Goal: Task Accomplishment & Management: Complete application form

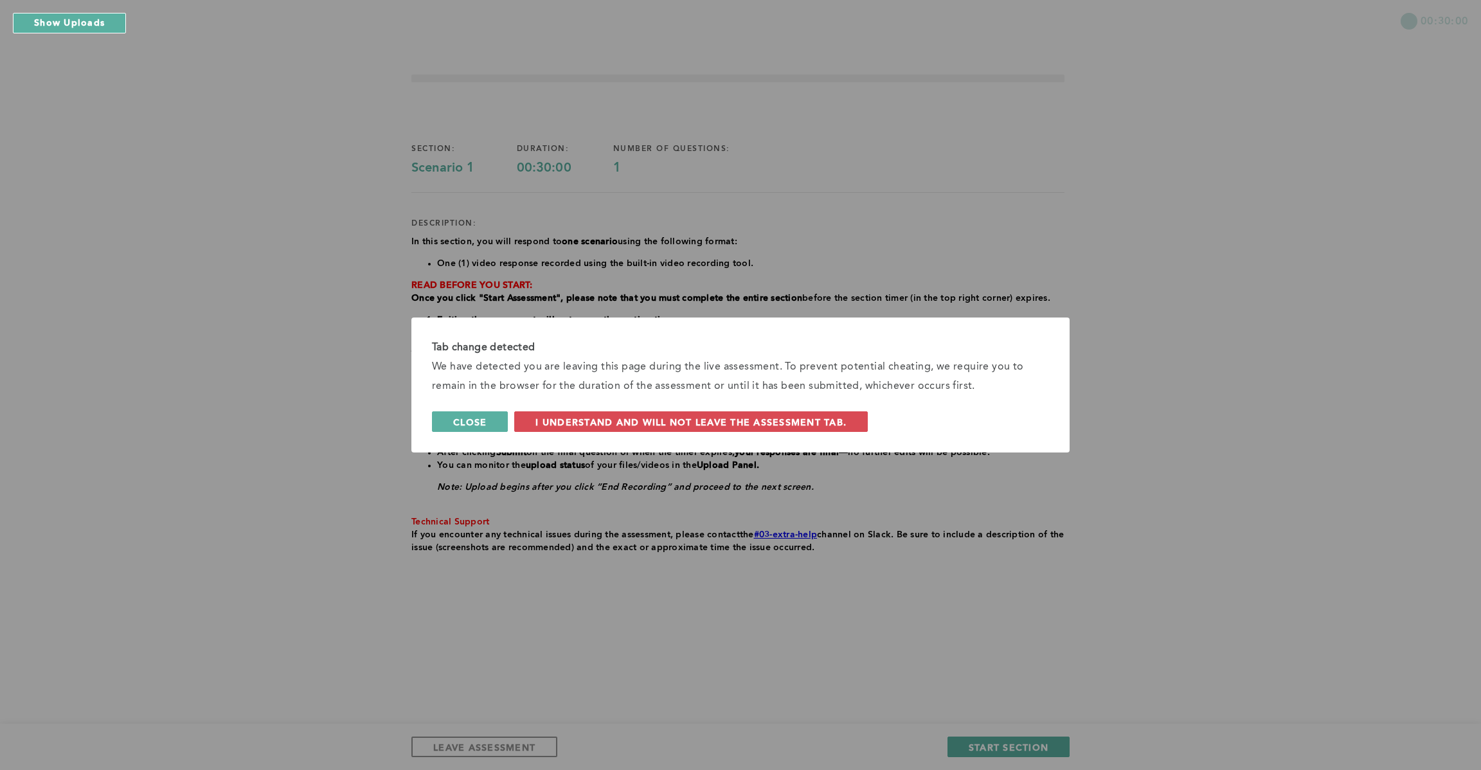
click at [469, 422] on span "Close" at bounding box center [469, 422] width 33 height 12
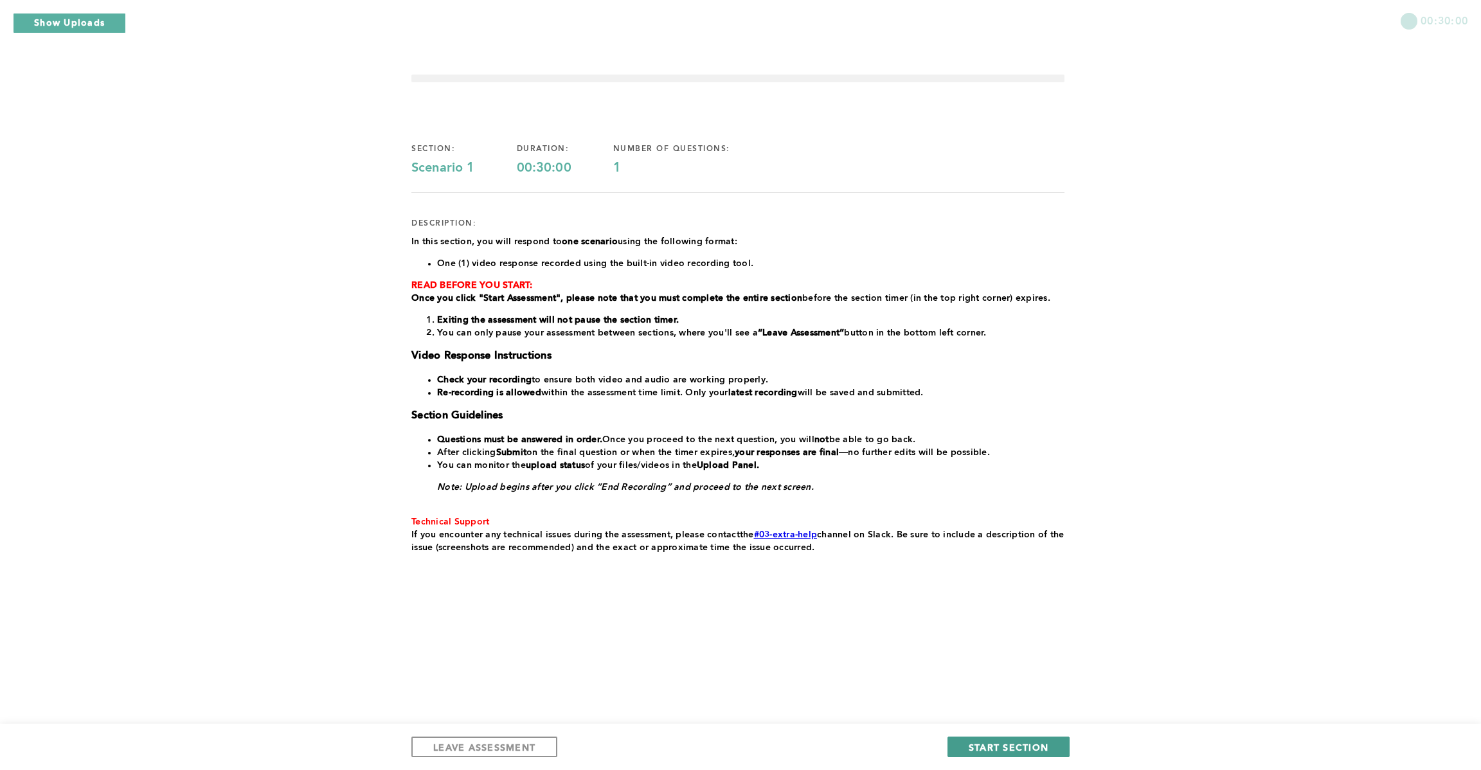
click at [1021, 751] on span "START SECTION" at bounding box center [1009, 747] width 80 height 12
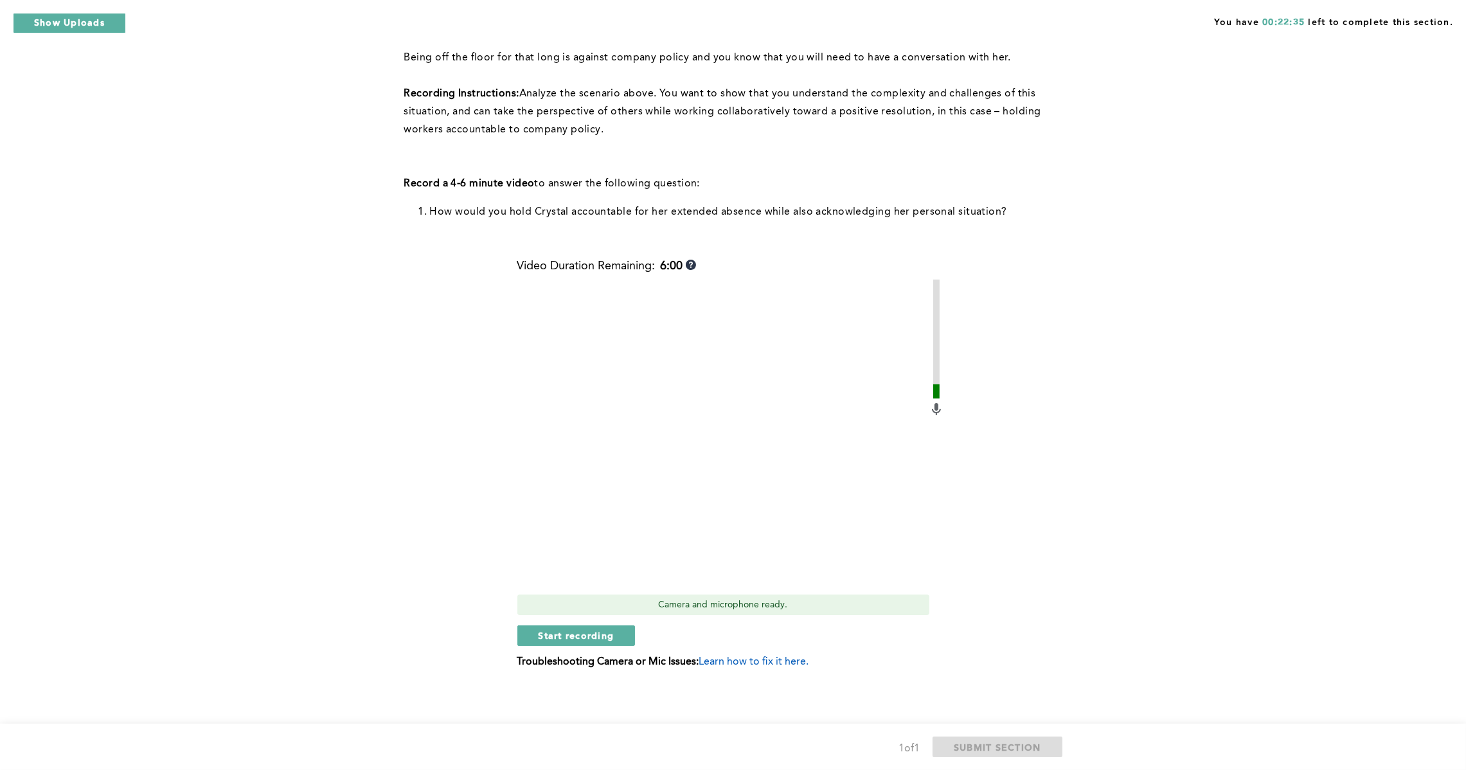
scroll to position [260, 0]
click at [597, 635] on span "Start recording" at bounding box center [577, 635] width 76 height 12
click at [591, 633] on span "Stop recording" at bounding box center [576, 635] width 75 height 12
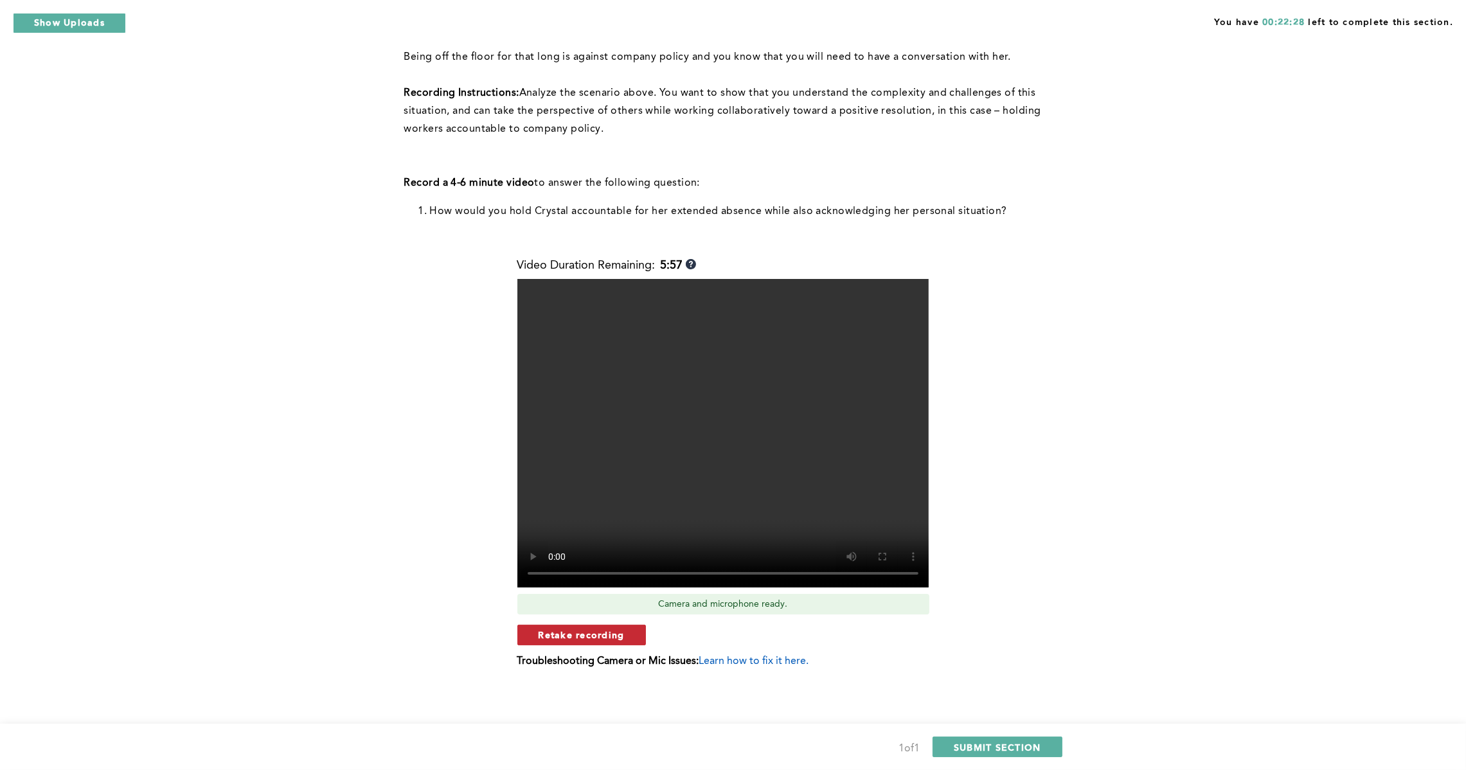
click at [616, 635] on span "Retake recording" at bounding box center [582, 635] width 86 height 12
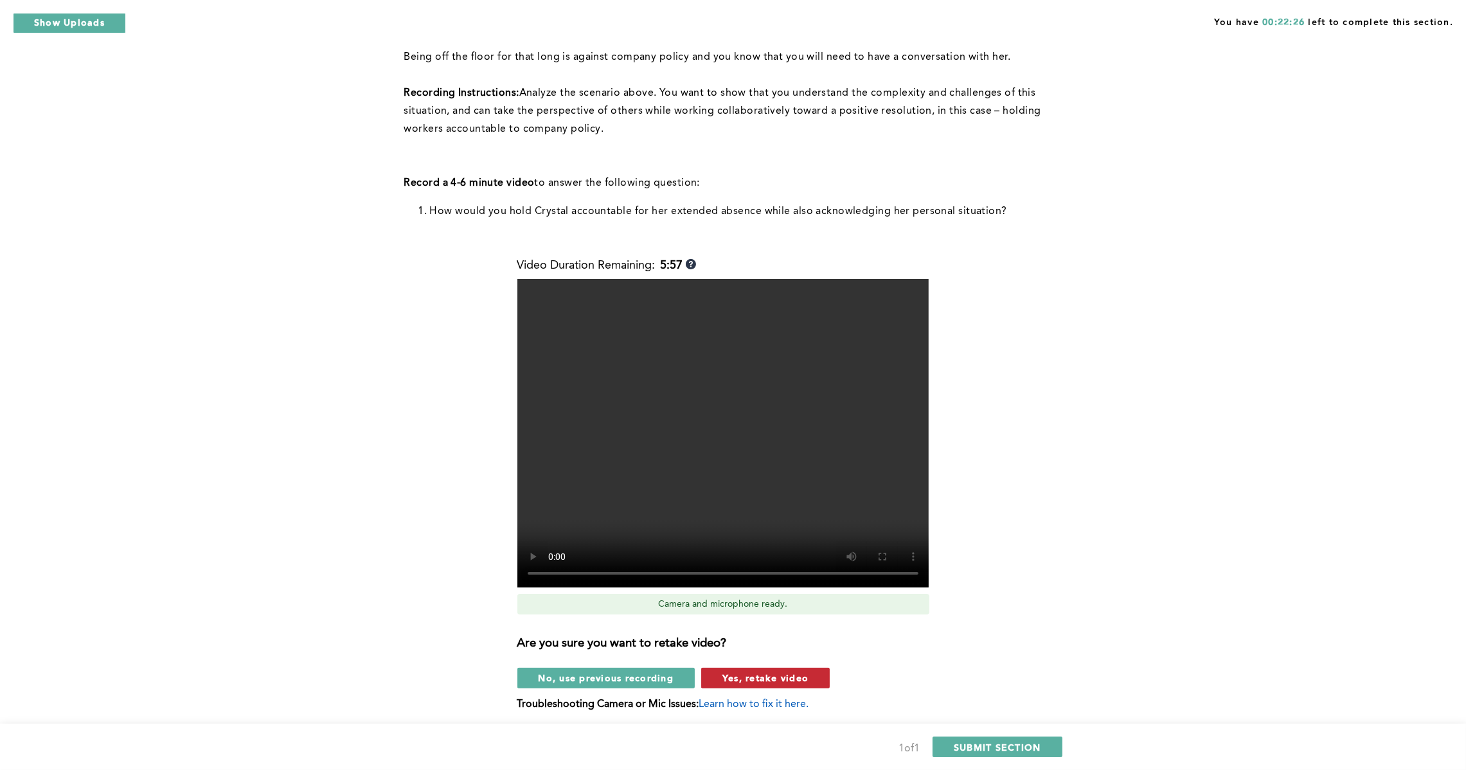
click at [762, 678] on span "Yes, retake video" at bounding box center [766, 678] width 86 height 12
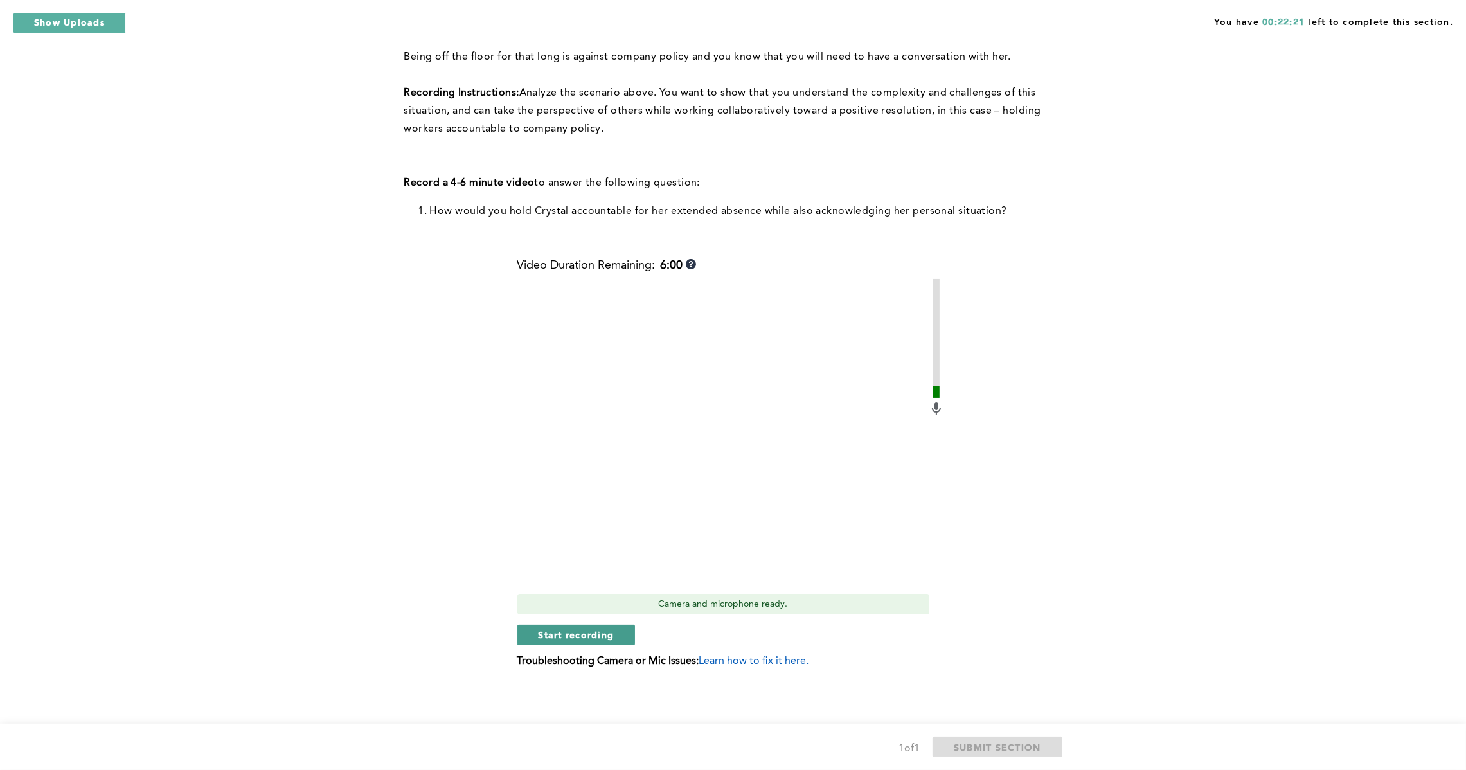
click at [596, 636] on span "Start recording" at bounding box center [577, 635] width 76 height 12
click at [599, 631] on span "Stop recording" at bounding box center [576, 635] width 75 height 12
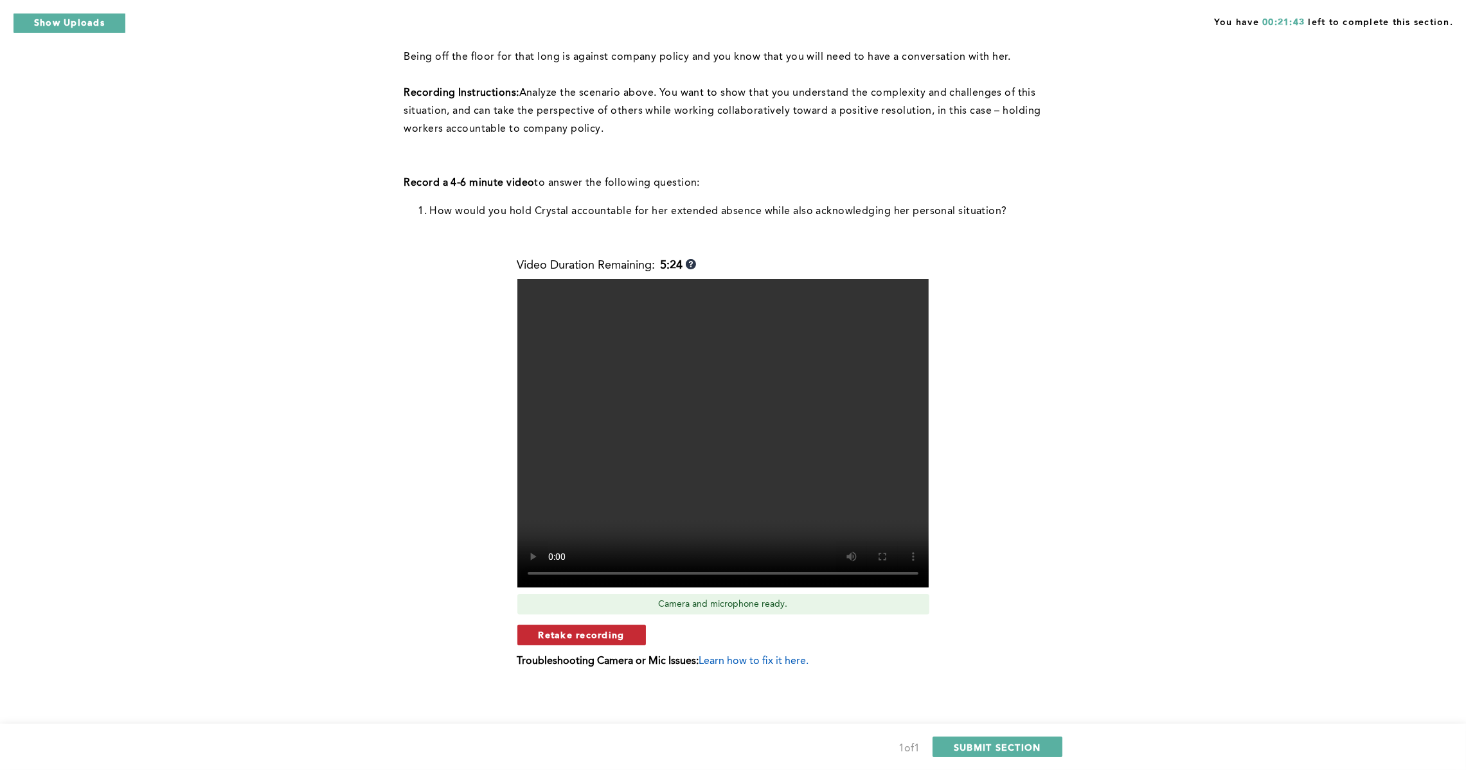
click at [610, 640] on button "Retake recording" at bounding box center [581, 635] width 129 height 21
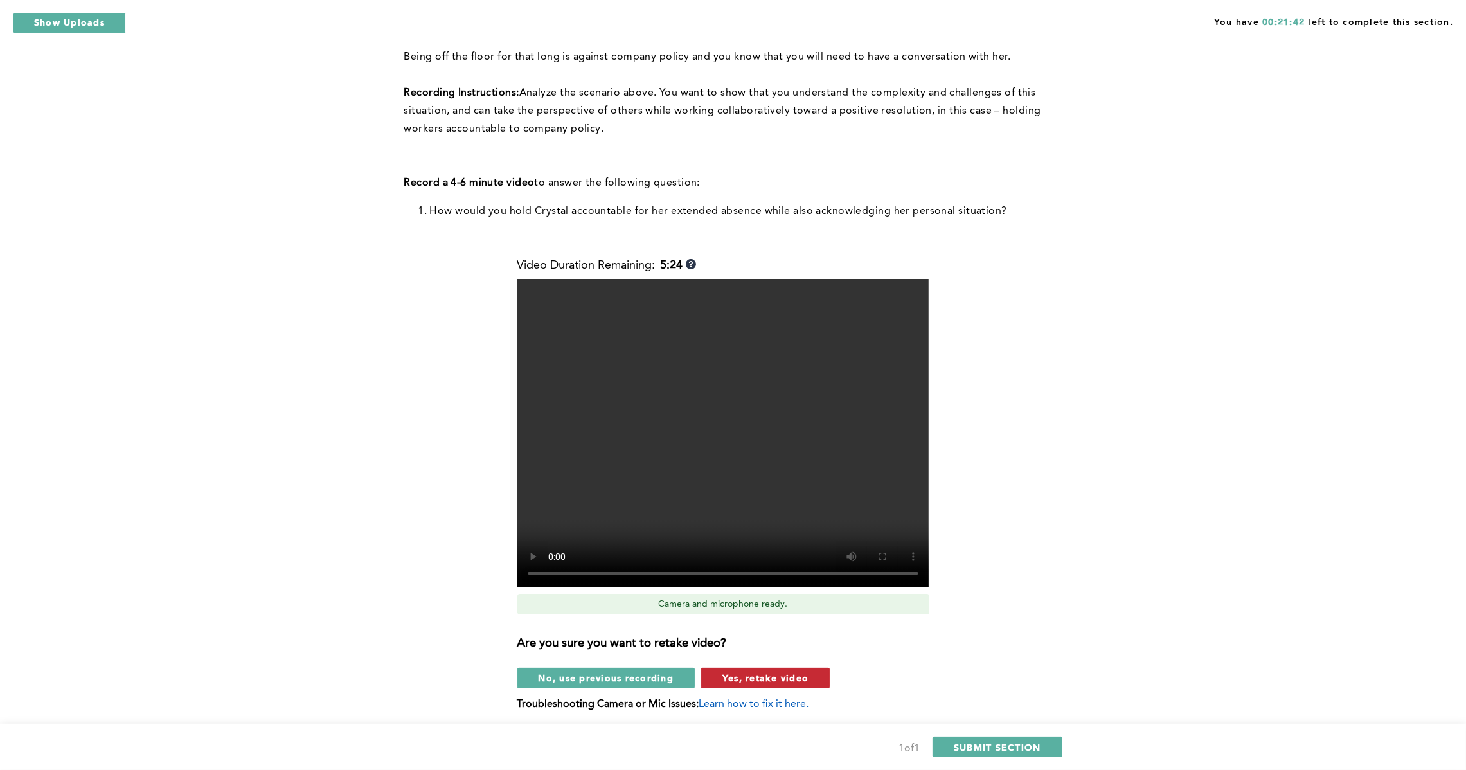
click at [780, 680] on span "Yes, retake video" at bounding box center [766, 678] width 86 height 12
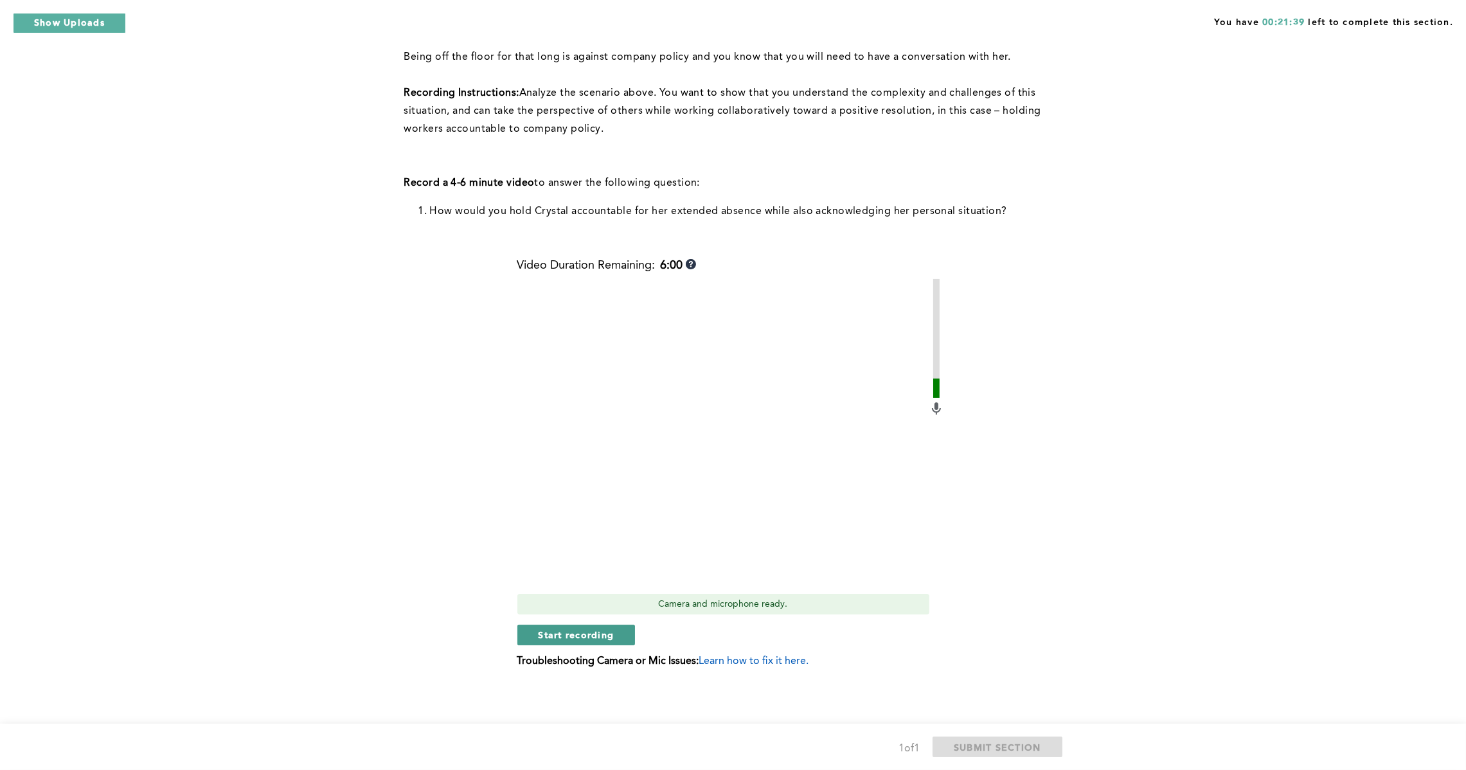
click at [605, 633] on span "Start recording" at bounding box center [577, 635] width 76 height 12
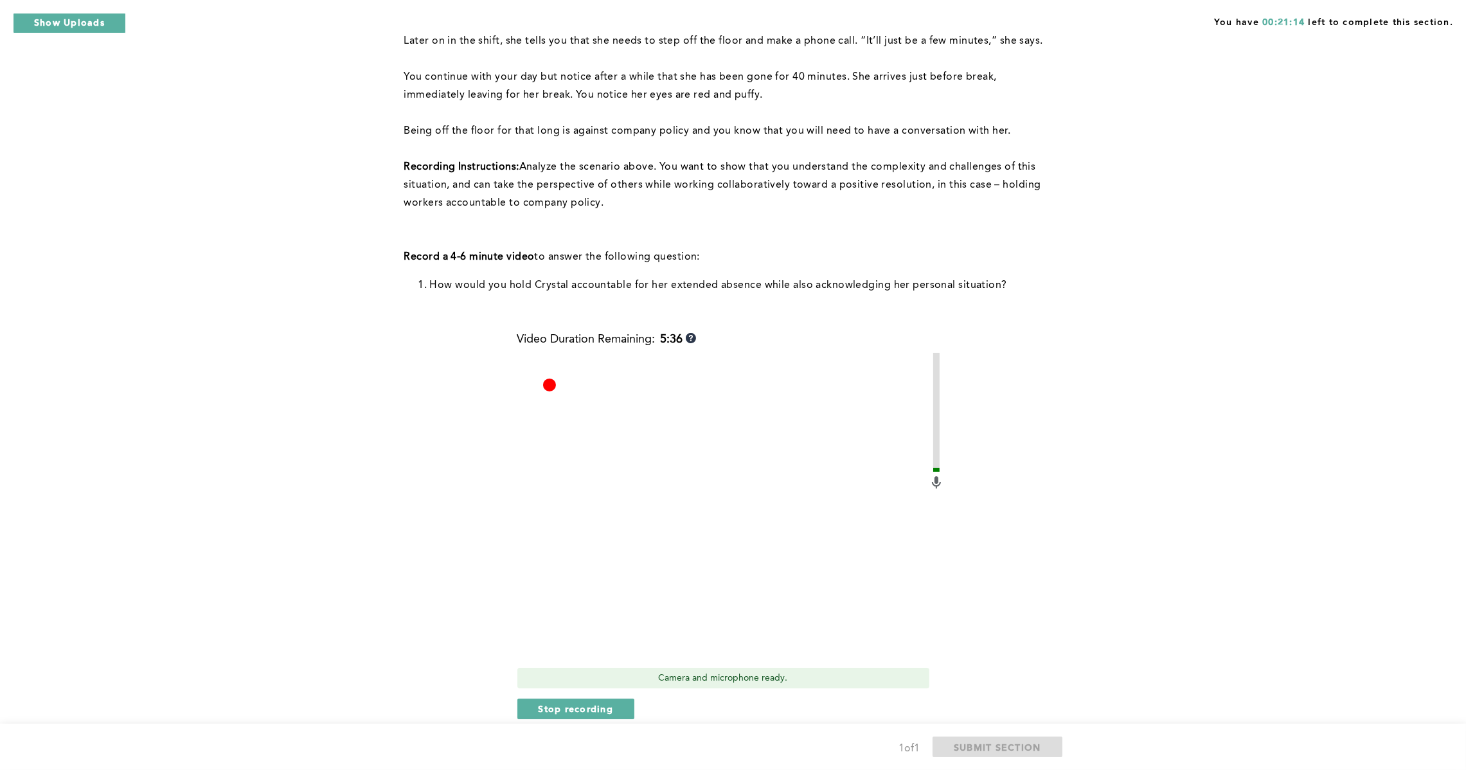
scroll to position [193, 0]
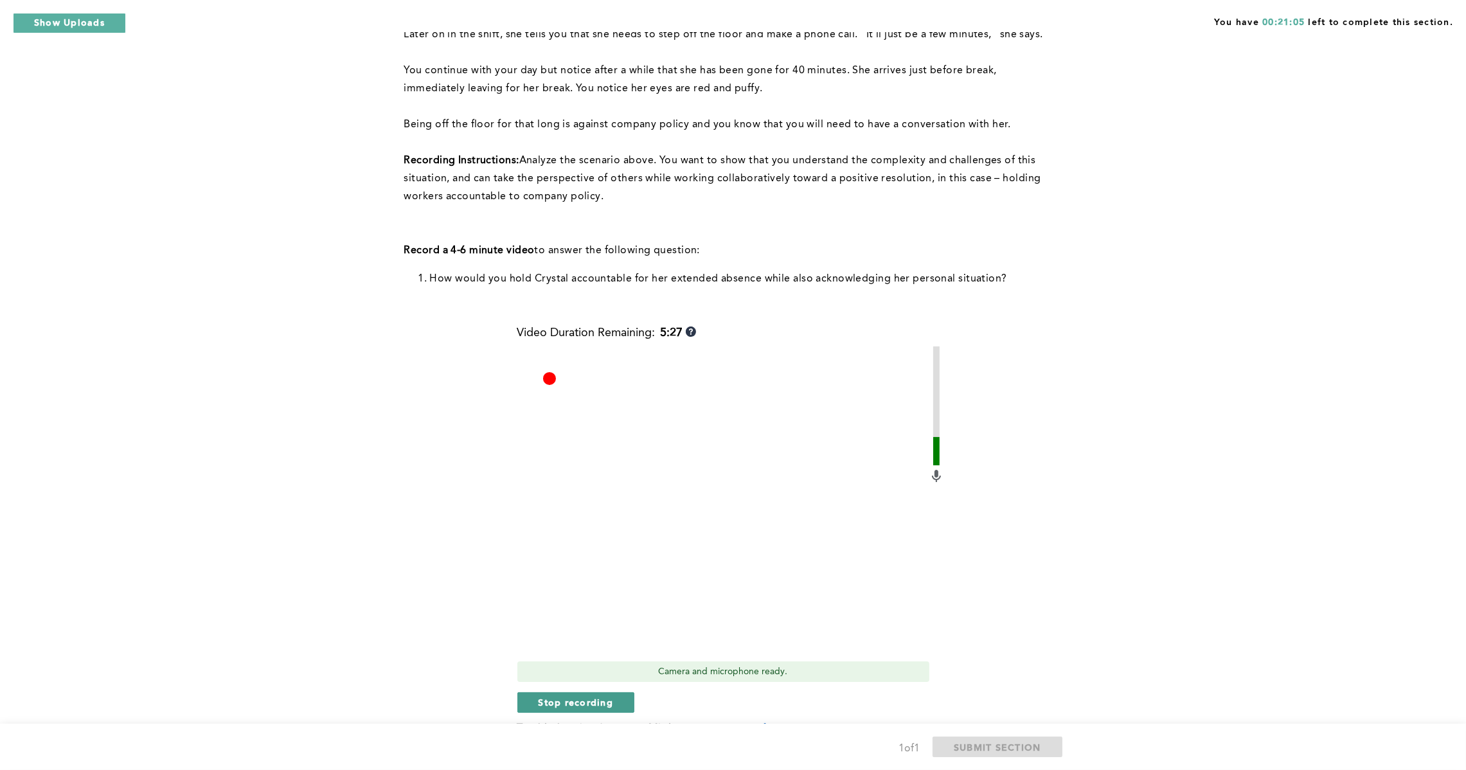
click at [571, 703] on span "Stop recording" at bounding box center [576, 702] width 75 height 12
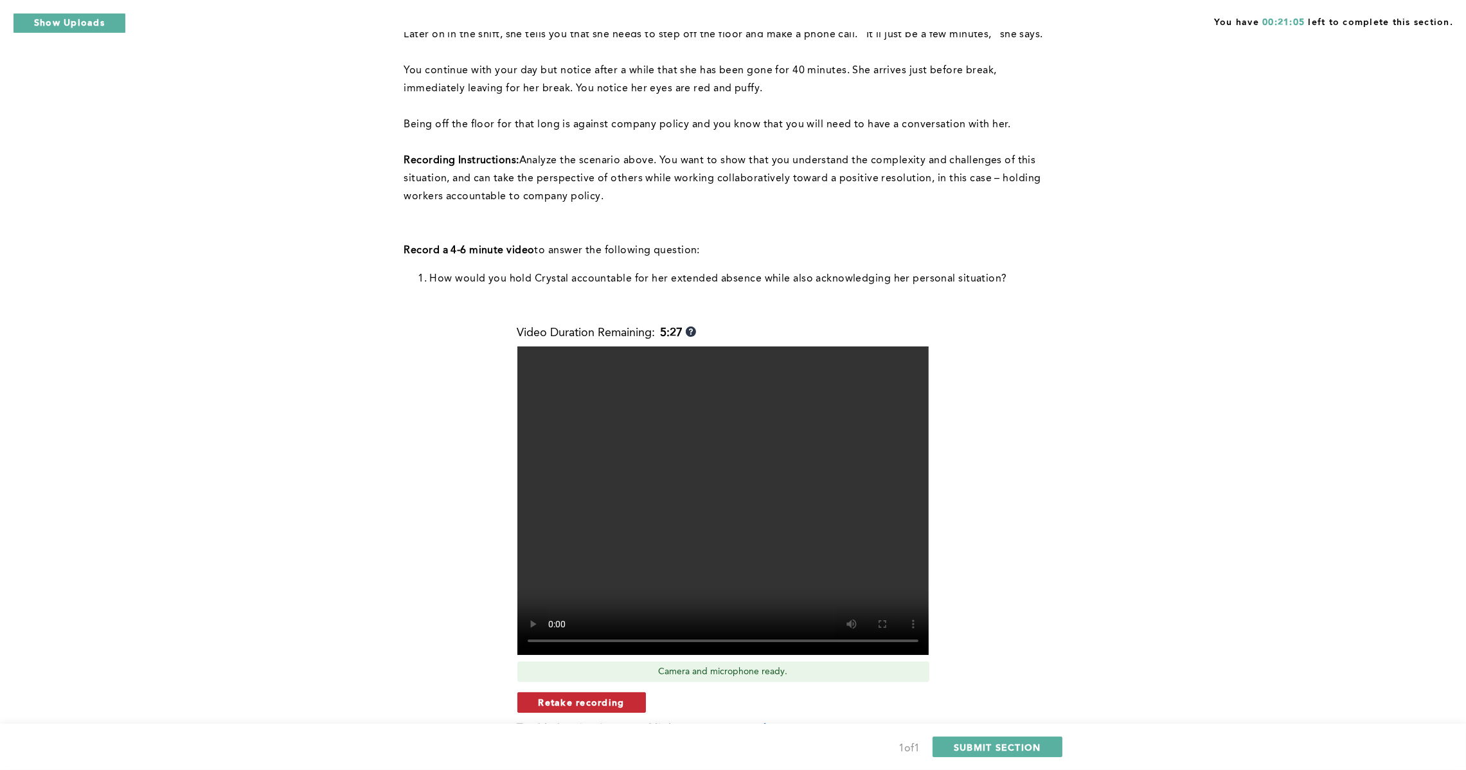
click at [610, 708] on button "Retake recording" at bounding box center [581, 702] width 129 height 21
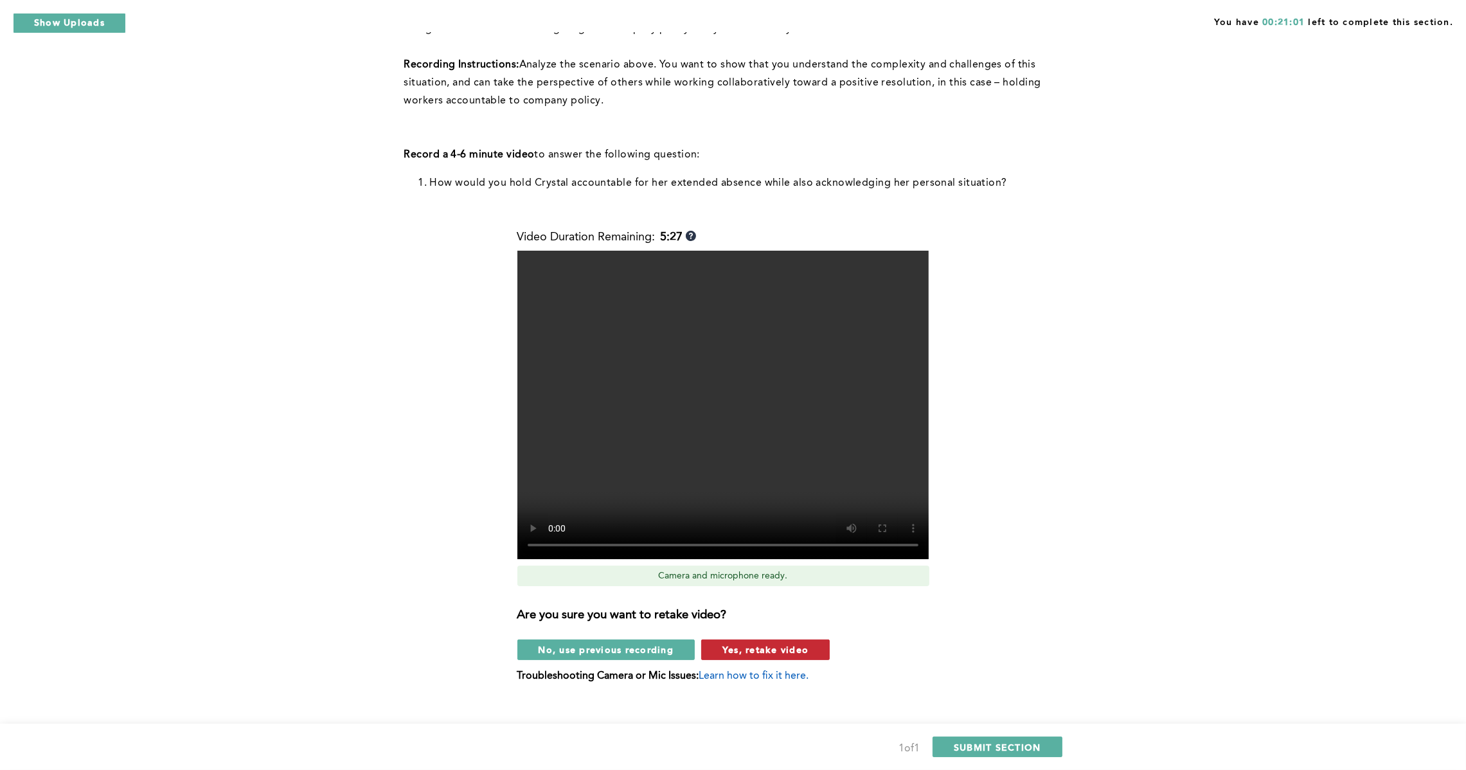
click at [773, 654] on span "Yes, retake video" at bounding box center [766, 649] width 86 height 12
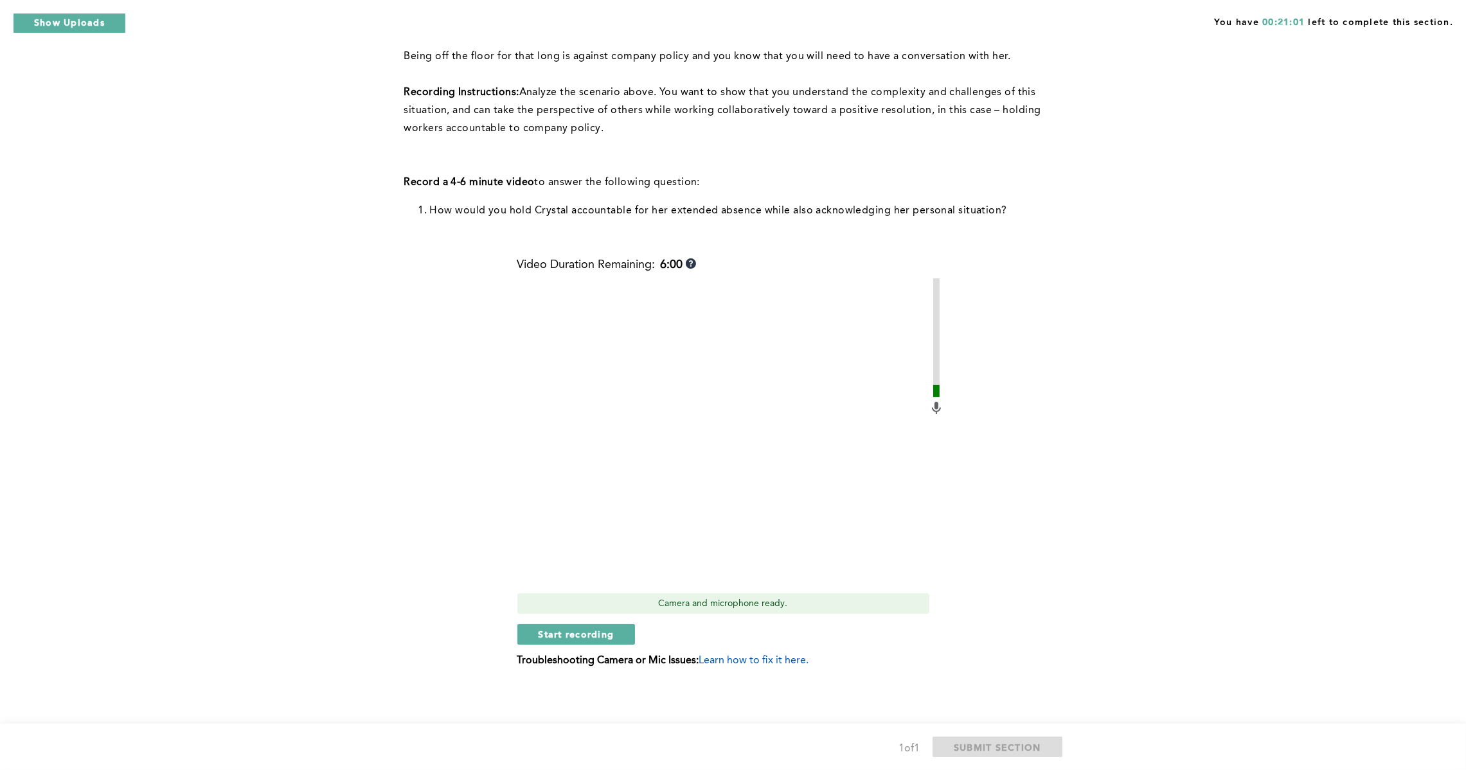
scroll to position [260, 0]
click at [575, 633] on span "Start recording" at bounding box center [577, 635] width 76 height 12
click at [605, 634] on span "Stop recording" at bounding box center [576, 635] width 75 height 12
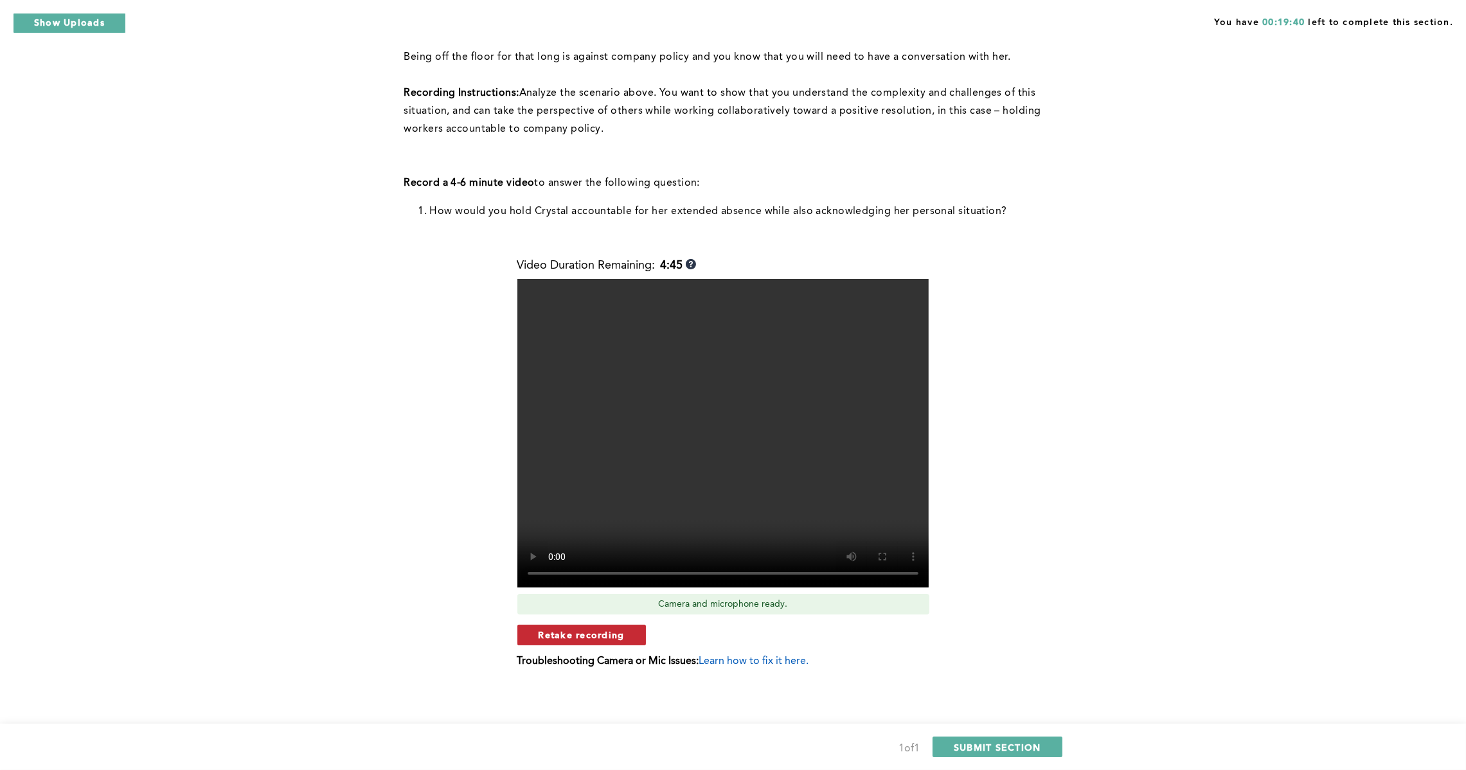
click at [598, 629] on span "Retake recording" at bounding box center [582, 635] width 86 height 12
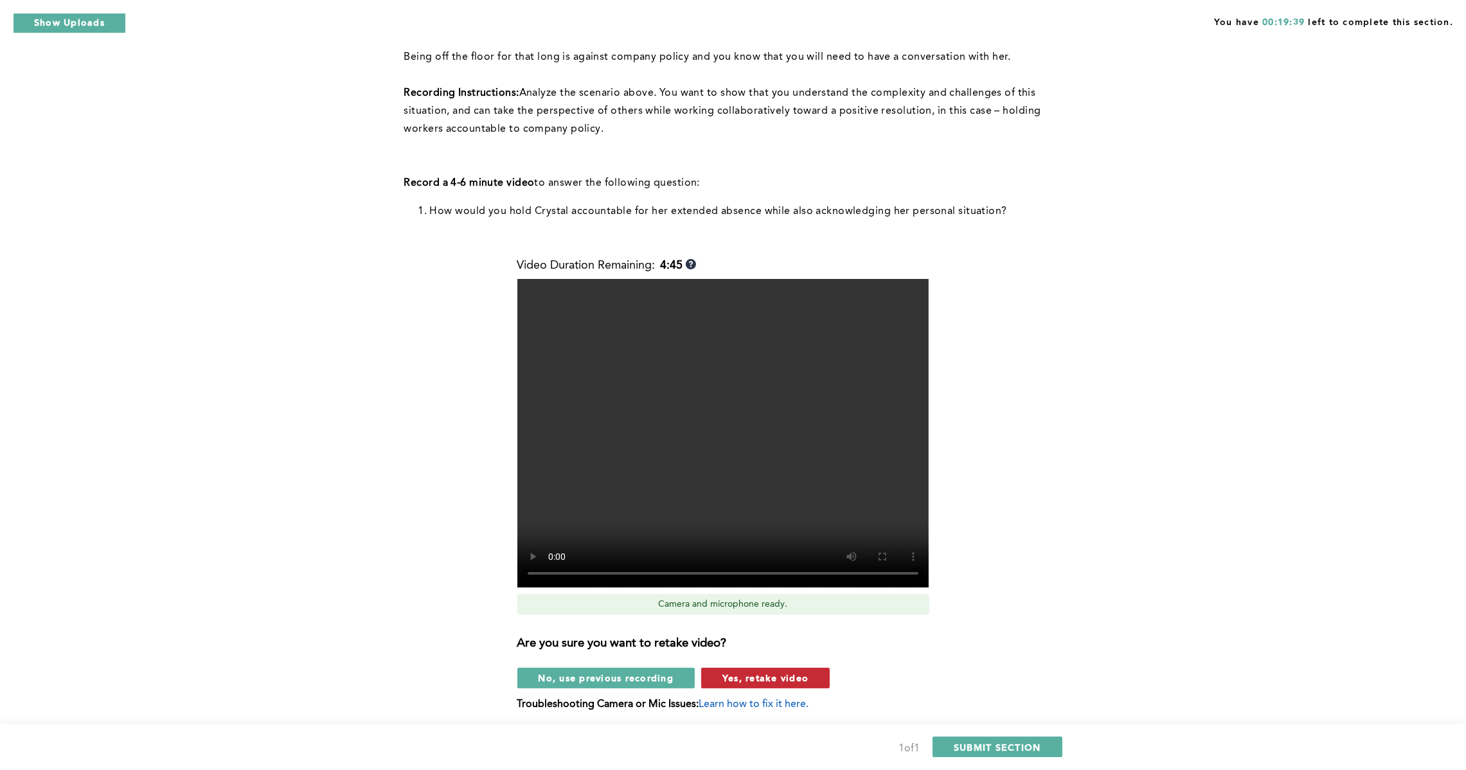
click at [757, 676] on span "Yes, retake video" at bounding box center [766, 678] width 86 height 12
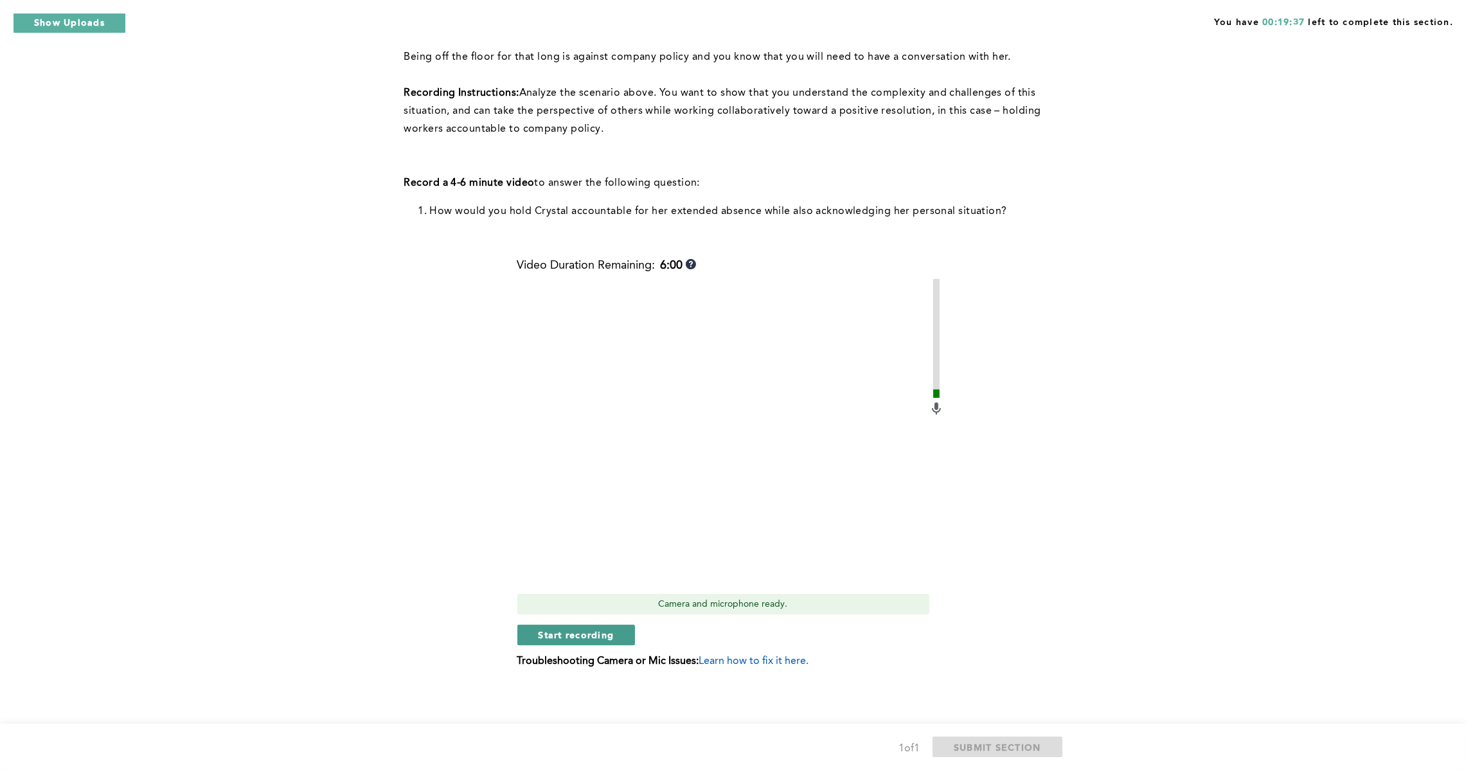
click at [579, 631] on span "Start recording" at bounding box center [577, 635] width 76 height 12
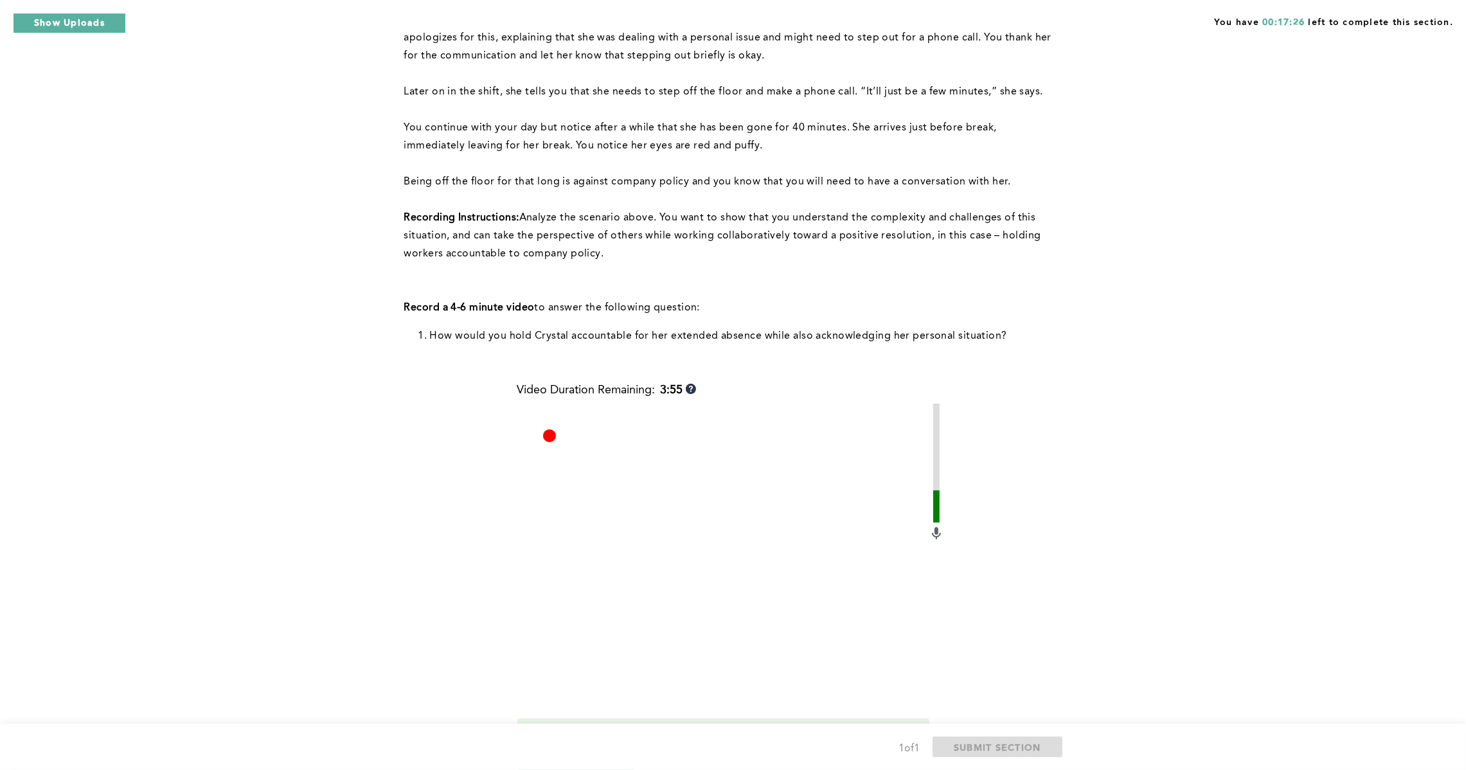
scroll to position [0, 0]
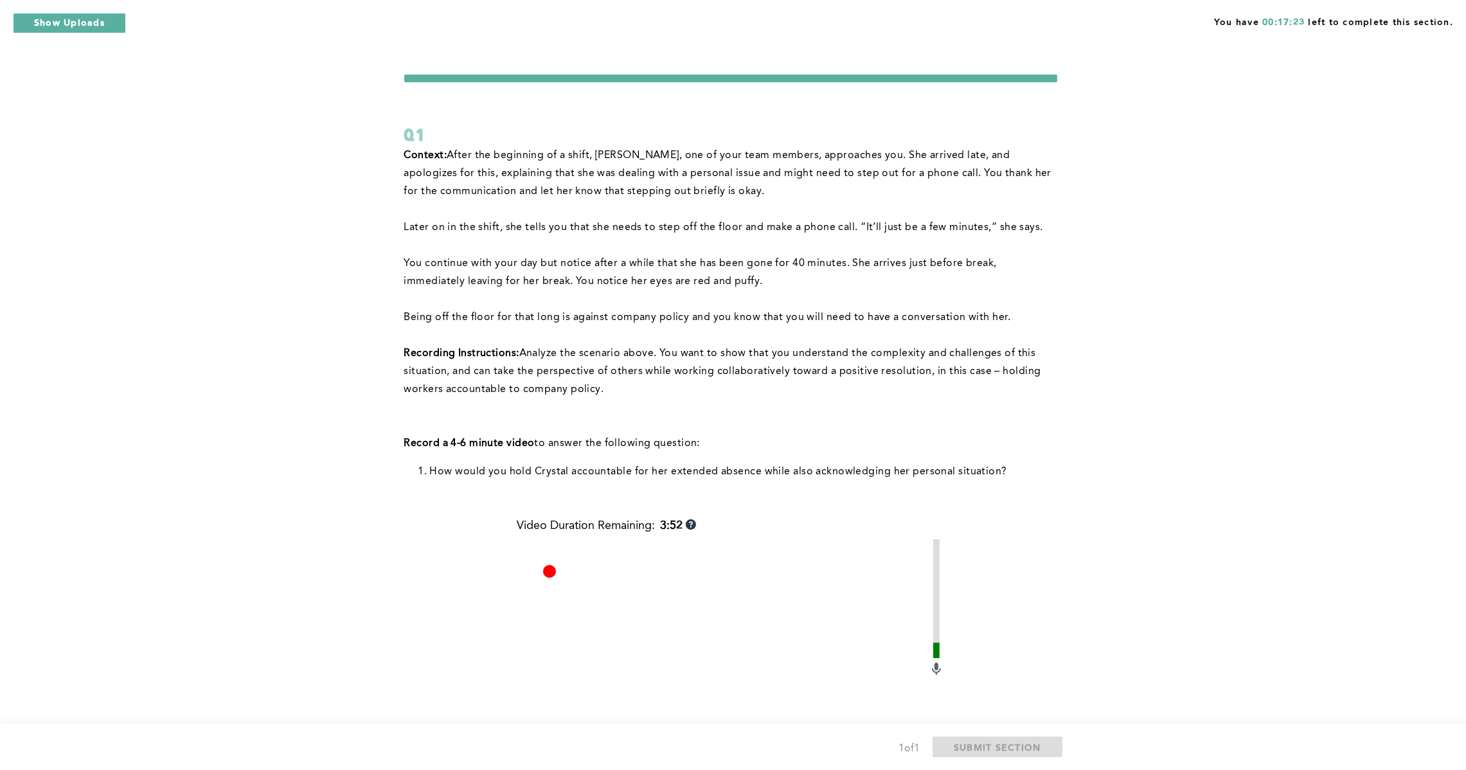
click at [584, 318] on span "Being off the floor for that long is against company policy and you know that y…" at bounding box center [707, 317] width 607 height 10
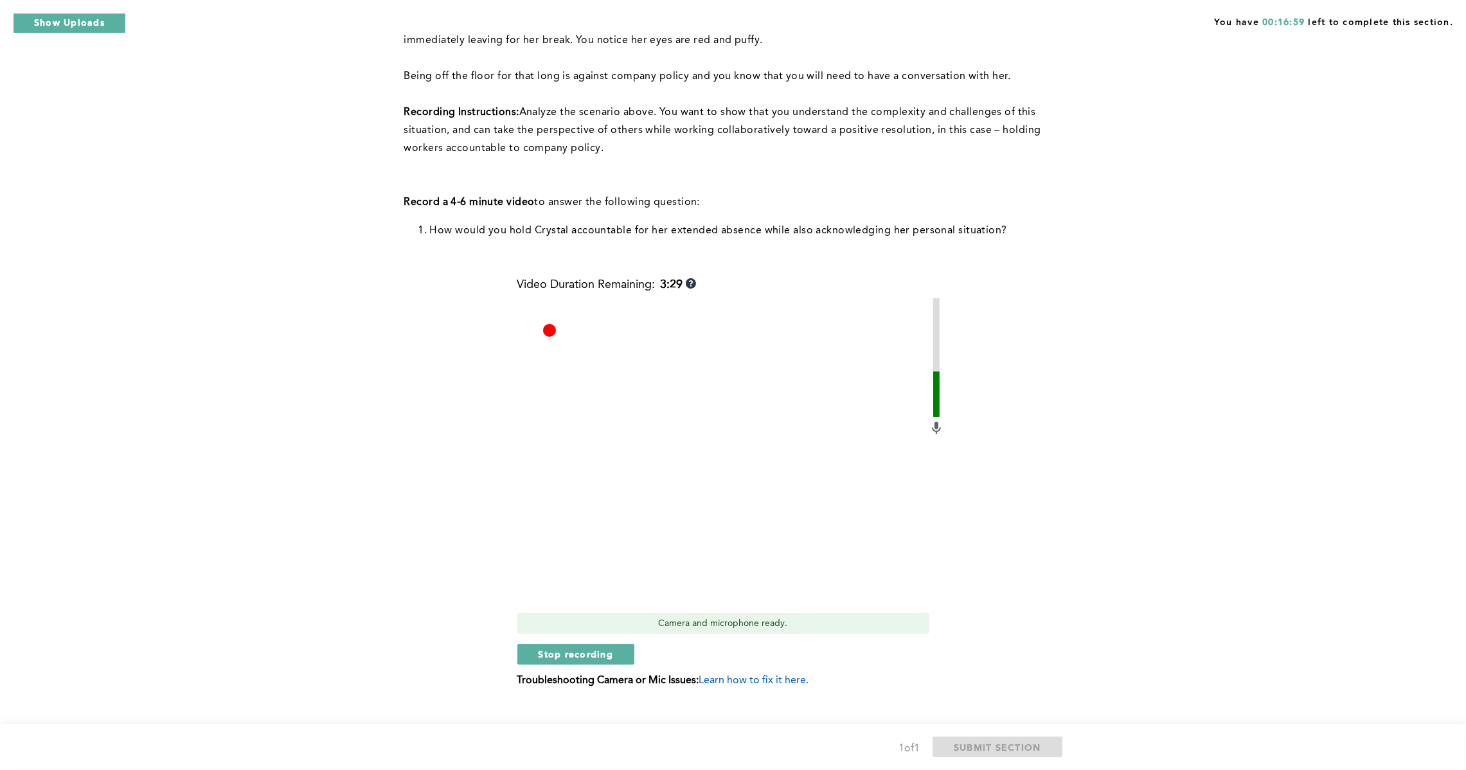
scroll to position [260, 0]
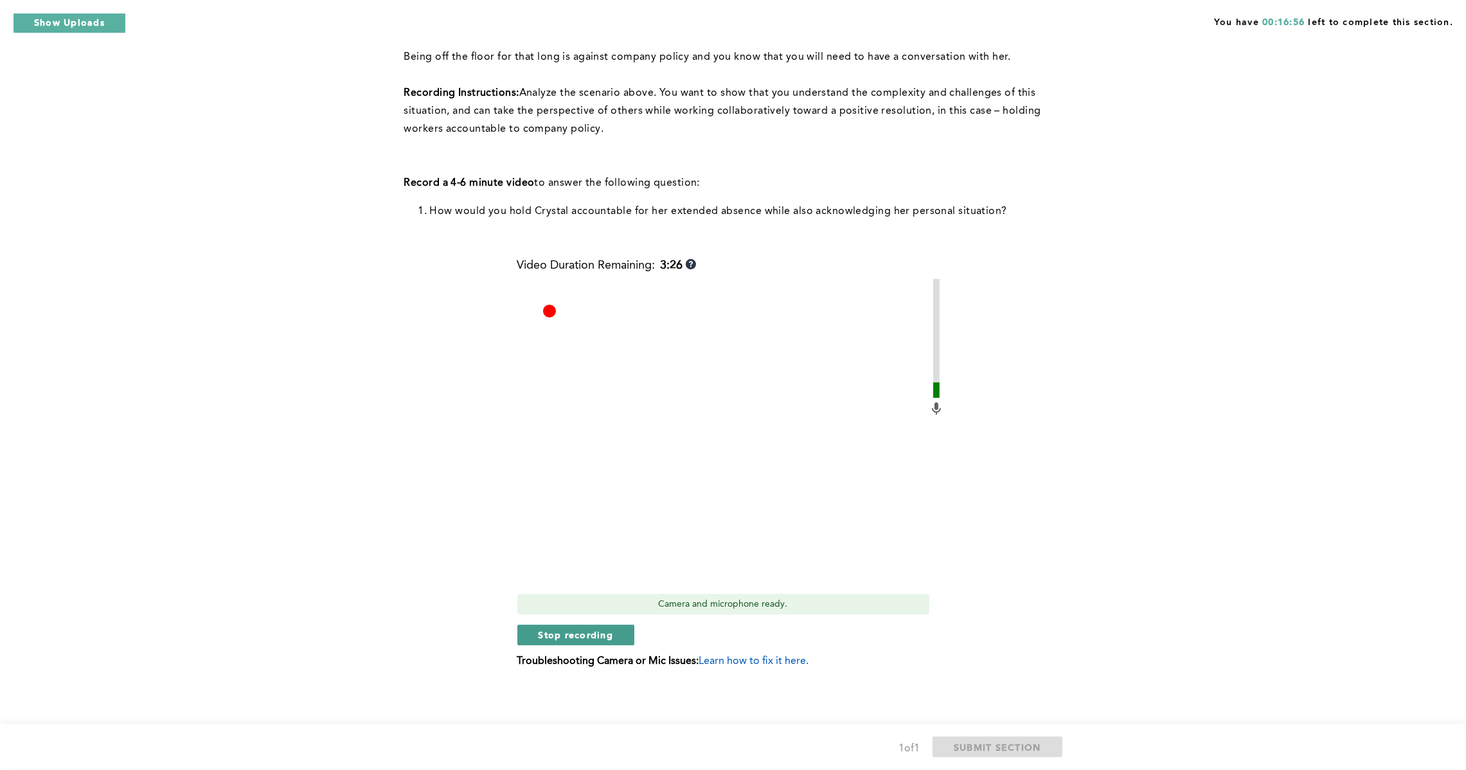
click at [588, 643] on button "Stop recording" at bounding box center [576, 635] width 118 height 21
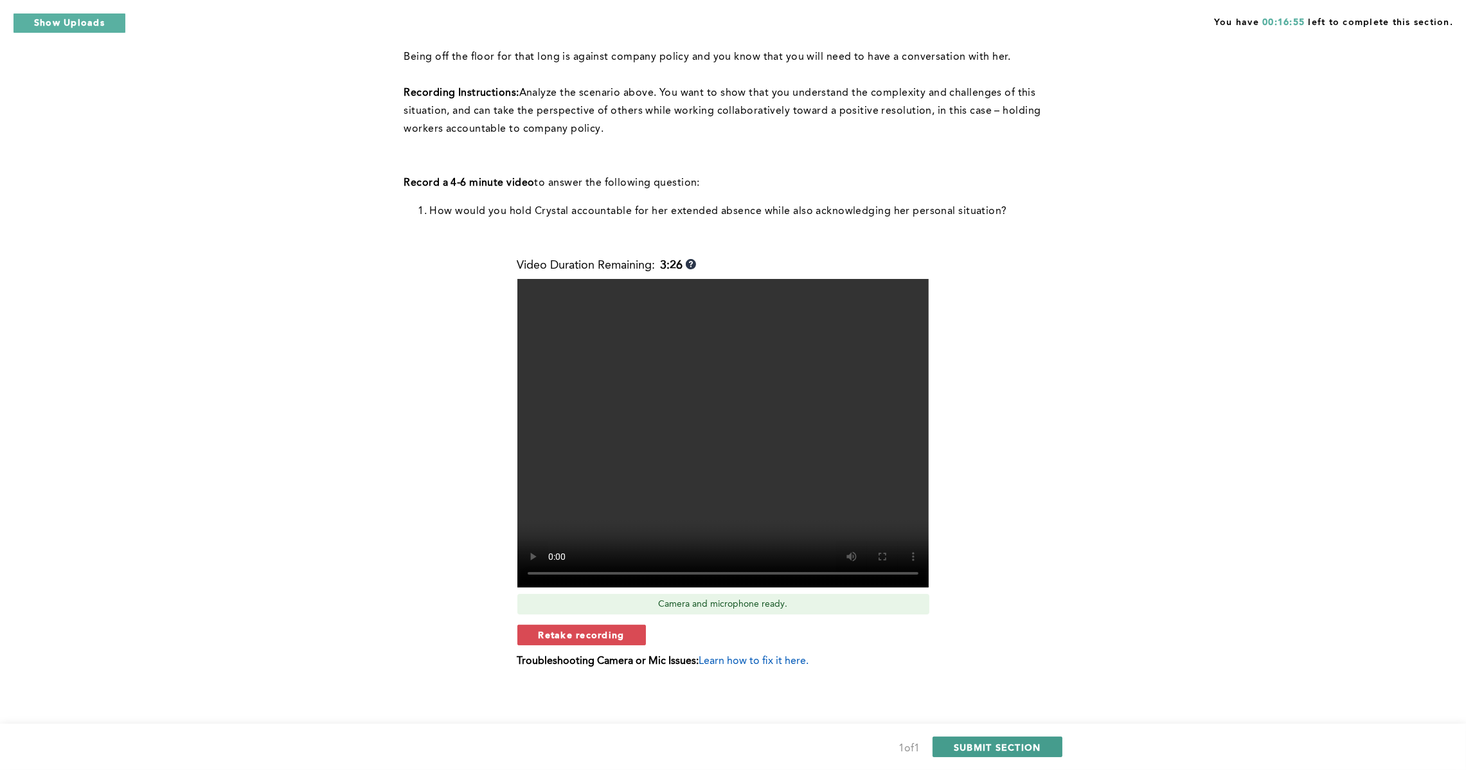
click at [988, 751] on span "SUBMIT SECTION" at bounding box center [997, 747] width 87 height 12
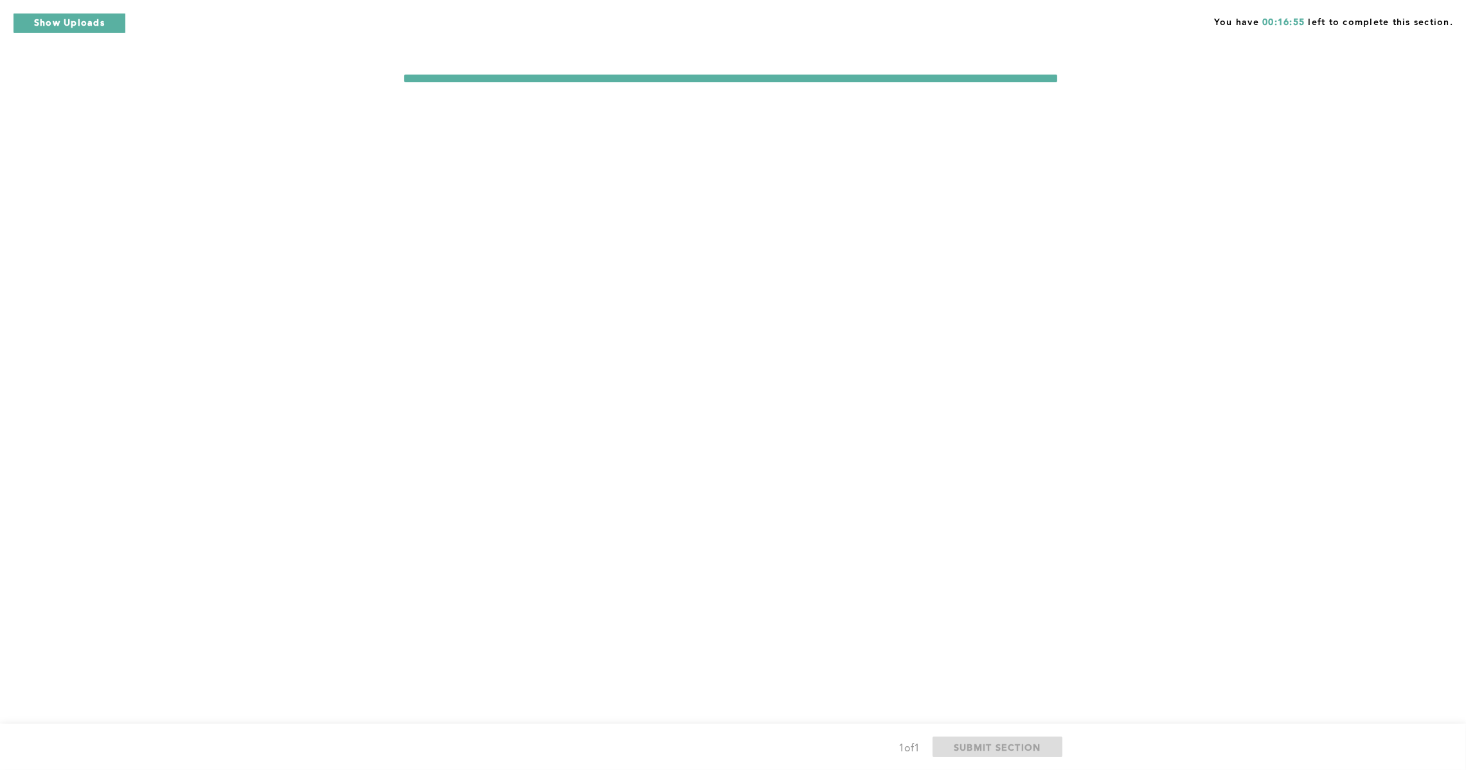
scroll to position [0, 0]
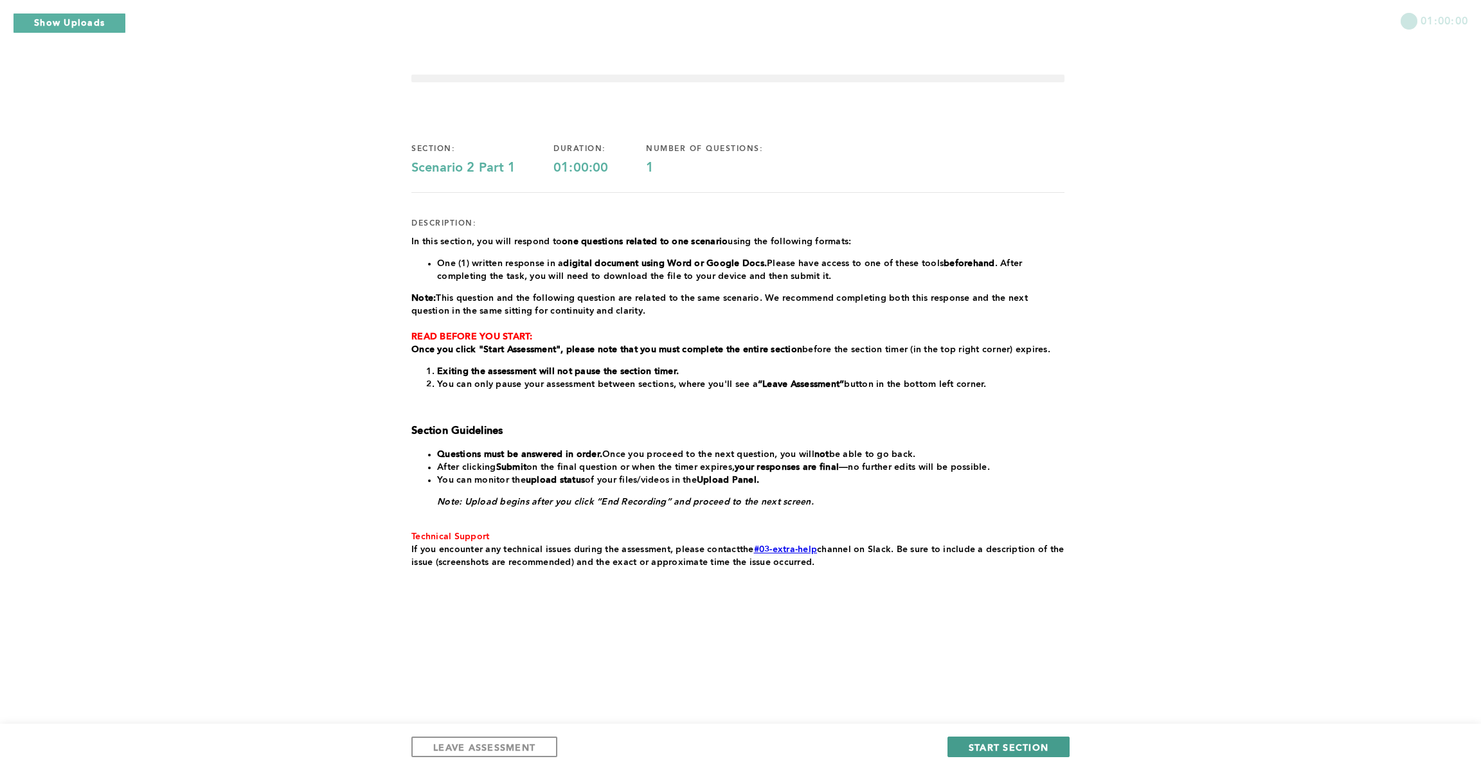
click at [1013, 751] on span "START SECTION" at bounding box center [1009, 747] width 80 height 12
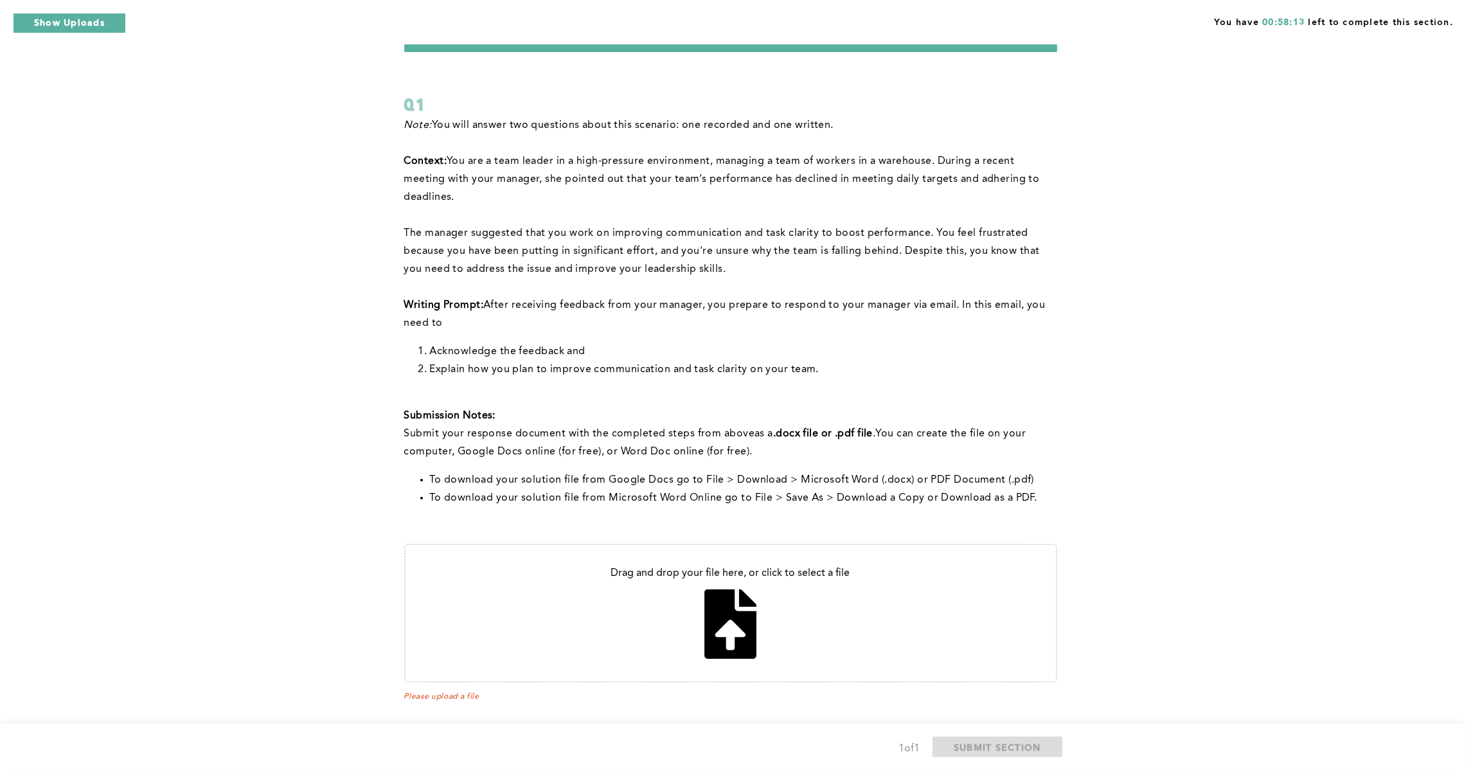
scroll to position [44, 0]
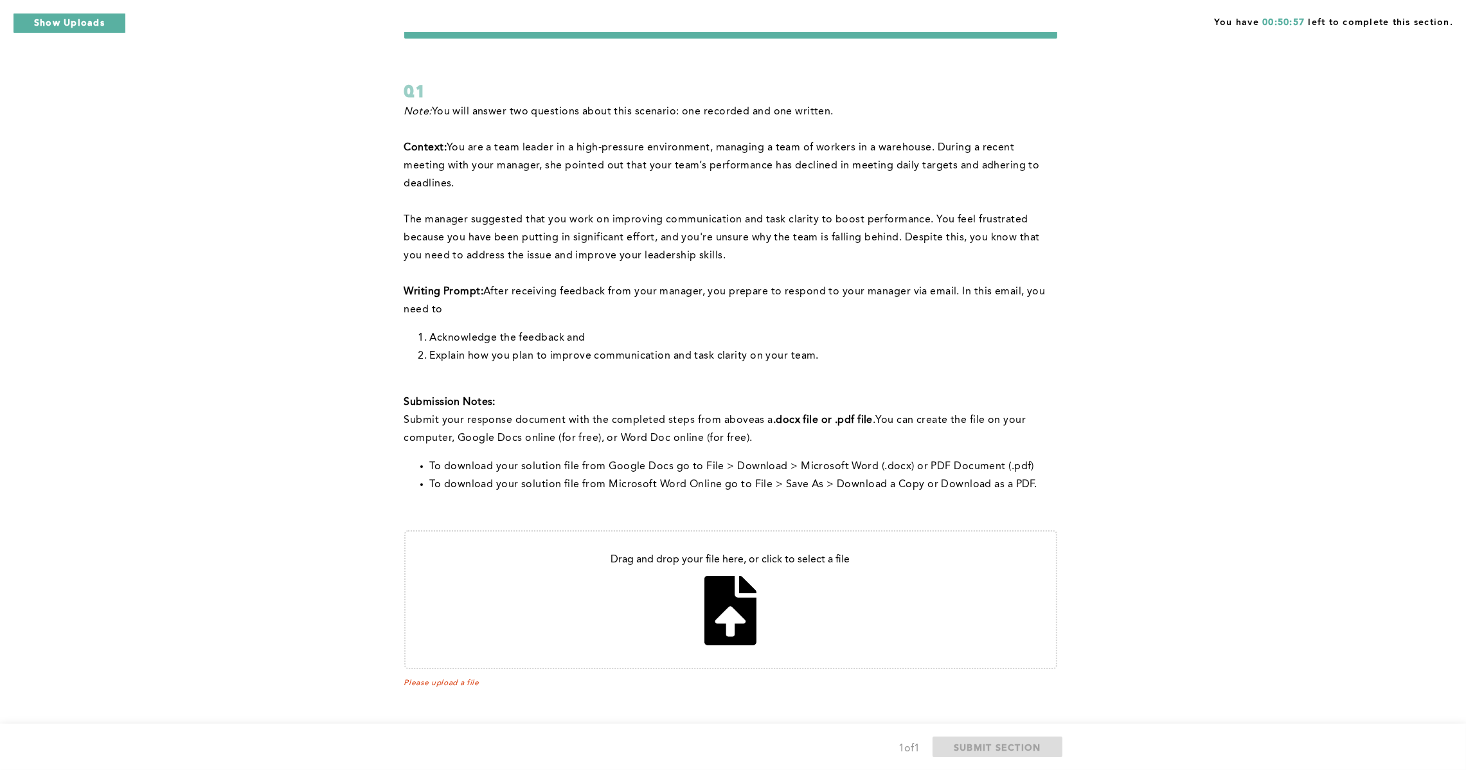
click at [719, 599] on input "file" at bounding box center [731, 600] width 651 height 136
type input "C:\fakepath\Email_Response_Manager.docx"
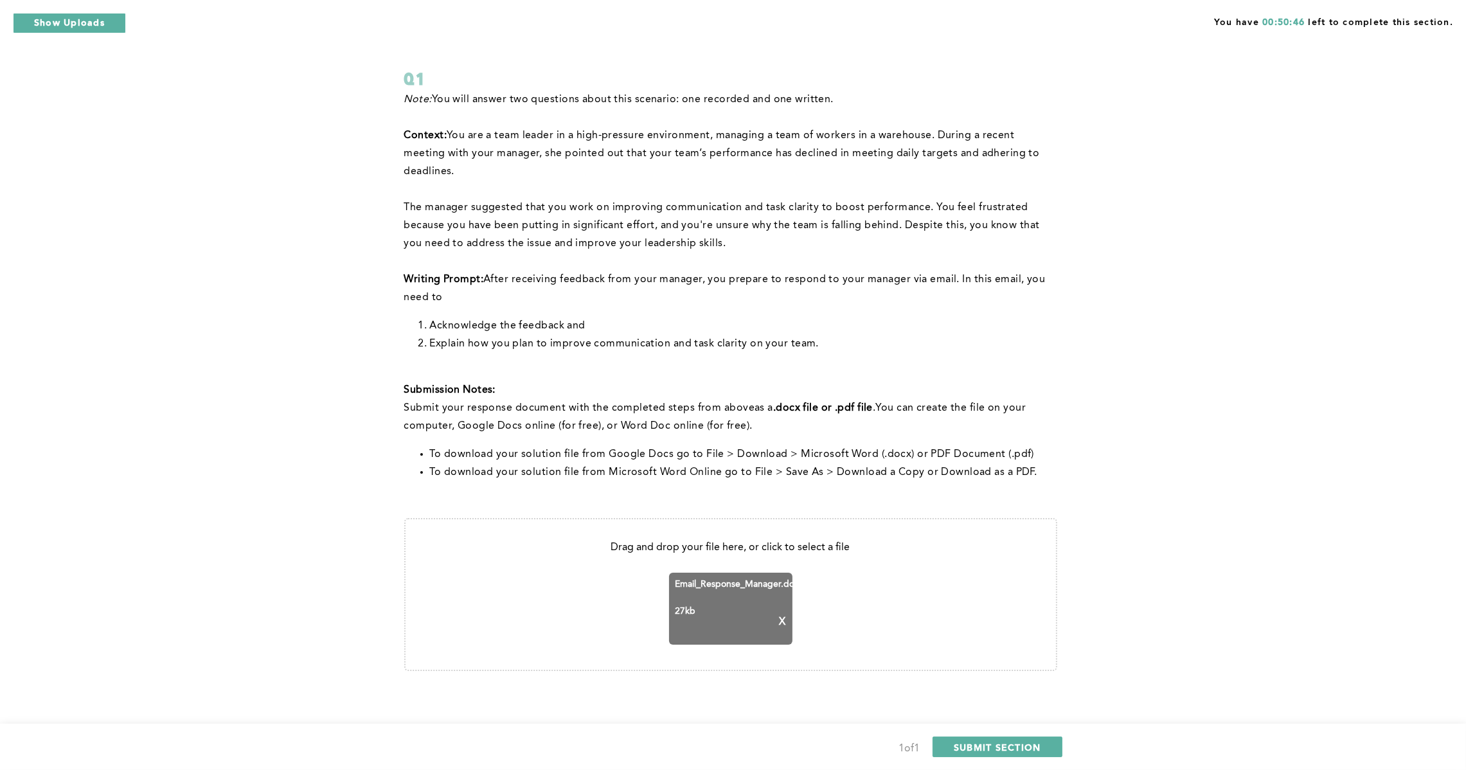
scroll to position [58, 0]
click at [979, 742] on span "SUBMIT SECTION" at bounding box center [997, 747] width 87 height 12
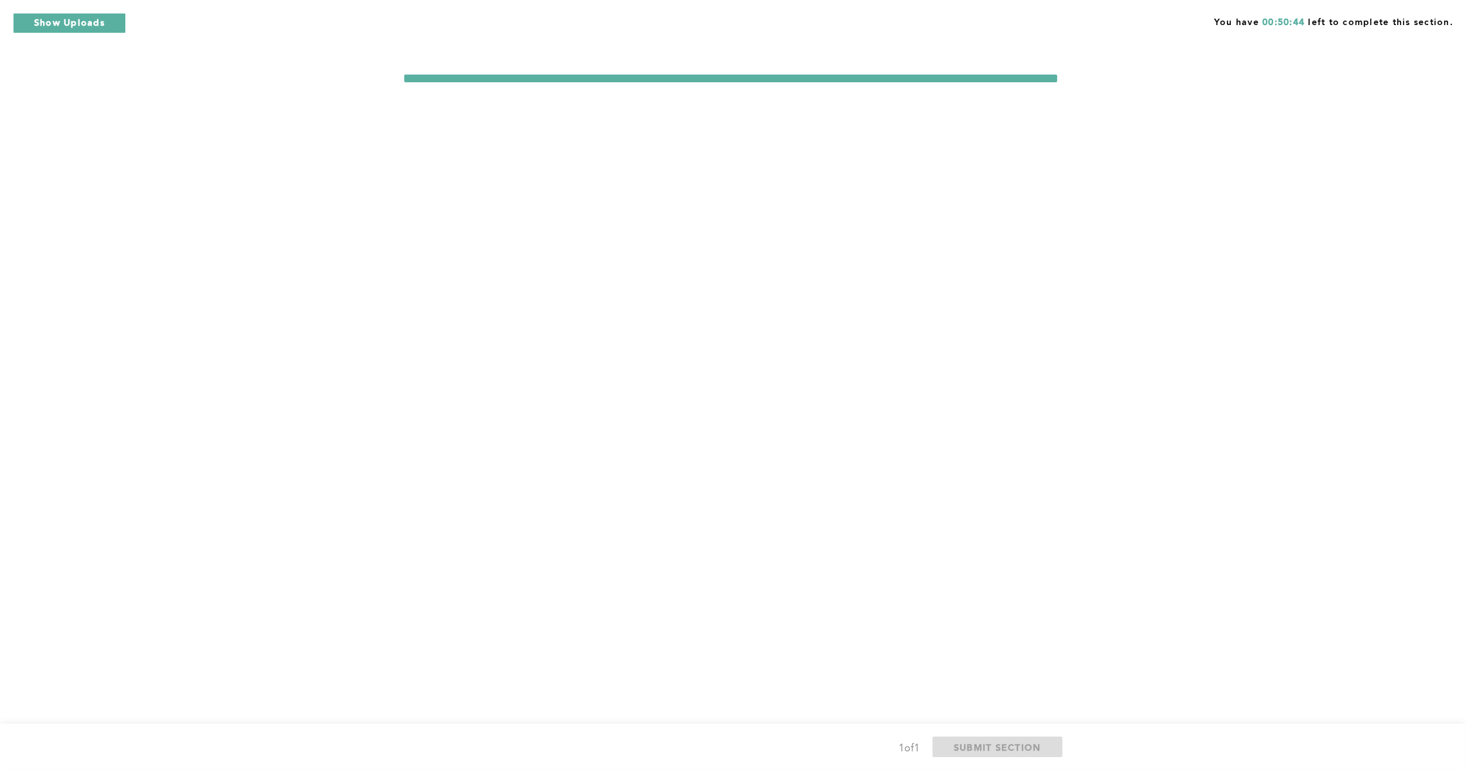
scroll to position [0, 0]
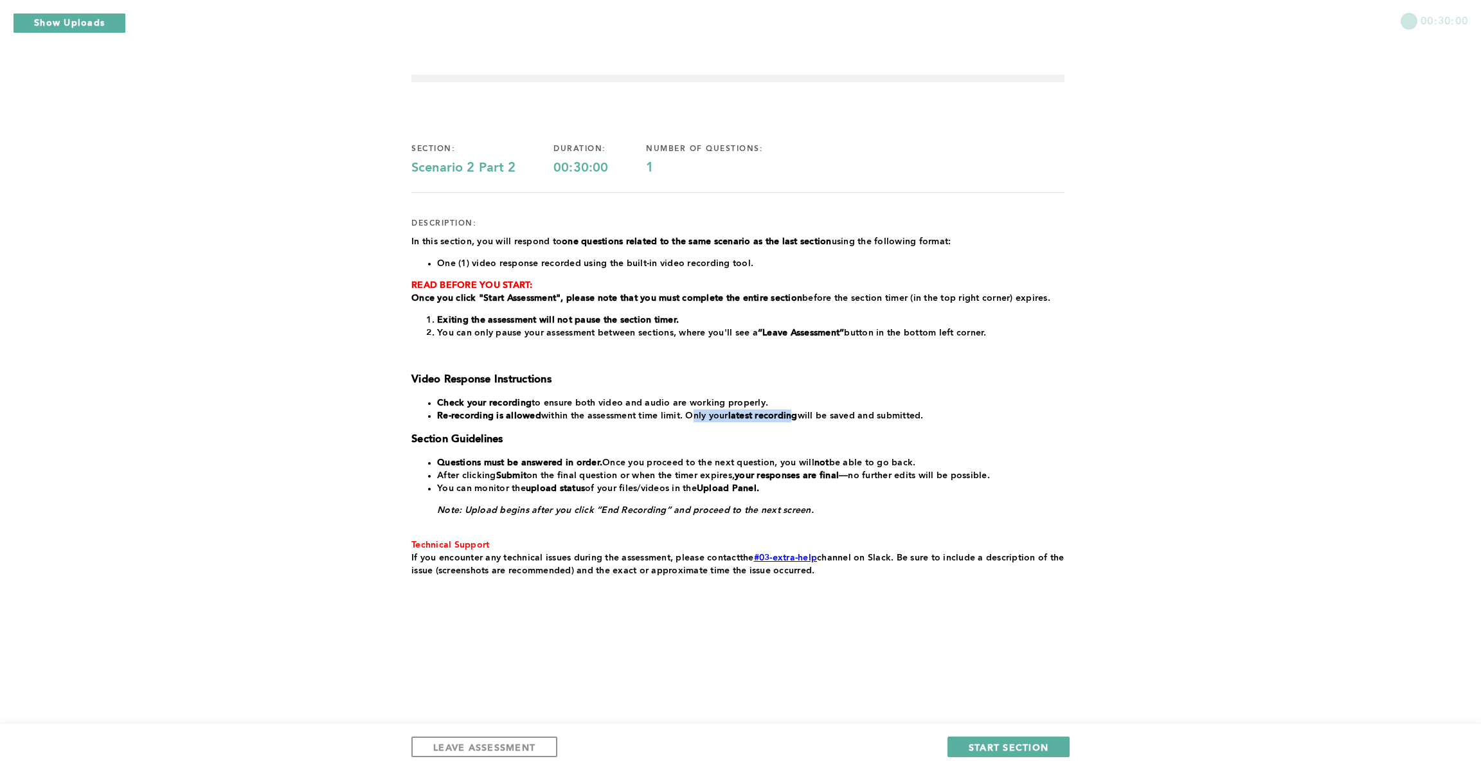
drag, startPoint x: 688, startPoint y: 416, endPoint x: 809, endPoint y: 416, distance: 120.2
click at [809, 416] on li "Re-recording is allowed within the assessment time limit. Only your latest reco…" at bounding box center [750, 415] width 627 height 13
click at [862, 423] on div "In this section, you will respond to one questions related to the same scenario…" at bounding box center [737, 406] width 653 height 342
drag, startPoint x: 411, startPoint y: 242, endPoint x: 517, endPoint y: 242, distance: 106.7
click at [517, 242] on span "In this section, you will respond to" at bounding box center [486, 241] width 150 height 9
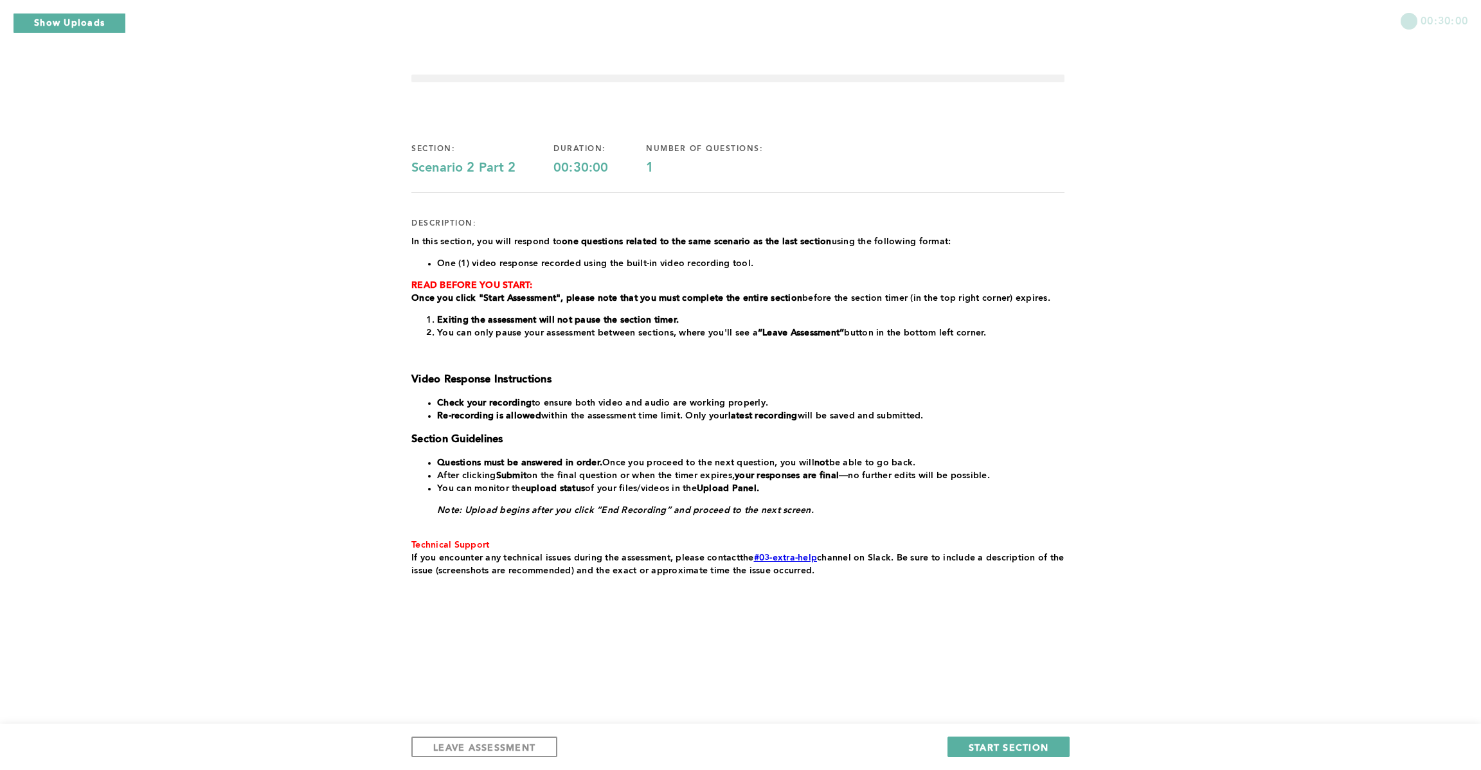
click at [543, 242] on span "In this section, you will respond to" at bounding box center [486, 241] width 150 height 9
click at [518, 739] on button "LEAVE ASSESSMENT" at bounding box center [484, 747] width 146 height 21
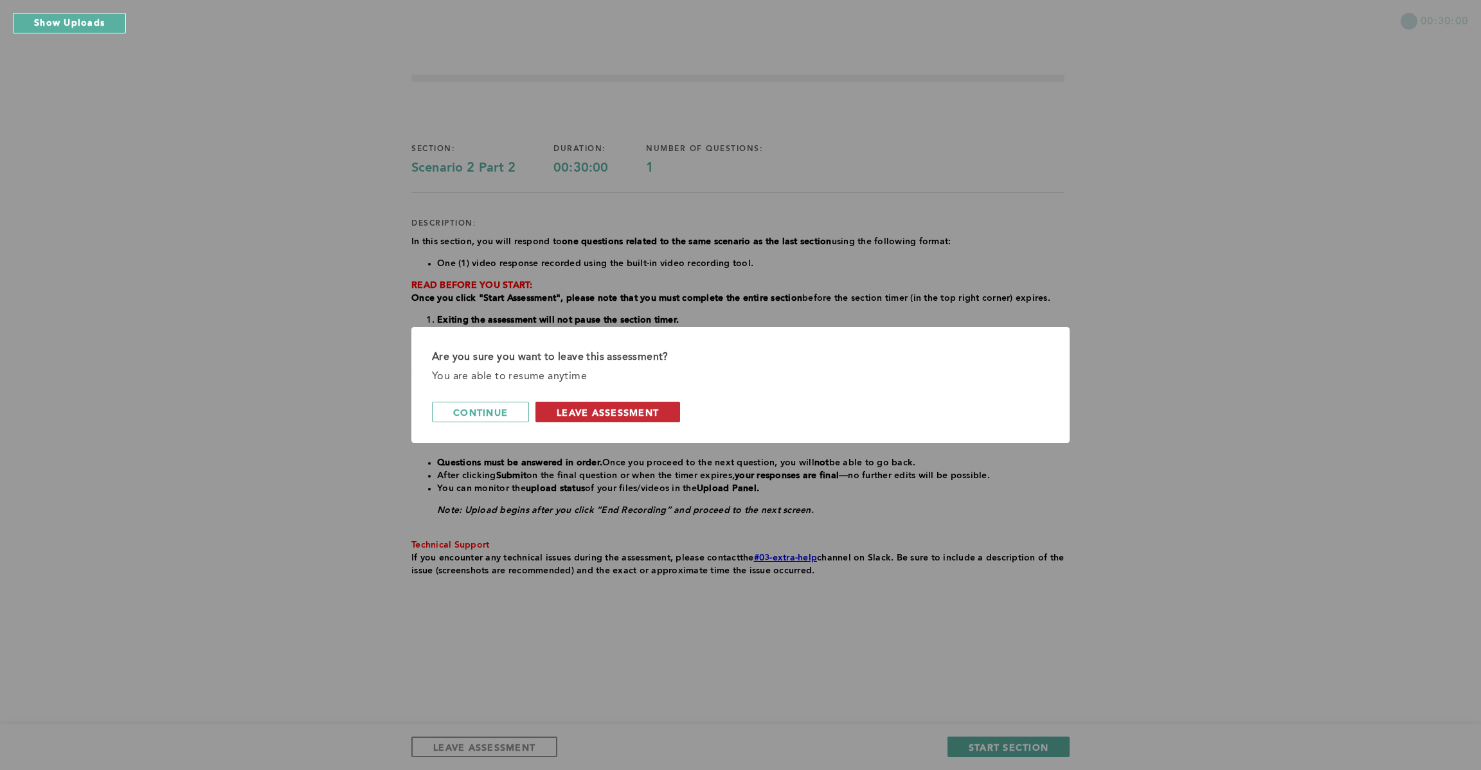
click at [609, 418] on span "leave assessment" at bounding box center [608, 412] width 102 height 12
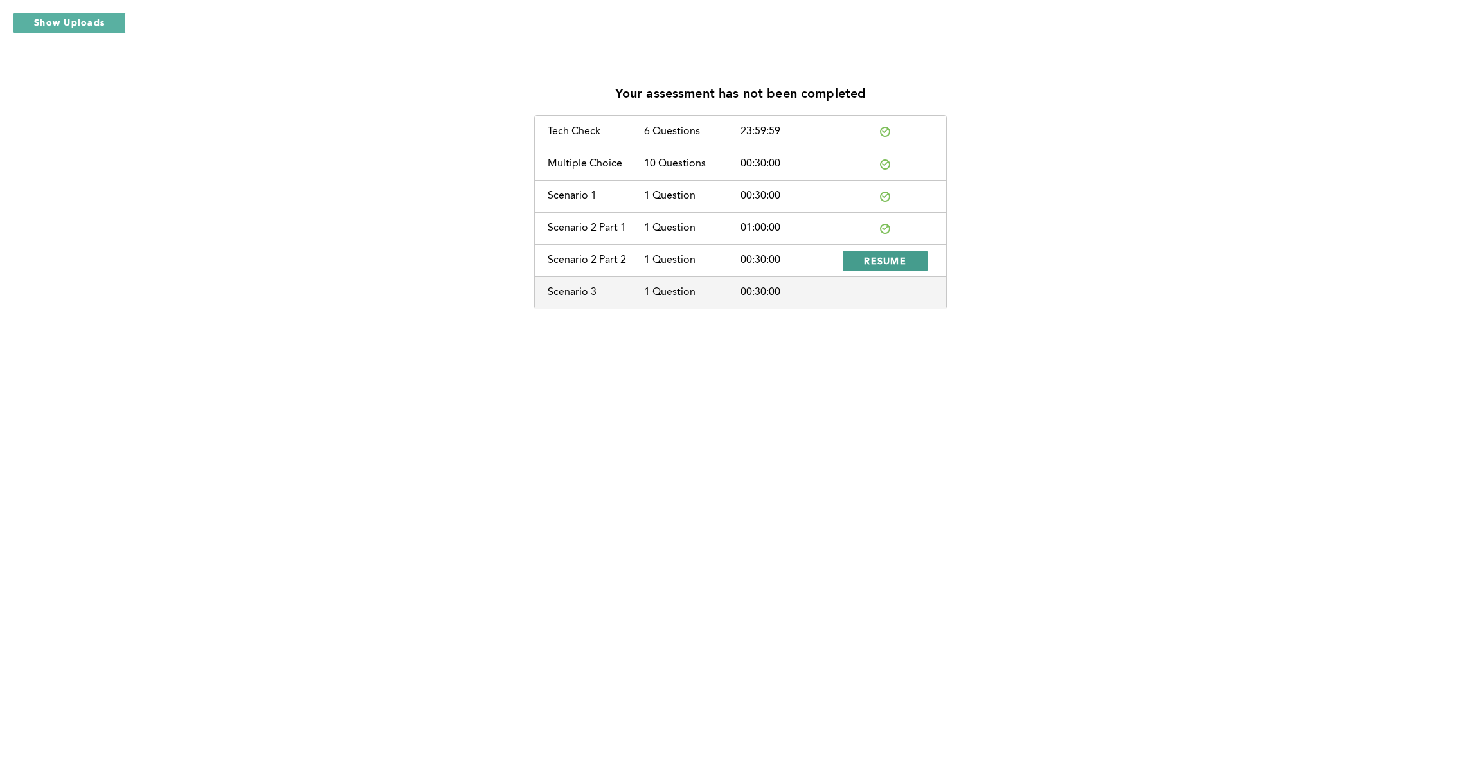
click at [901, 264] on span "RESUME" at bounding box center [885, 261] width 42 height 12
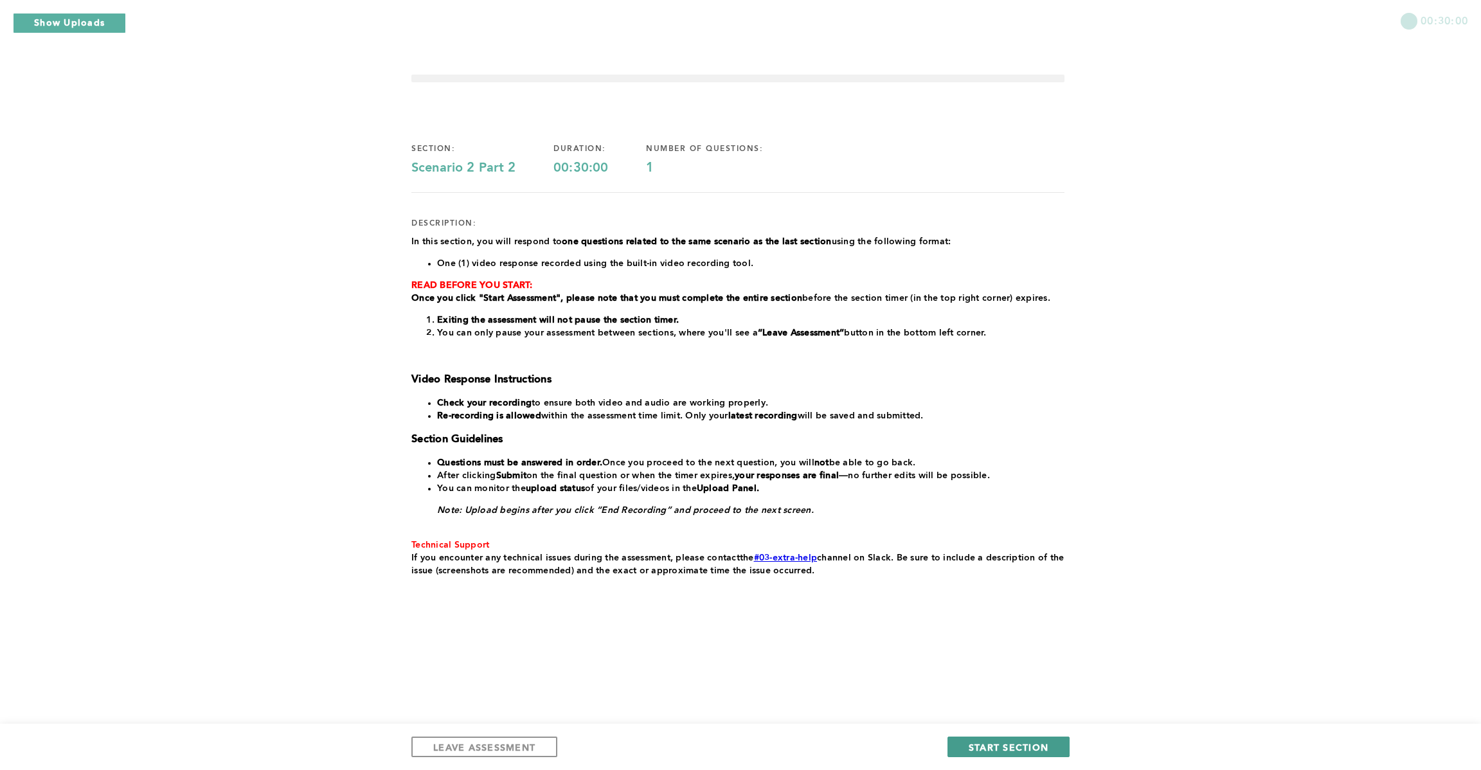
click at [993, 744] on span "START SECTION" at bounding box center [1009, 747] width 80 height 12
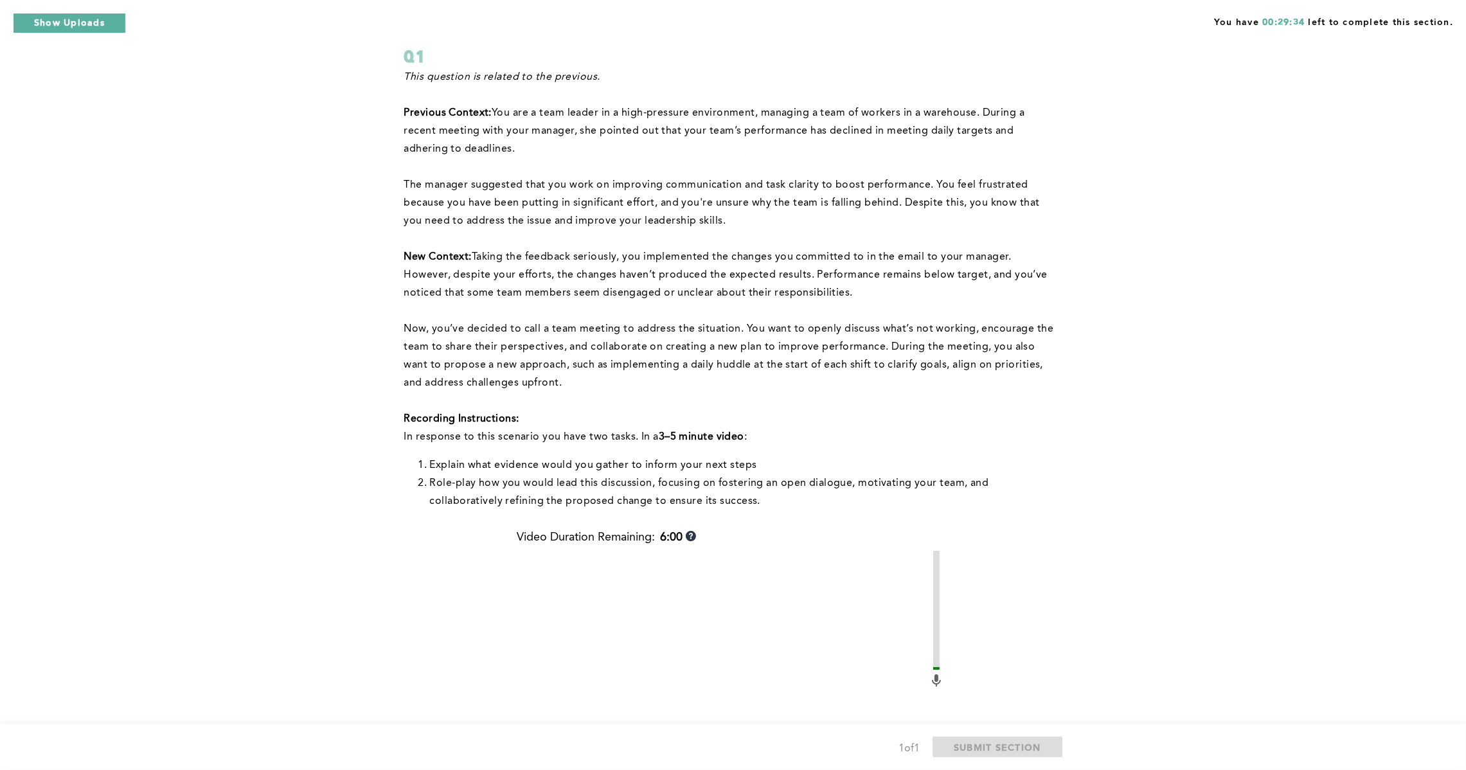
scroll to position [96, 0]
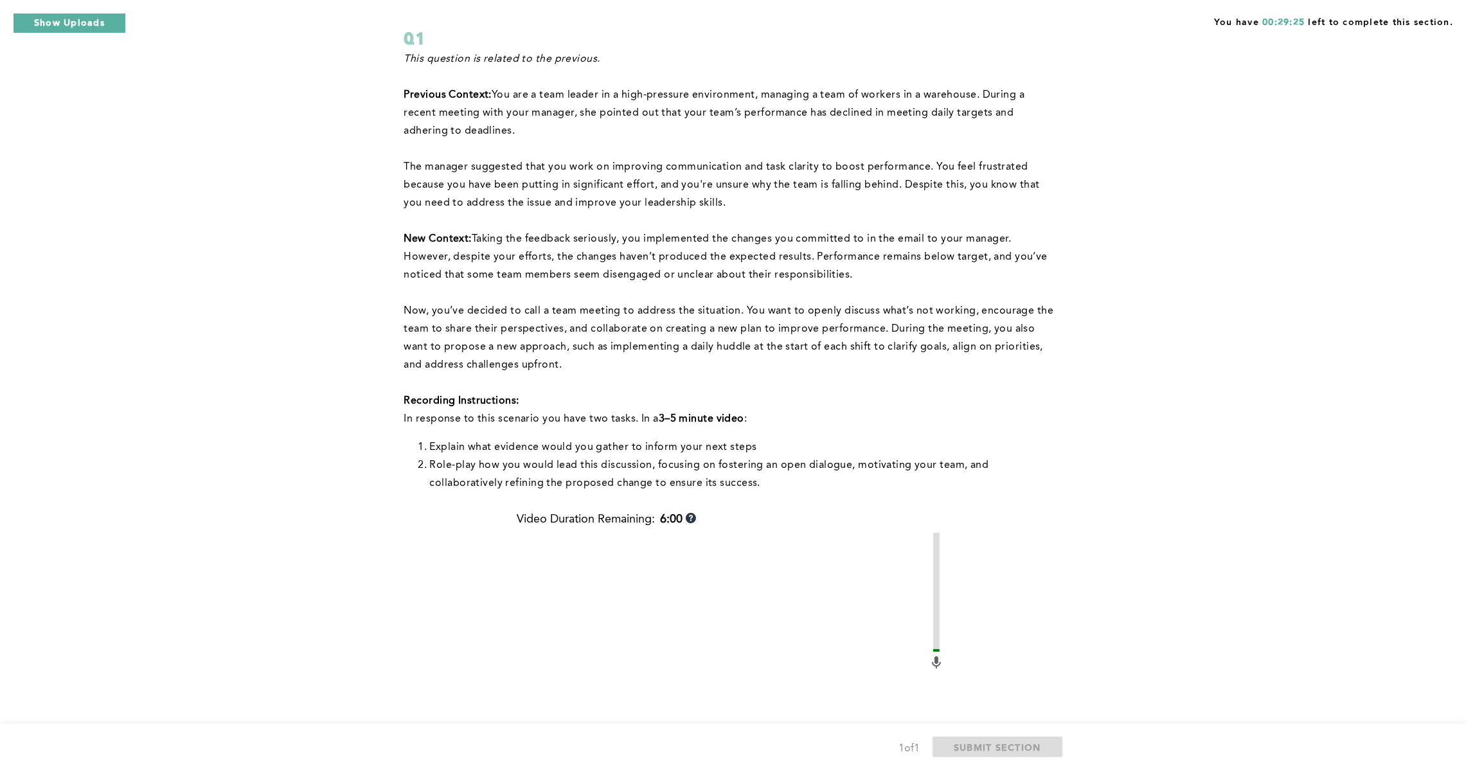
click at [651, 464] on span "Role-play how you would lead this discussion, focusing on fostering an open dia…" at bounding box center [711, 474] width 562 height 28
click at [867, 471] on span "Role-play how you would lead this discussion, focusing on fostering an open dia…" at bounding box center [711, 474] width 562 height 28
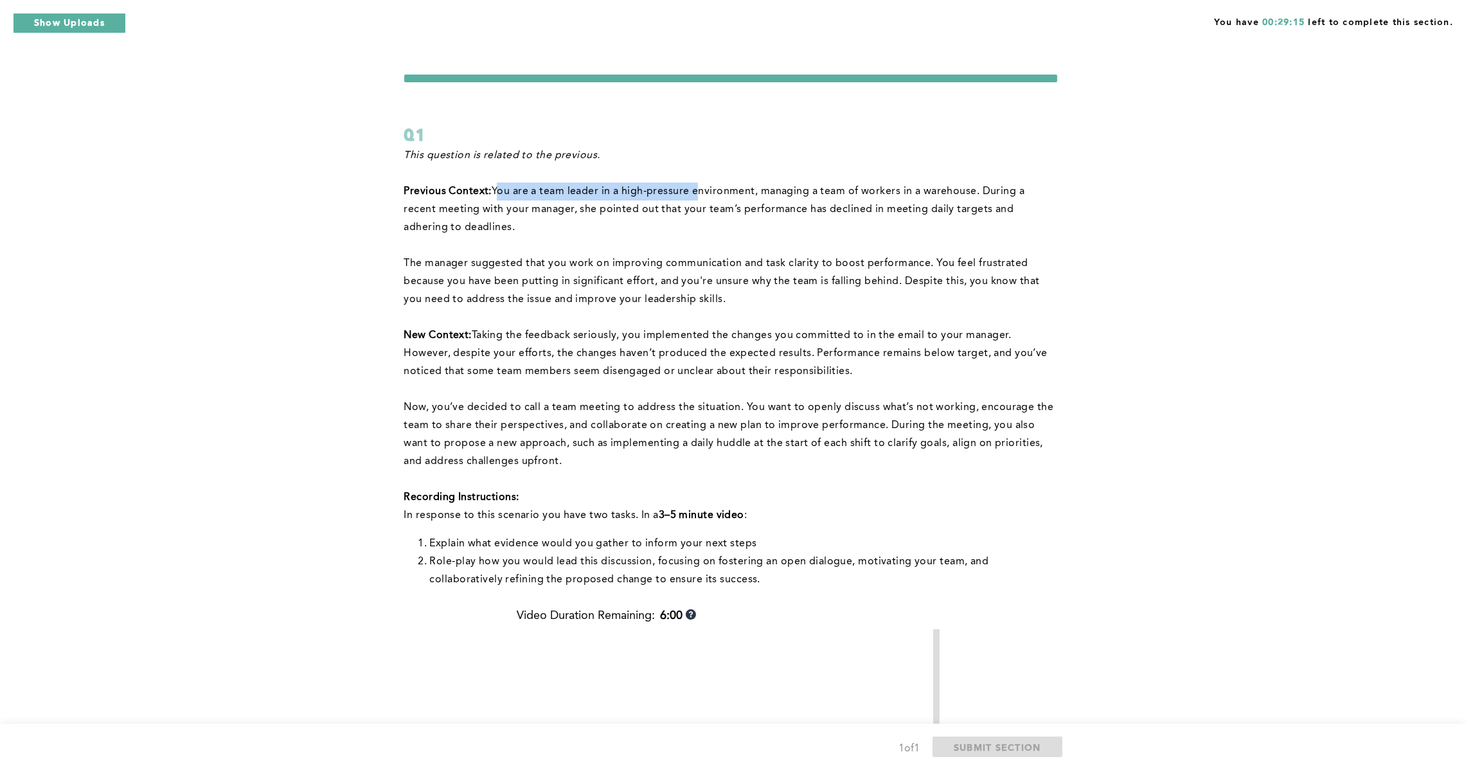
drag, startPoint x: 496, startPoint y: 187, endPoint x: 699, endPoint y: 187, distance: 202.5
click at [699, 187] on span "You are a team leader in a high-pressure environment, managing a team of worker…" at bounding box center [716, 209] width 624 height 46
click at [788, 189] on span "You are a team leader in a high-pressure environment, managing a team of worker…" at bounding box center [716, 209] width 624 height 46
drag, startPoint x: 759, startPoint y: 192, endPoint x: 919, endPoint y: 198, distance: 160.8
click at [919, 198] on p "Previous Context: You are a team leader in a high-pressure environment, managin…" at bounding box center [730, 210] width 653 height 54
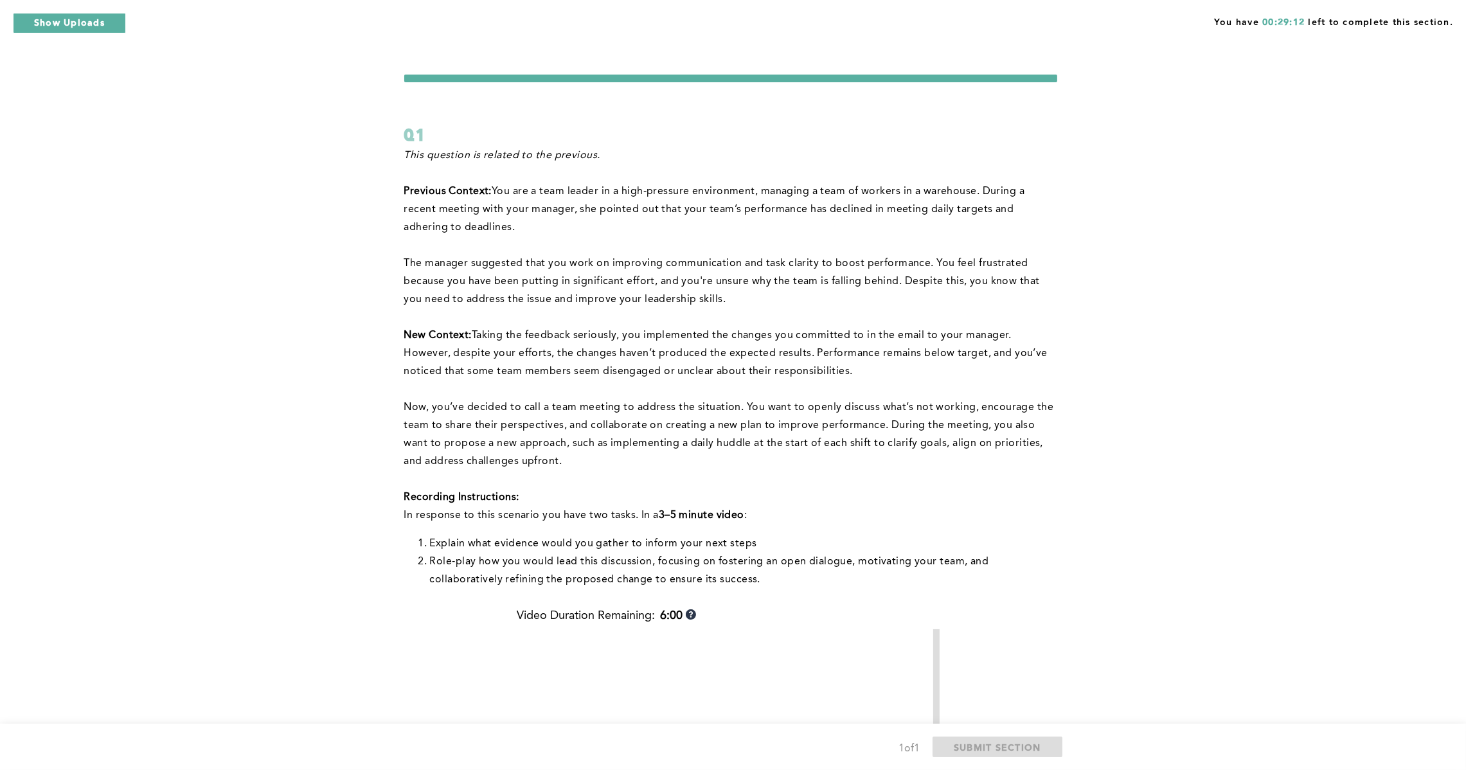
click at [932, 197] on span "You are a team leader in a high-pressure environment, managing a team of worker…" at bounding box center [716, 209] width 624 height 46
drag, startPoint x: 981, startPoint y: 187, endPoint x: 586, endPoint y: 215, distance: 396.3
click at [586, 215] on span "You are a team leader in a high-pressure environment, managing a team of worker…" at bounding box center [716, 209] width 624 height 46
click at [638, 210] on span "You are a team leader in a high-pressure environment, managing a team of worker…" at bounding box center [716, 209] width 624 height 46
click at [713, 295] on p "﻿The manager suggested that you work on improving communication and task clarit…" at bounding box center [730, 282] width 653 height 54
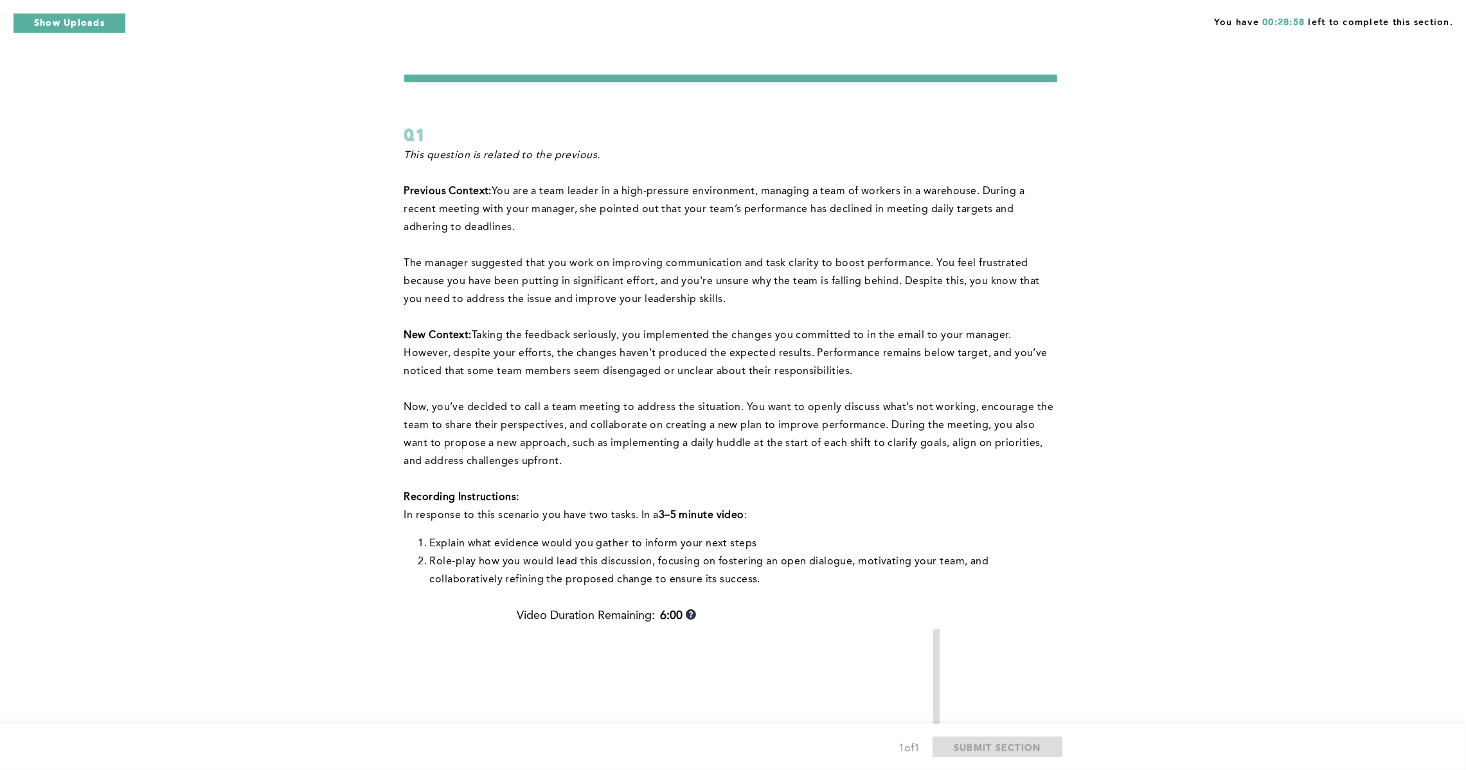
click at [690, 300] on span "﻿The manager suggested that you work on improving communication and task clarit…" at bounding box center [723, 281] width 639 height 46
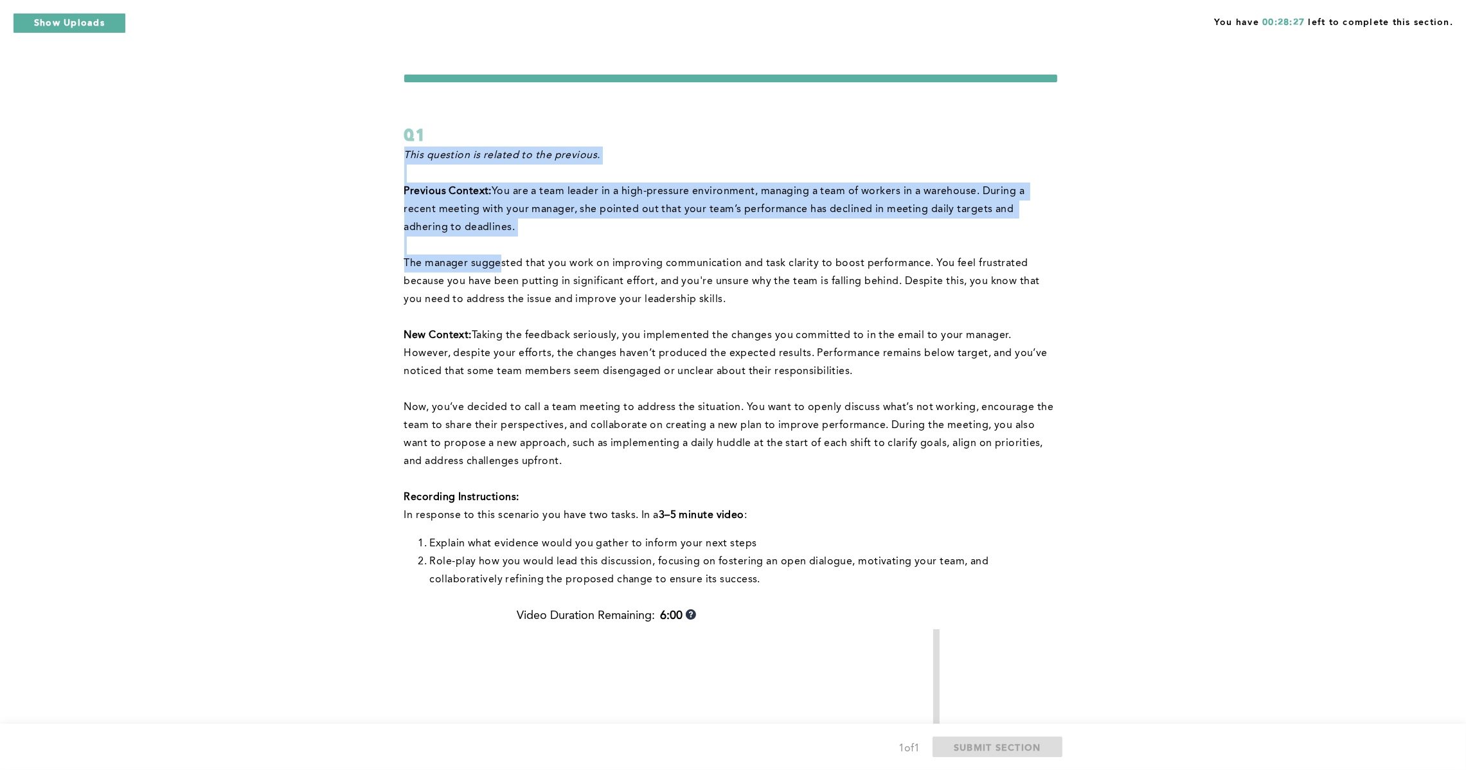
drag, startPoint x: 402, startPoint y: 260, endPoint x: 508, endPoint y: 261, distance: 106.1
click at [500, 262] on div "You have 00:28:27 left to complete this section. Q1 This question is related to…" at bounding box center [733, 560] width 1466 height 1121
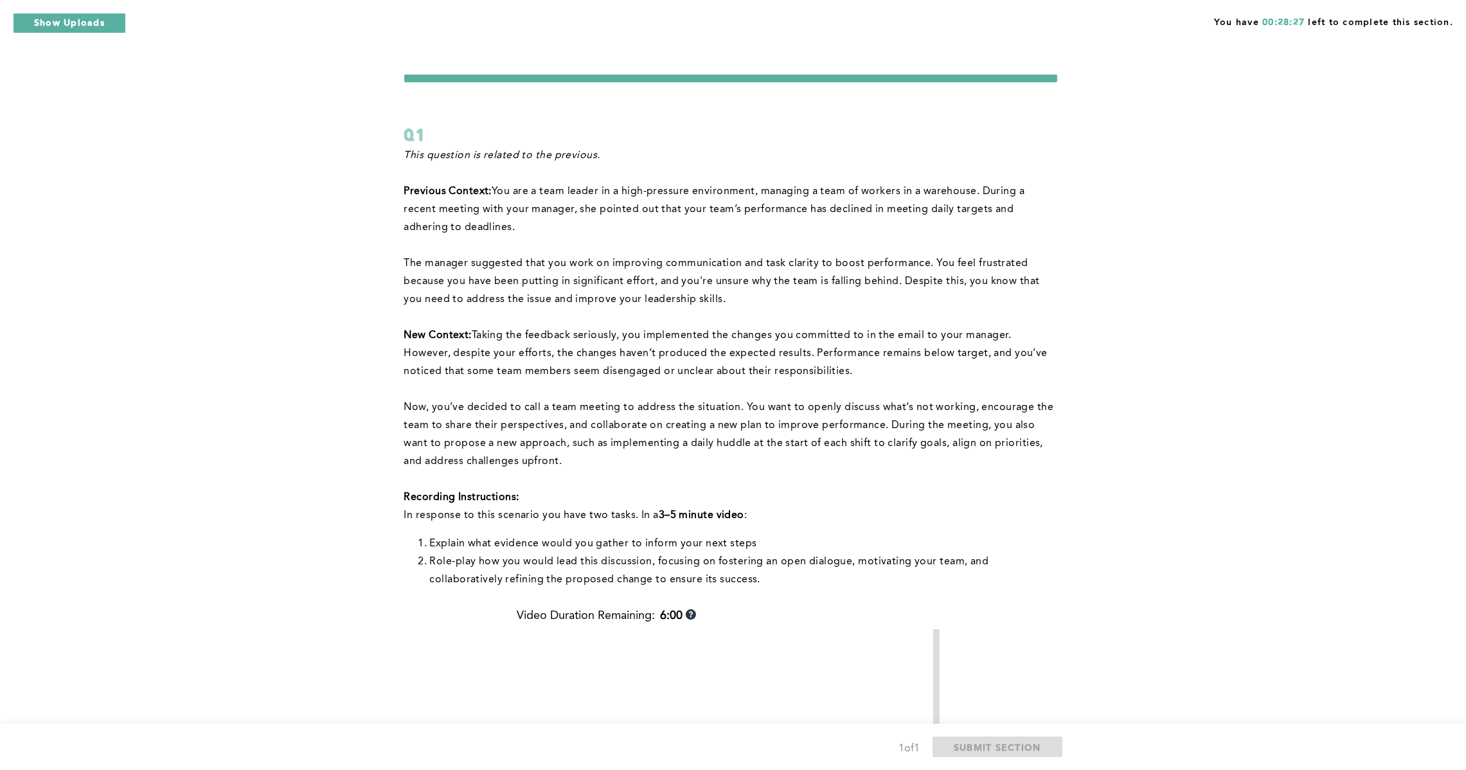
click at [534, 256] on p "﻿The manager suggested that you work on improving communication and task clarit…" at bounding box center [730, 282] width 653 height 54
click at [551, 284] on span "﻿The manager suggested that you work on improving communication and task clarit…" at bounding box center [723, 281] width 639 height 46
click at [656, 280] on span "﻿The manager suggested that you work on improving communication and task clarit…" at bounding box center [723, 281] width 639 height 46
drag, startPoint x: 479, startPoint y: 334, endPoint x: 602, endPoint y: 334, distance: 123.4
click at [526, 334] on span "Taking the feedback seriously, you implemented the changes you committed to in …" at bounding box center [727, 353] width 647 height 46
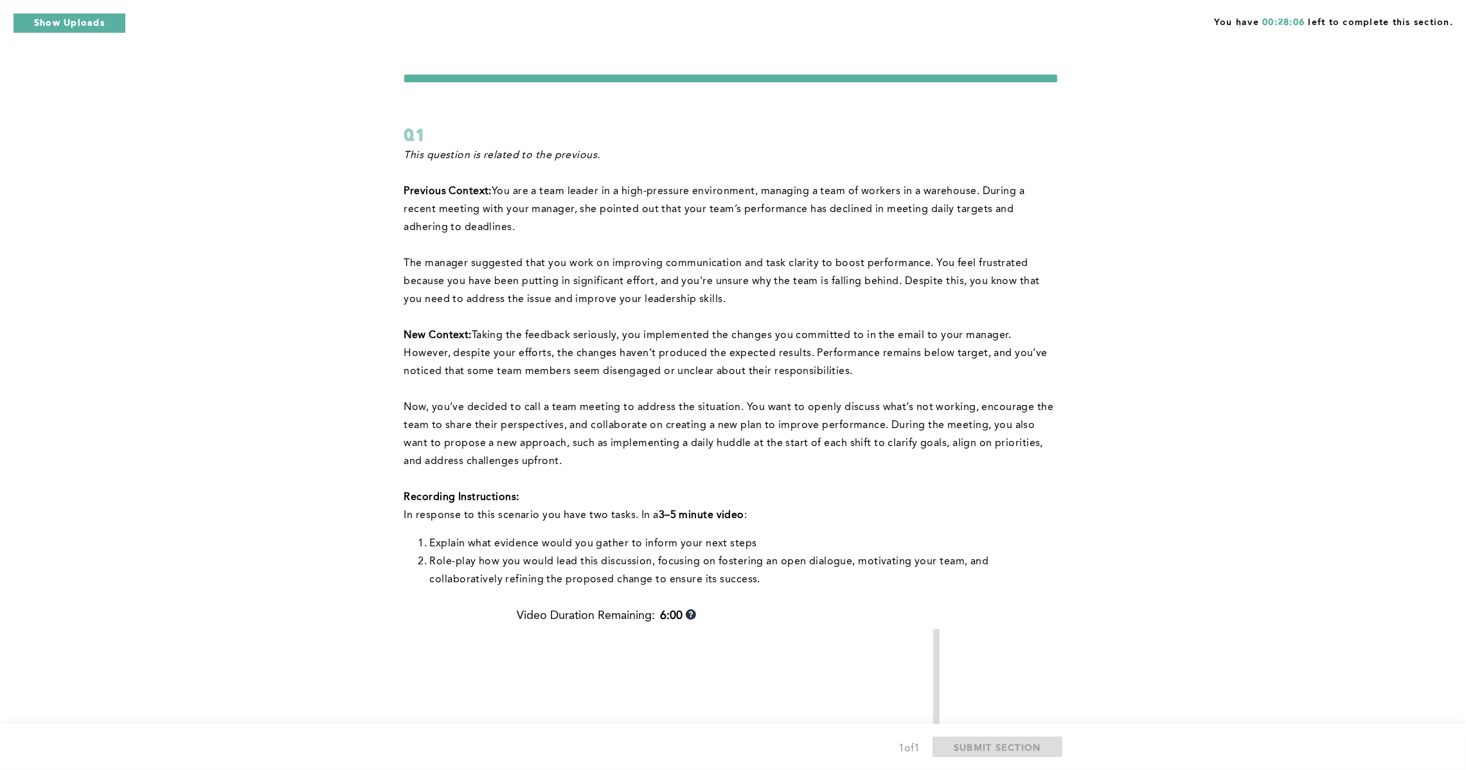
click at [625, 335] on span "Taking the feedback seriously, you implemented the changes you committed to in …" at bounding box center [727, 353] width 647 height 46
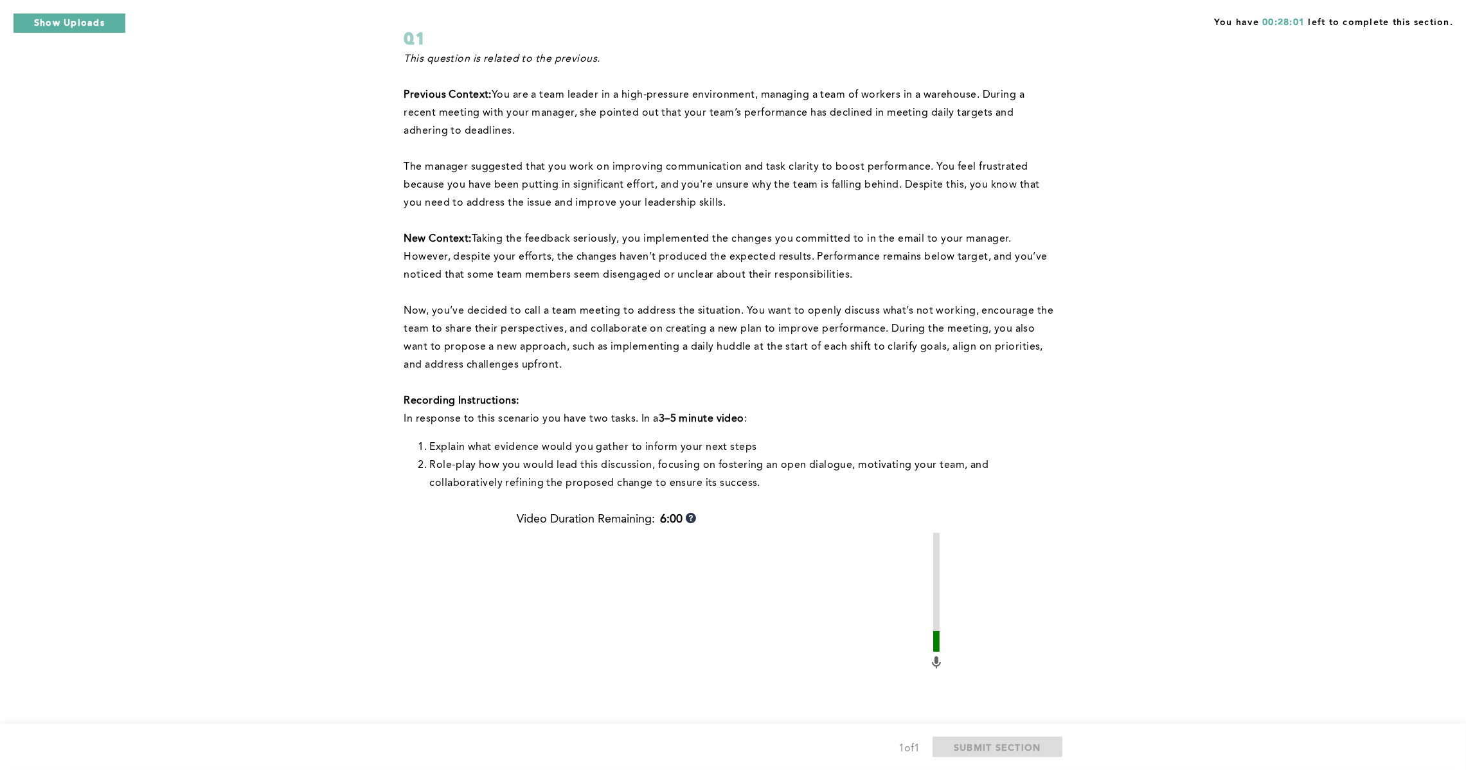
click at [559, 258] on span "Taking the feedback seriously, you implemented the changes you committed to in …" at bounding box center [727, 257] width 647 height 46
click at [820, 256] on span "Taking the feedback seriously, you implemented the changes you committed to in …" at bounding box center [727, 257] width 647 height 46
click at [919, 262] on span "Taking the feedback seriously, you implemented the changes you committed to in …" at bounding box center [727, 257] width 647 height 46
click at [409, 308] on span "Now, you’ve decided to call a team meeting to address the situation. You want t…" at bounding box center [730, 338] width 652 height 64
click at [611, 320] on p "Now, you’ve decided to call a team meeting to address the situation. You want t…" at bounding box center [730, 338] width 653 height 72
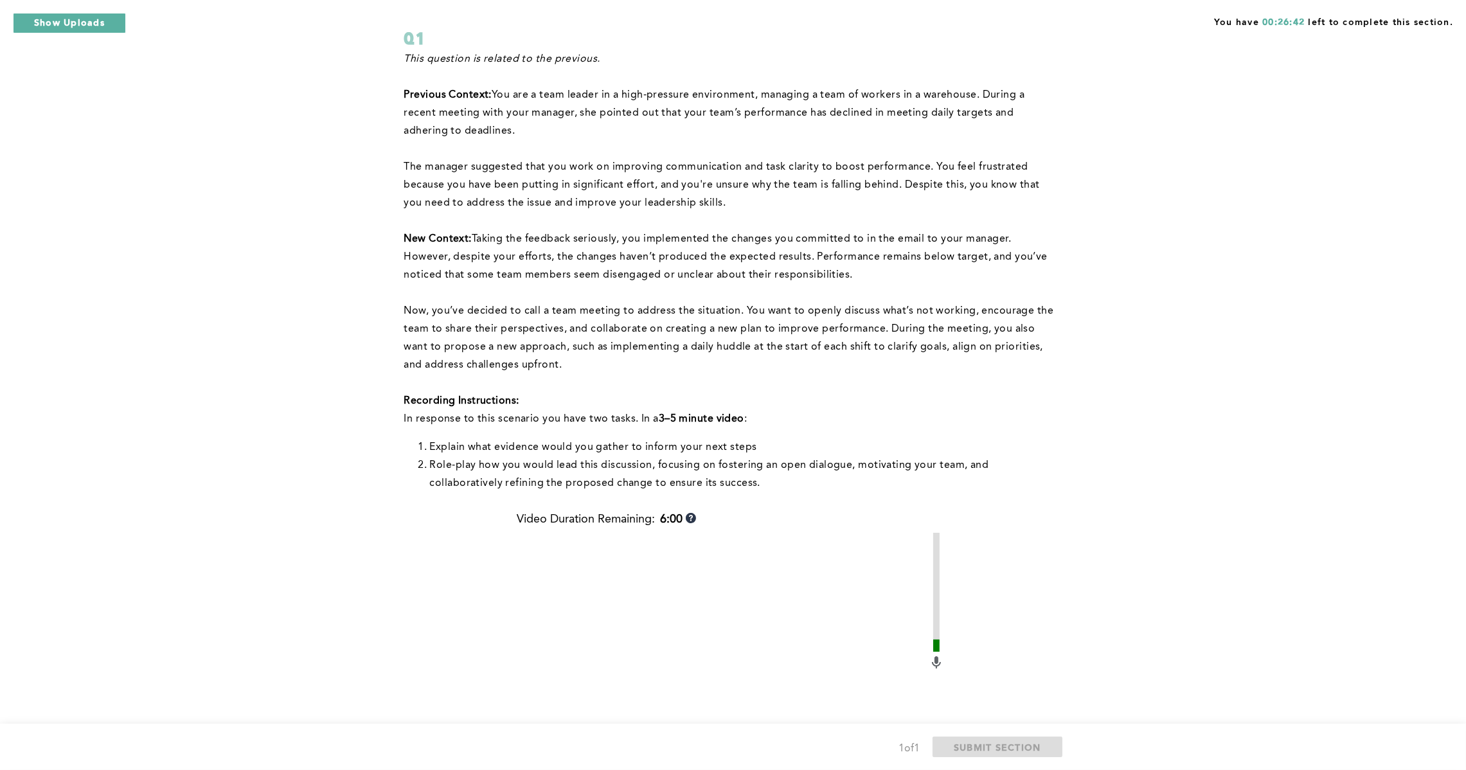
click at [550, 349] on span "Now, you’ve decided to call a team meeting to address the situation. You want t…" at bounding box center [730, 338] width 652 height 64
click at [709, 346] on span "Now, you’ve decided to call a team meeting to address the situation. You want t…" at bounding box center [730, 338] width 652 height 64
click at [748, 342] on span "Now, you’ve decided to call a team meeting to address the situation. You want t…" at bounding box center [730, 338] width 652 height 64
drag, startPoint x: 433, startPoint y: 444, endPoint x: 547, endPoint y: 445, distance: 114.4
click at [544, 446] on span "Explain what evidence would you gather to inform your next steps" at bounding box center [593, 447] width 327 height 10
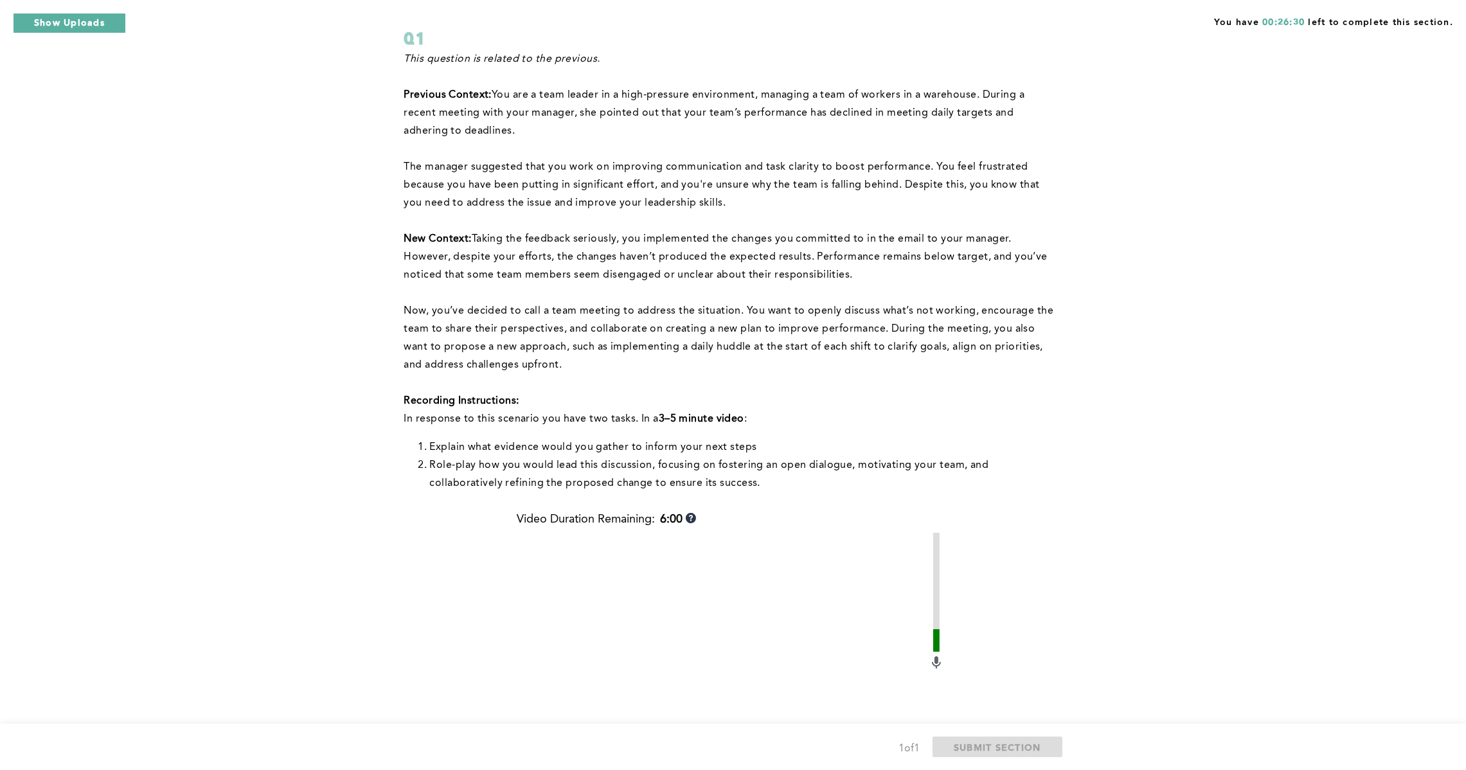
click at [574, 442] on span "Explain what evidence would you gather to inform your next steps" at bounding box center [593, 447] width 327 height 10
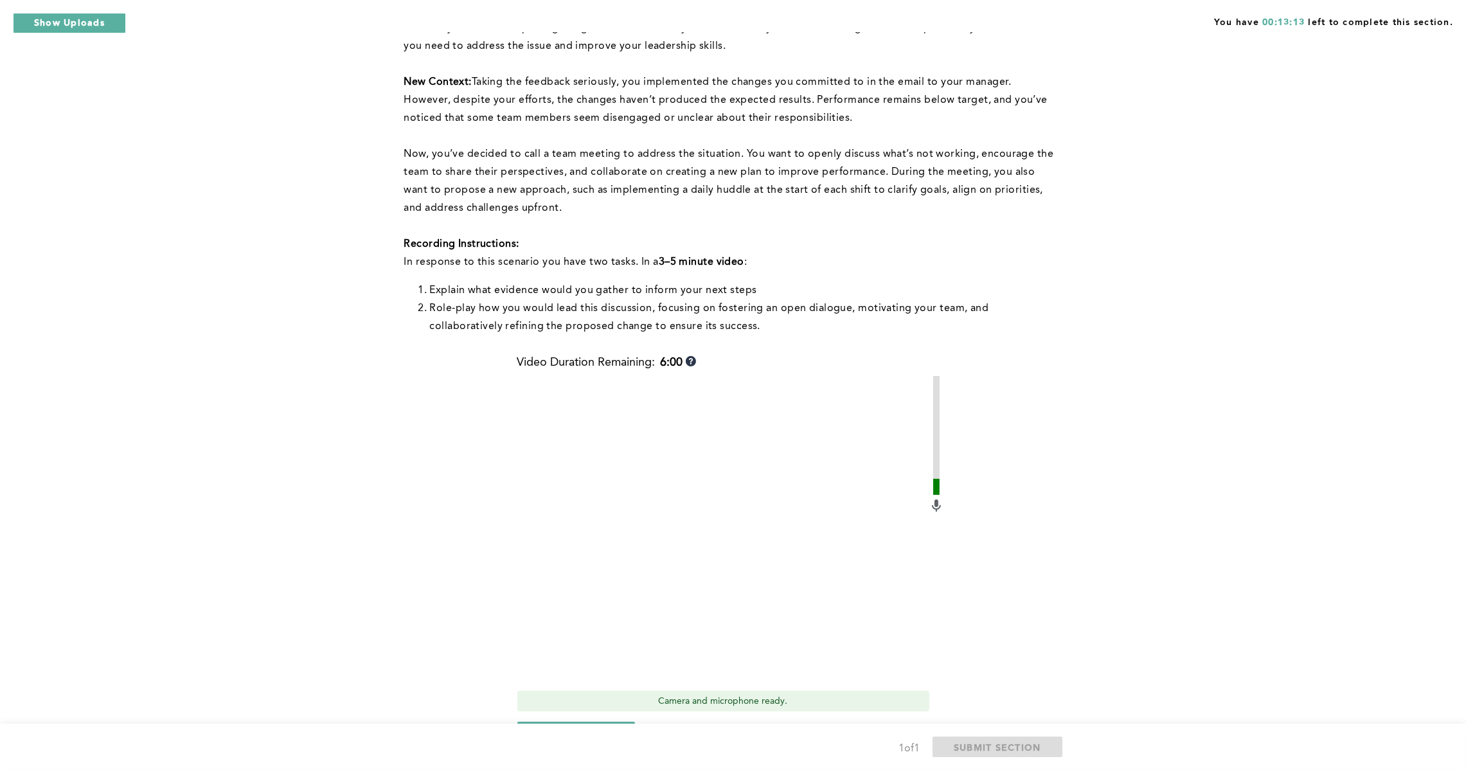
scroll to position [350, 0]
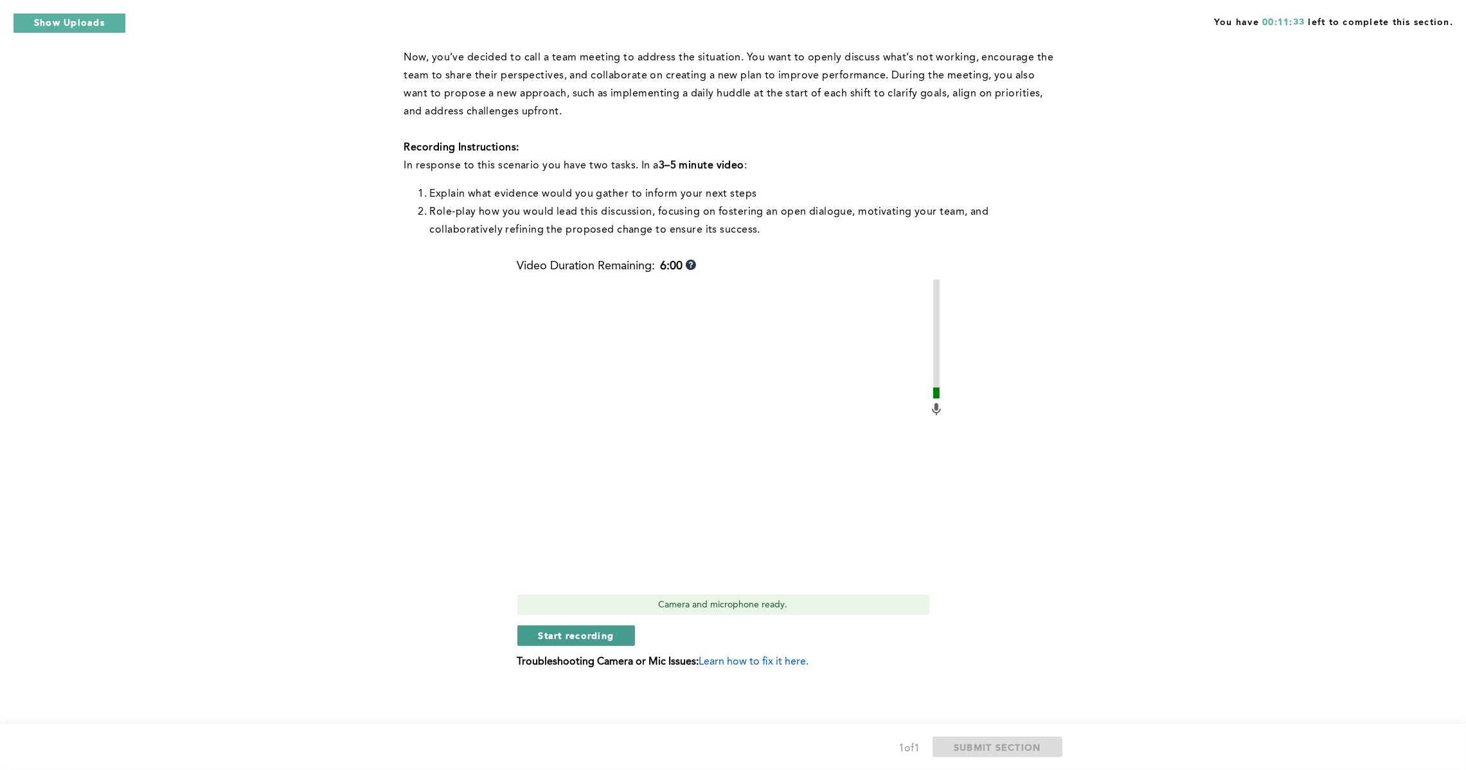
click at [600, 636] on span "Start recording" at bounding box center [577, 635] width 76 height 12
click at [597, 634] on span "Stop recording" at bounding box center [576, 635] width 75 height 12
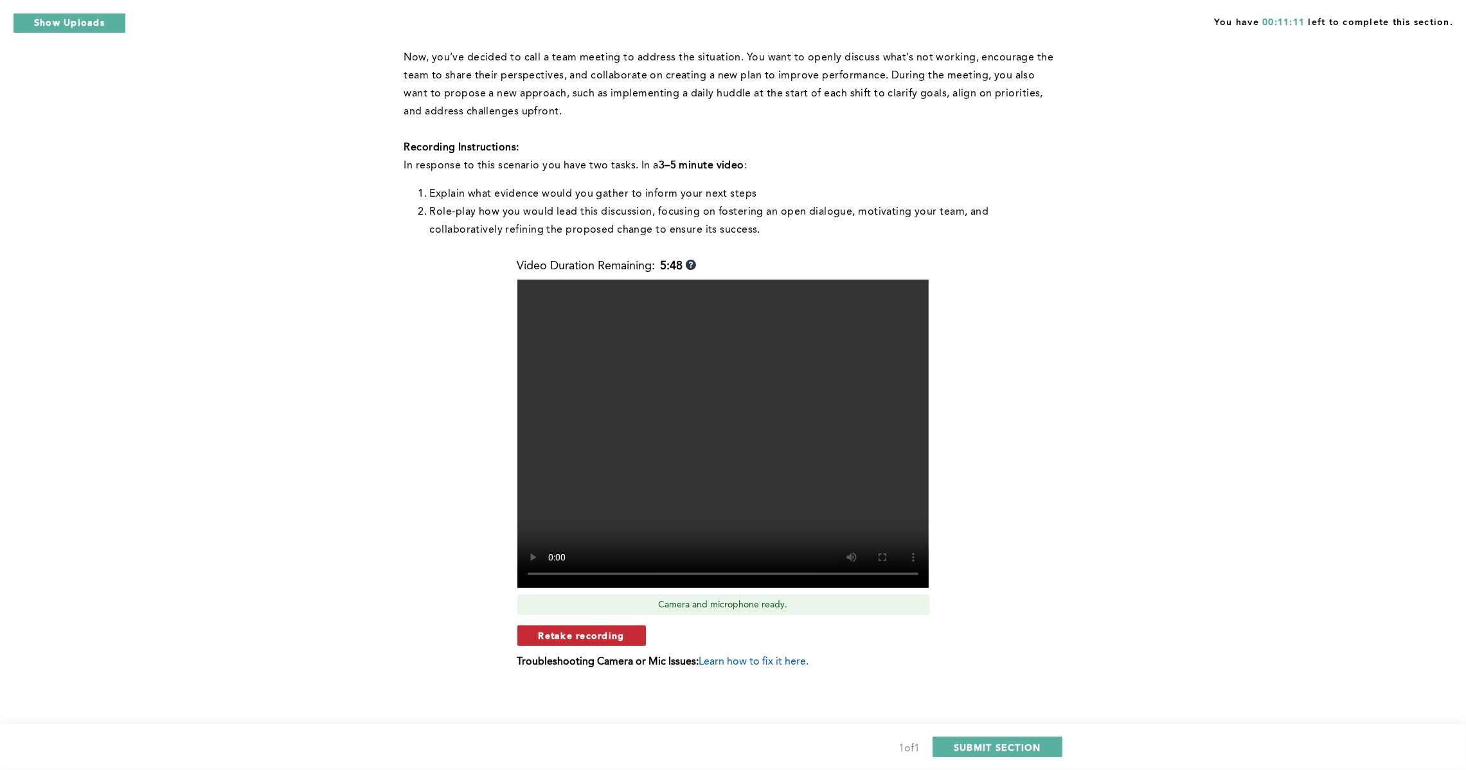
click at [614, 636] on span "Retake recording" at bounding box center [582, 635] width 86 height 12
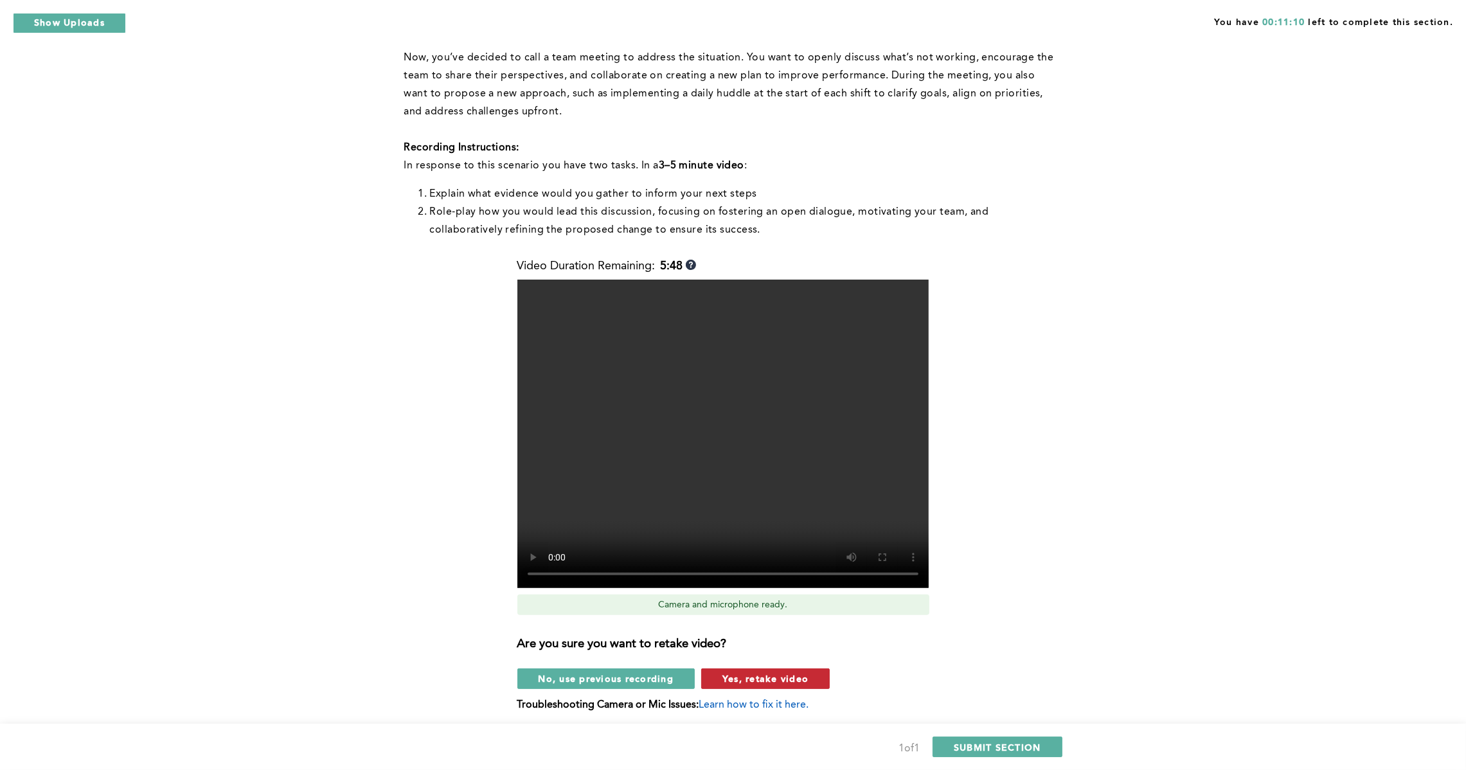
click at [733, 672] on span "Yes, retake video" at bounding box center [766, 678] width 86 height 12
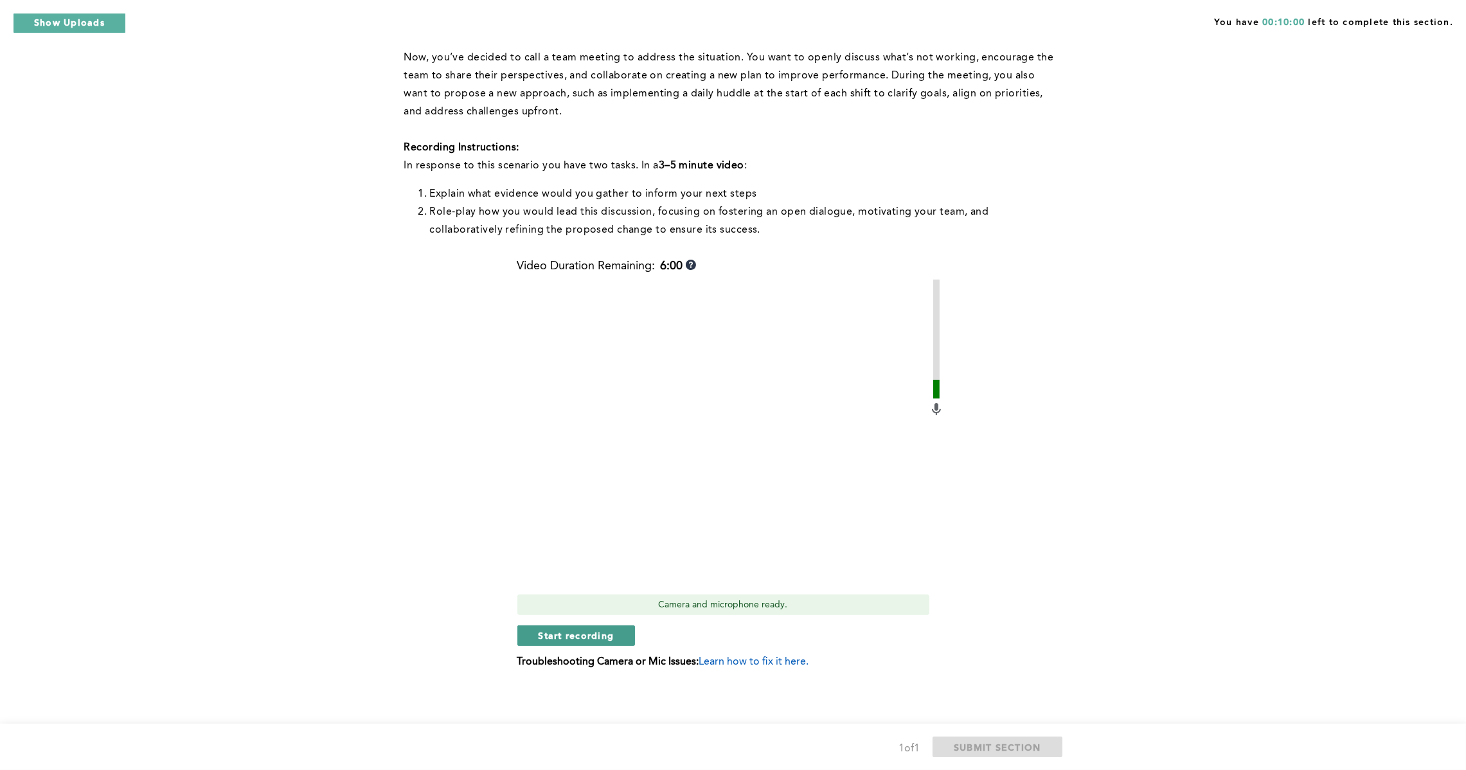
click at [580, 634] on span "Start recording" at bounding box center [577, 635] width 76 height 12
click at [604, 636] on span "Stop recording" at bounding box center [576, 635] width 75 height 12
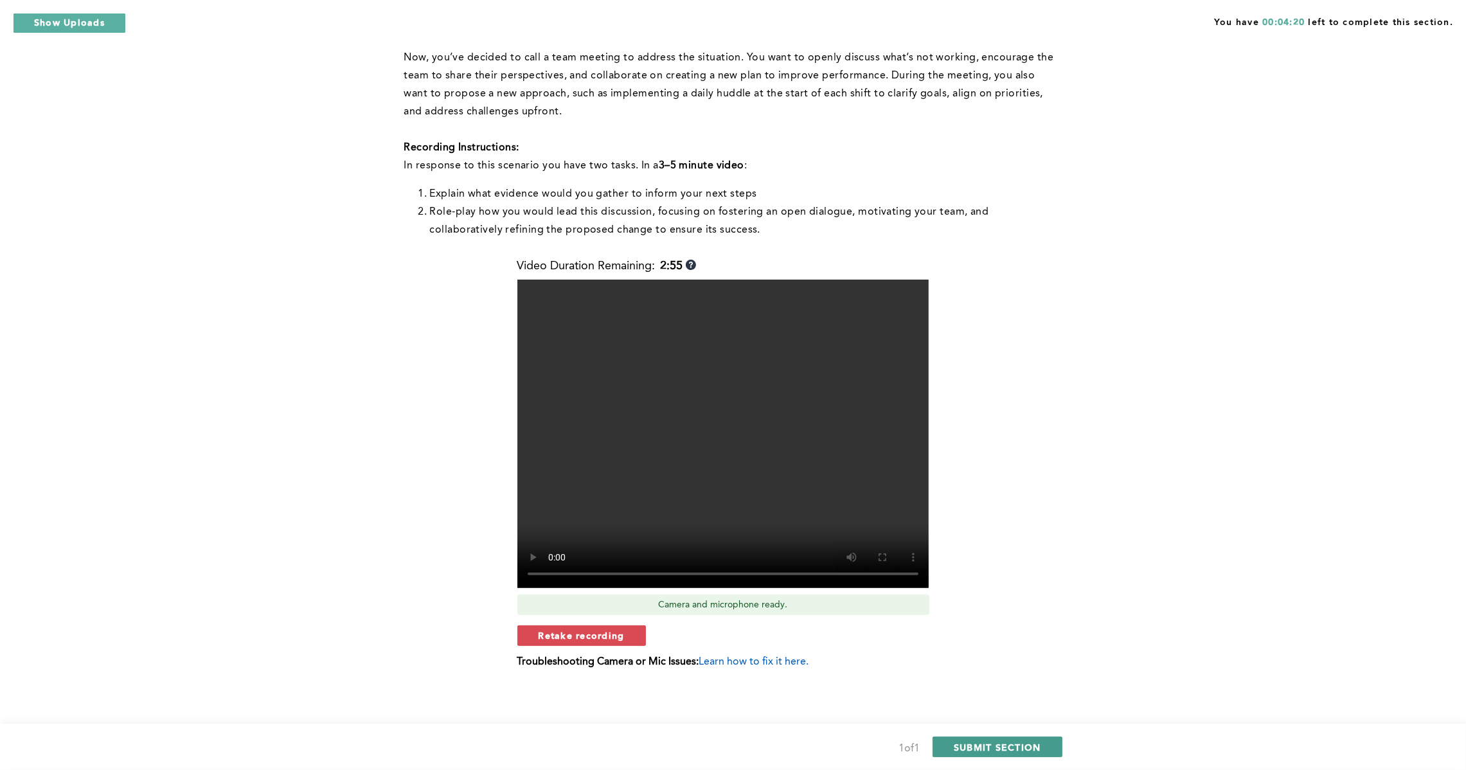
click at [996, 753] on span "SUBMIT SECTION" at bounding box center [997, 747] width 87 height 12
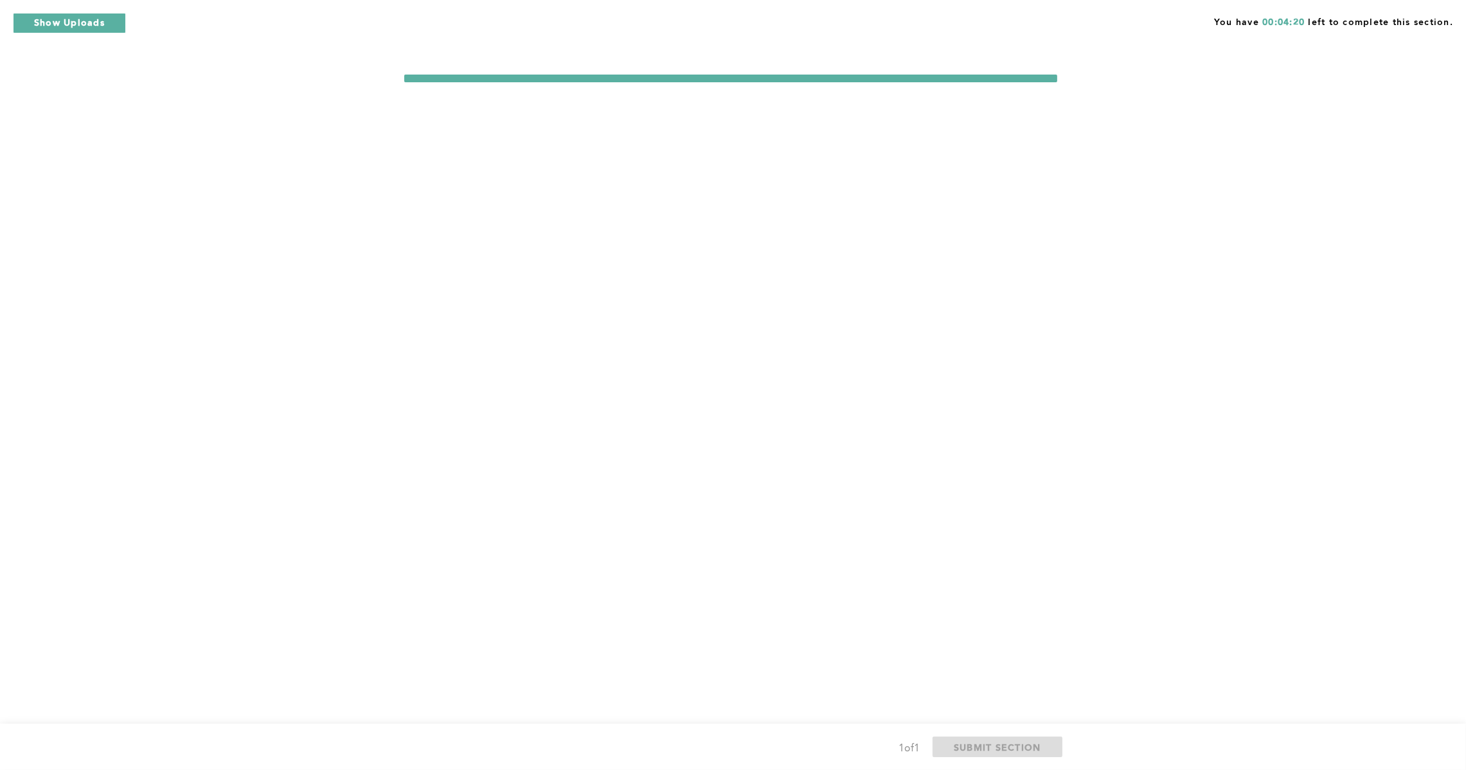
scroll to position [0, 0]
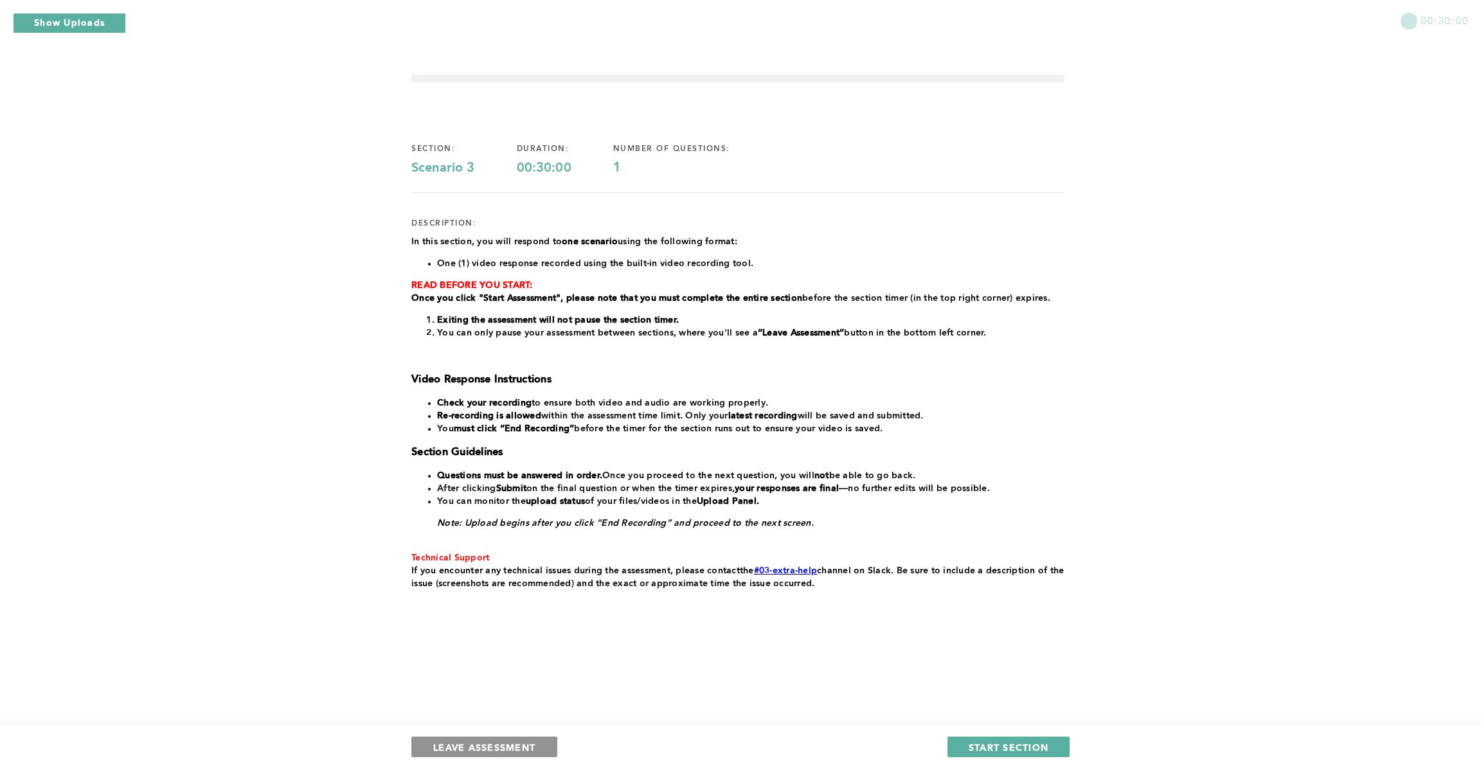
click at [521, 750] on span "LEAVE ASSESSMENT" at bounding box center [484, 747] width 102 height 12
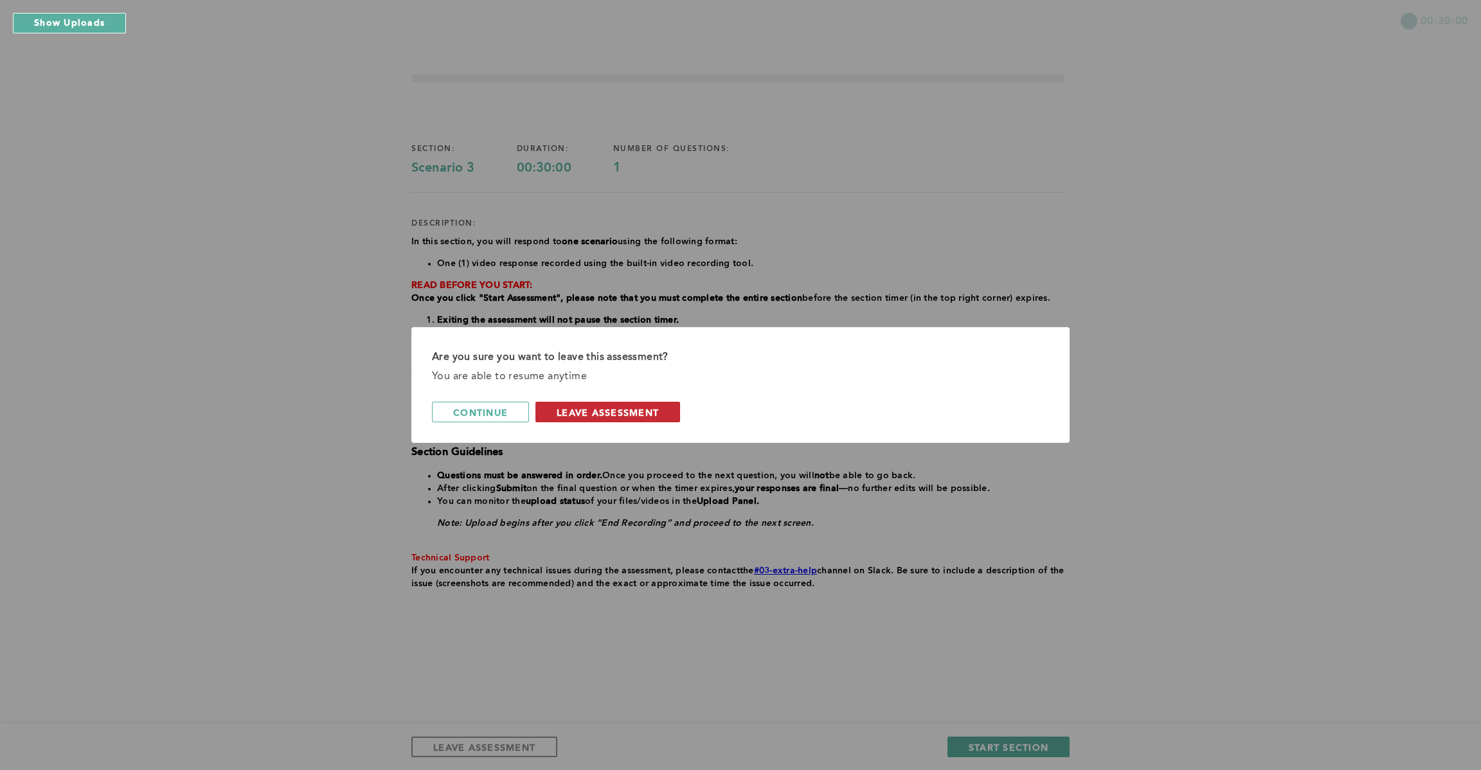
click at [585, 408] on span "leave assessment" at bounding box center [608, 412] width 102 height 12
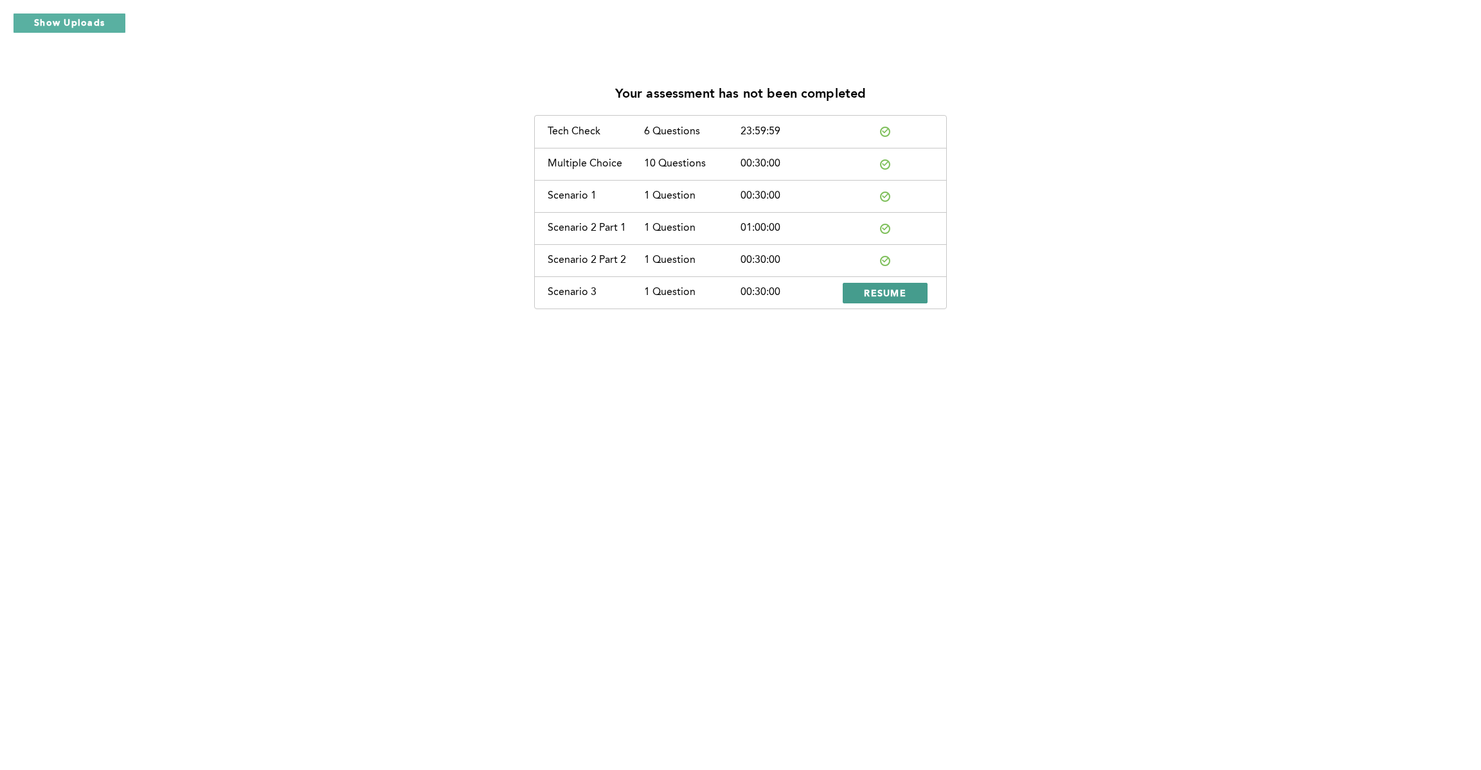
click at [890, 294] on span "RESUME" at bounding box center [885, 293] width 42 height 12
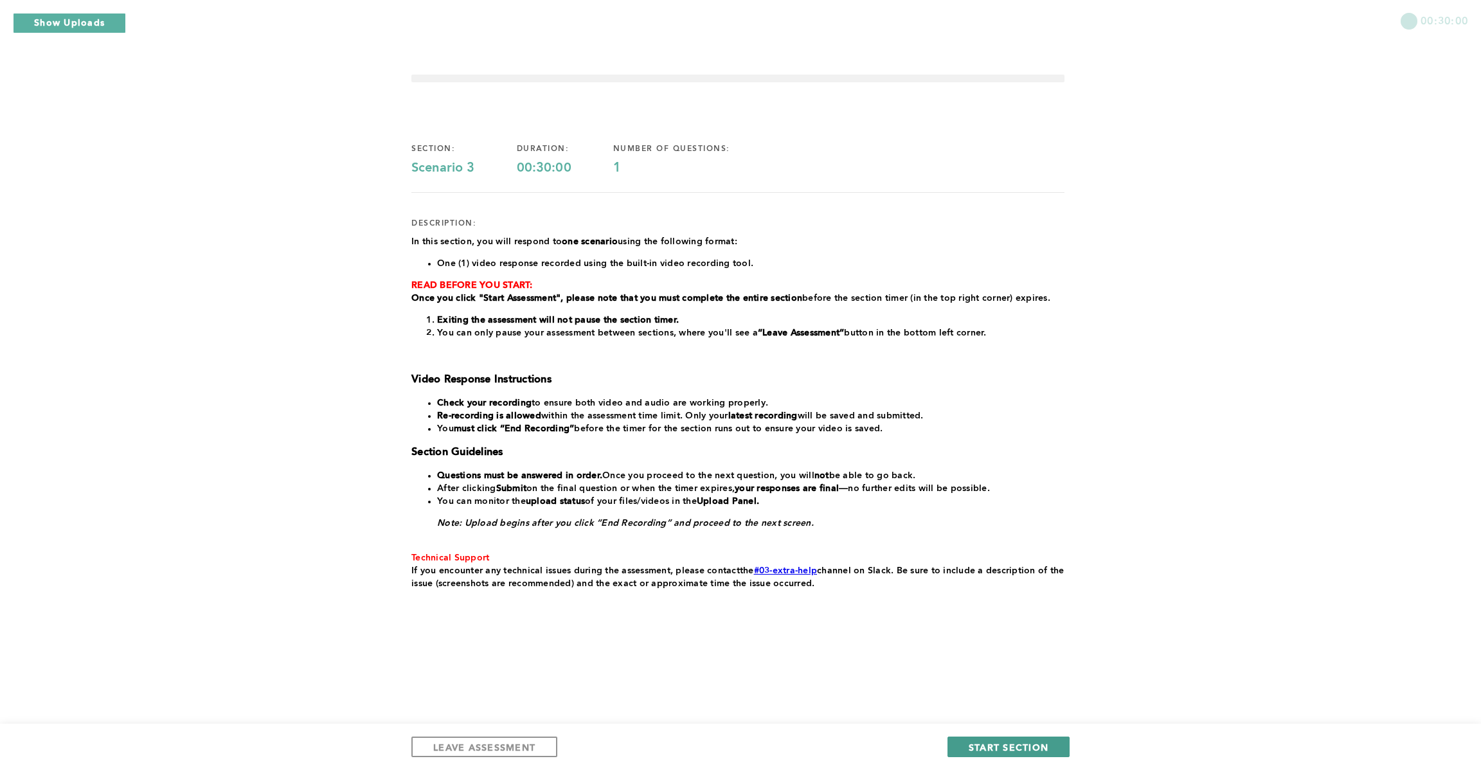
click at [996, 747] on span "START SECTION" at bounding box center [1009, 747] width 80 height 12
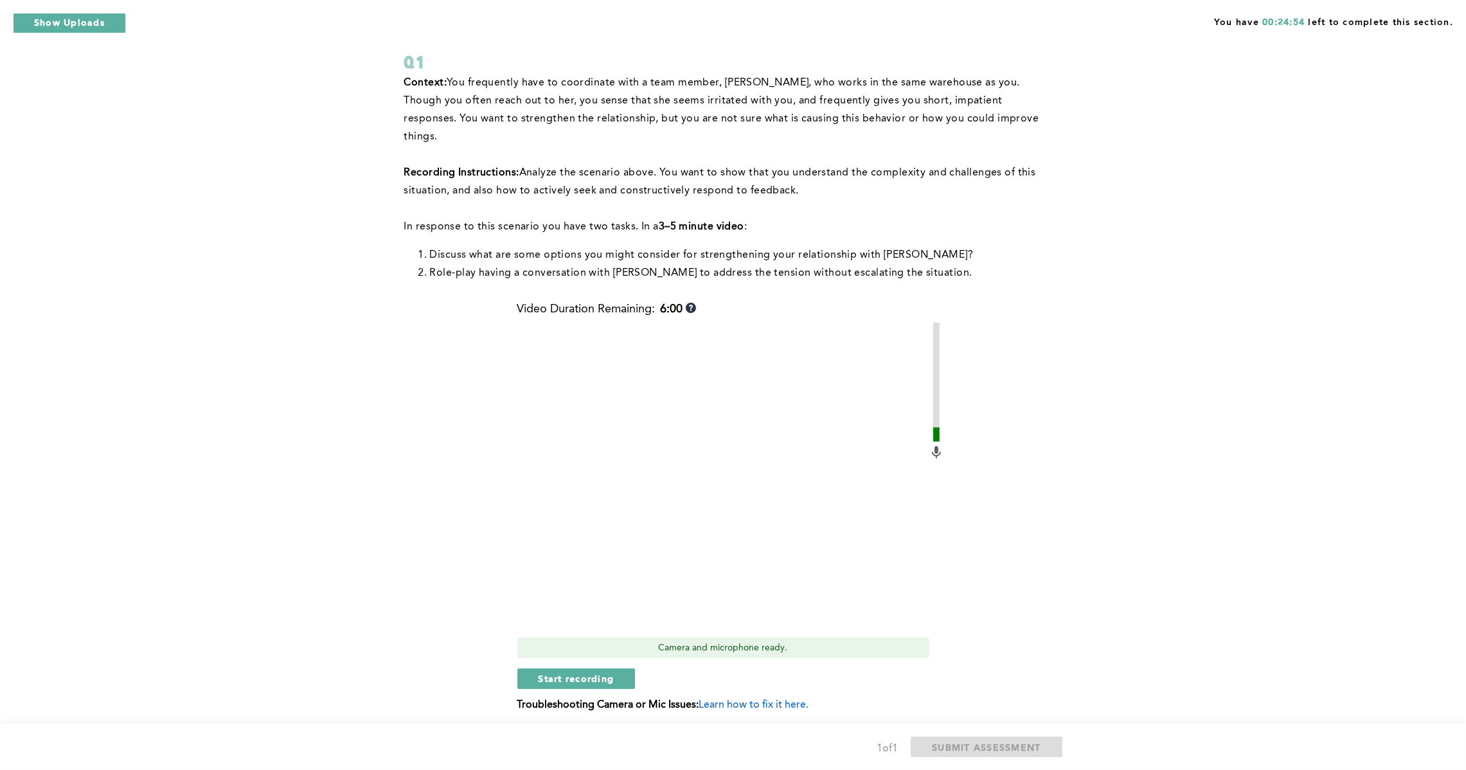
scroll to position [98, 0]
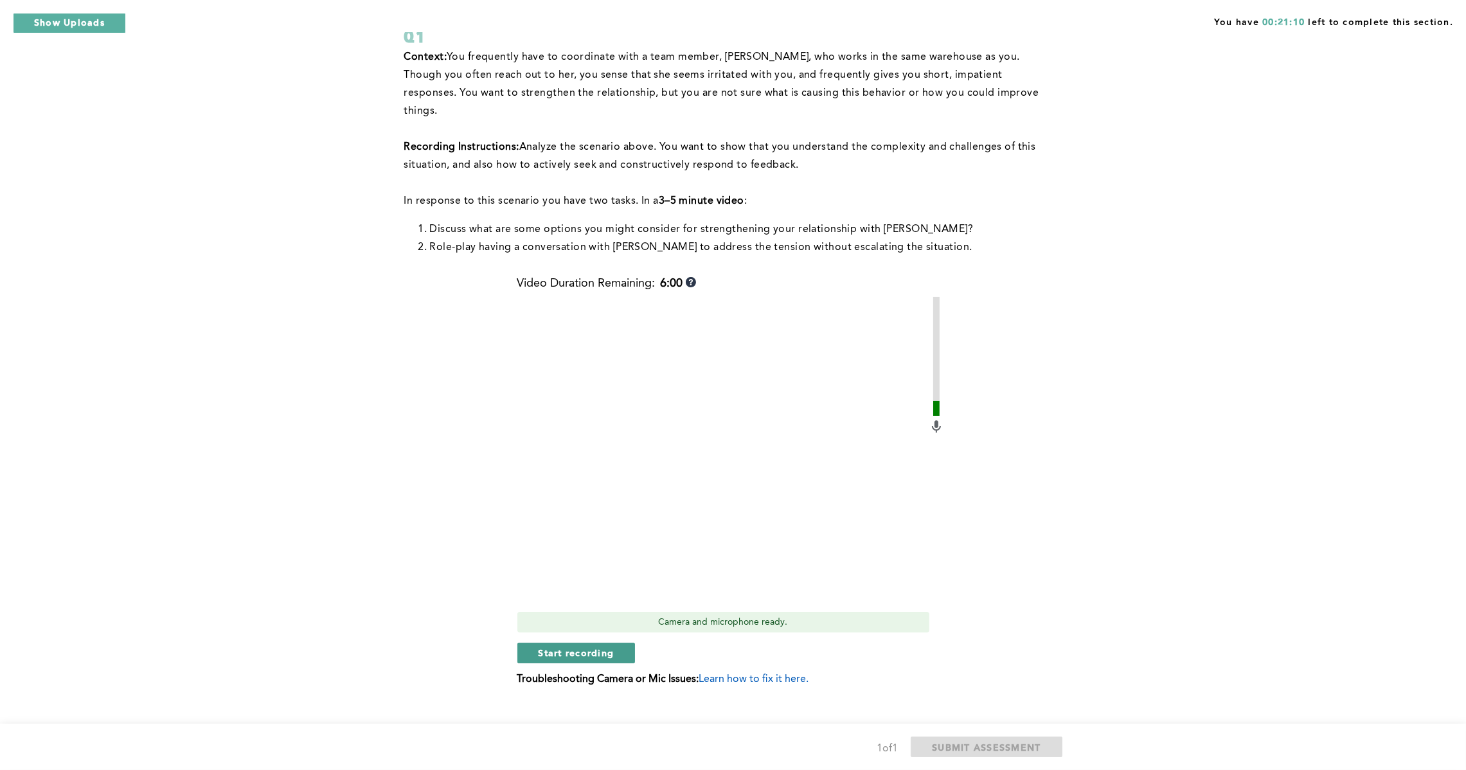
click at [555, 647] on span "Start recording" at bounding box center [577, 653] width 76 height 12
click at [626, 647] on div "Video Duration Remaining: 5:12 Camera and microphone ready. Stop recording Trou…" at bounding box center [730, 486] width 427 height 418
click at [588, 643] on button "Stop recording" at bounding box center [576, 653] width 118 height 21
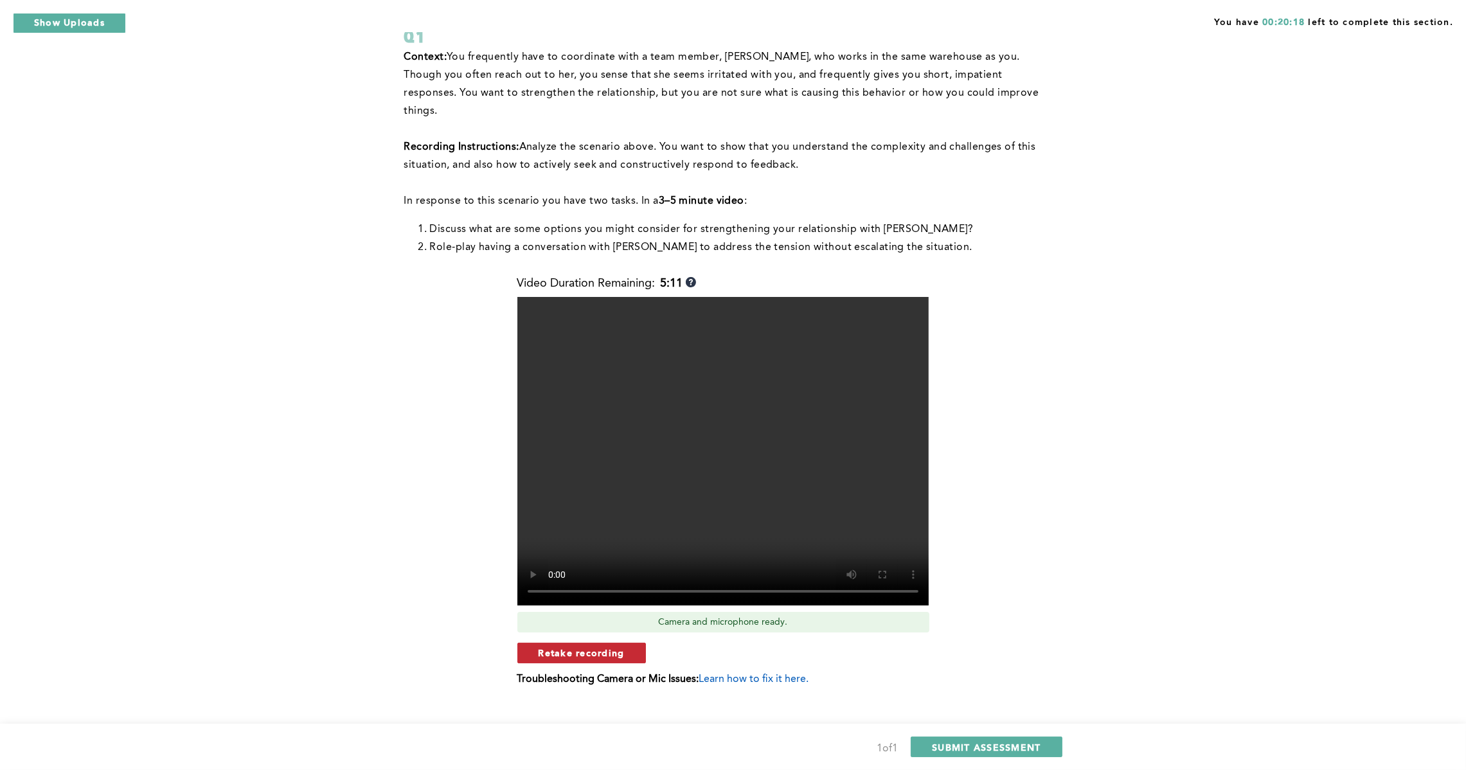
click at [599, 643] on button "Retake recording" at bounding box center [581, 653] width 129 height 21
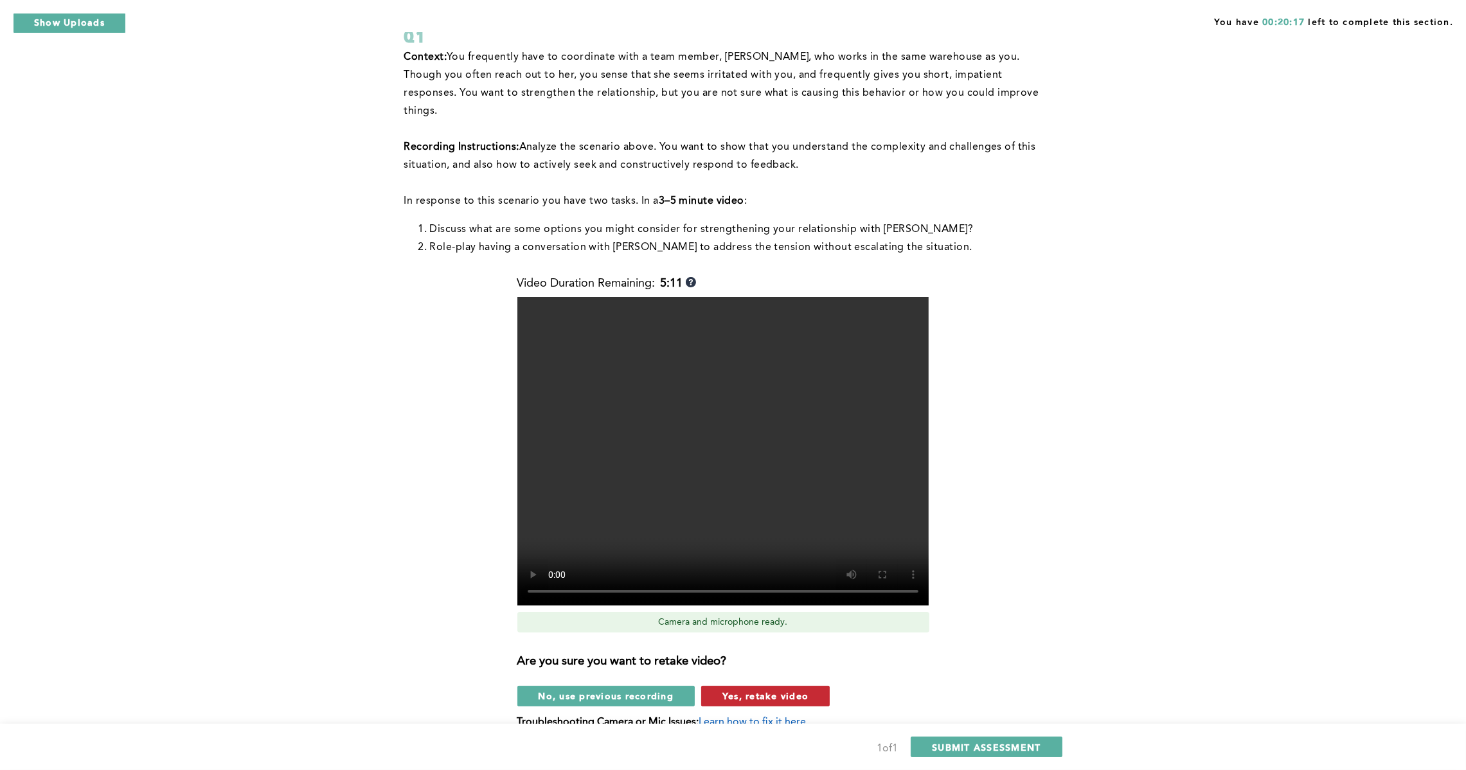
click at [769, 690] on span "Yes, retake video" at bounding box center [766, 696] width 86 height 12
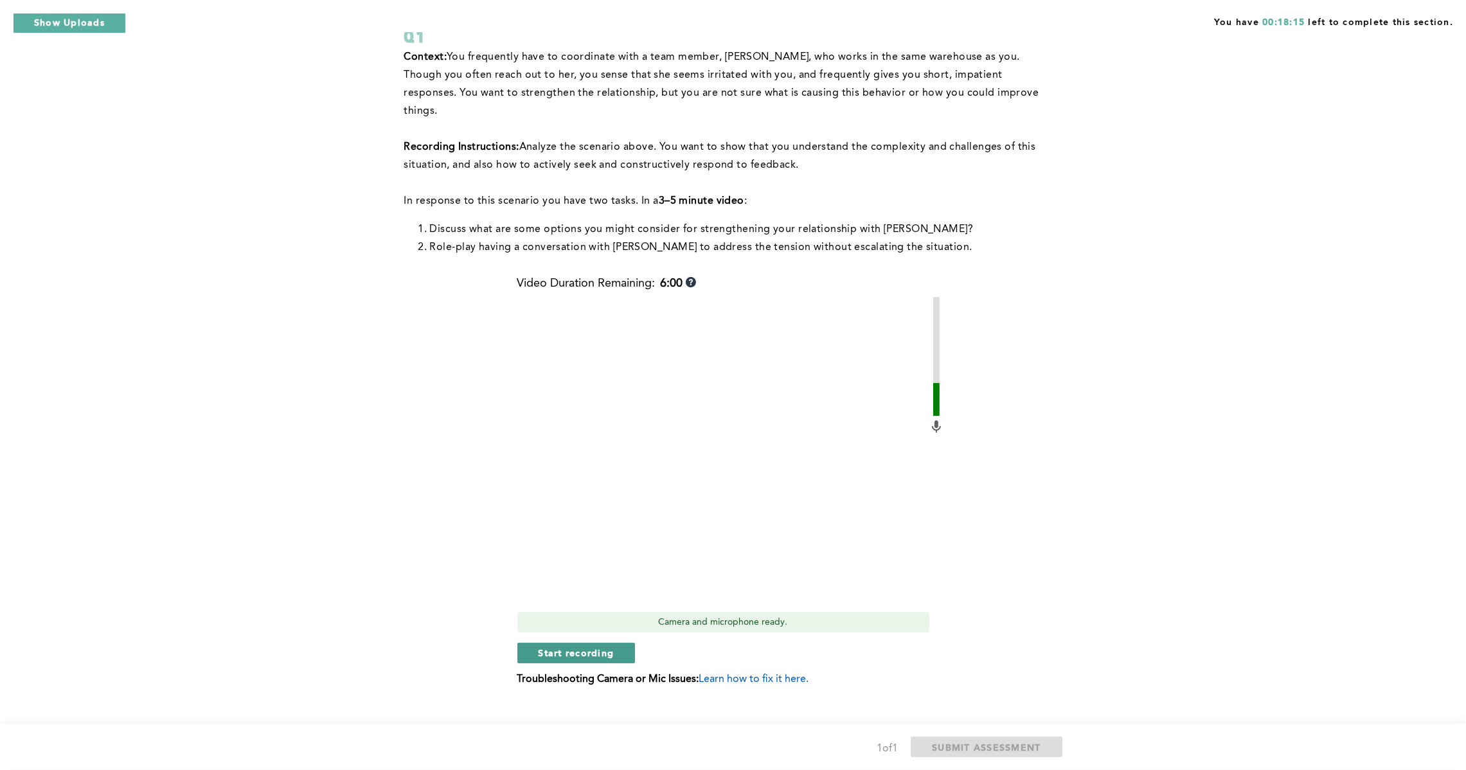
click at [570, 647] on span "Start recording" at bounding box center [577, 653] width 76 height 12
click at [592, 647] on span "Stop recording" at bounding box center [576, 653] width 75 height 12
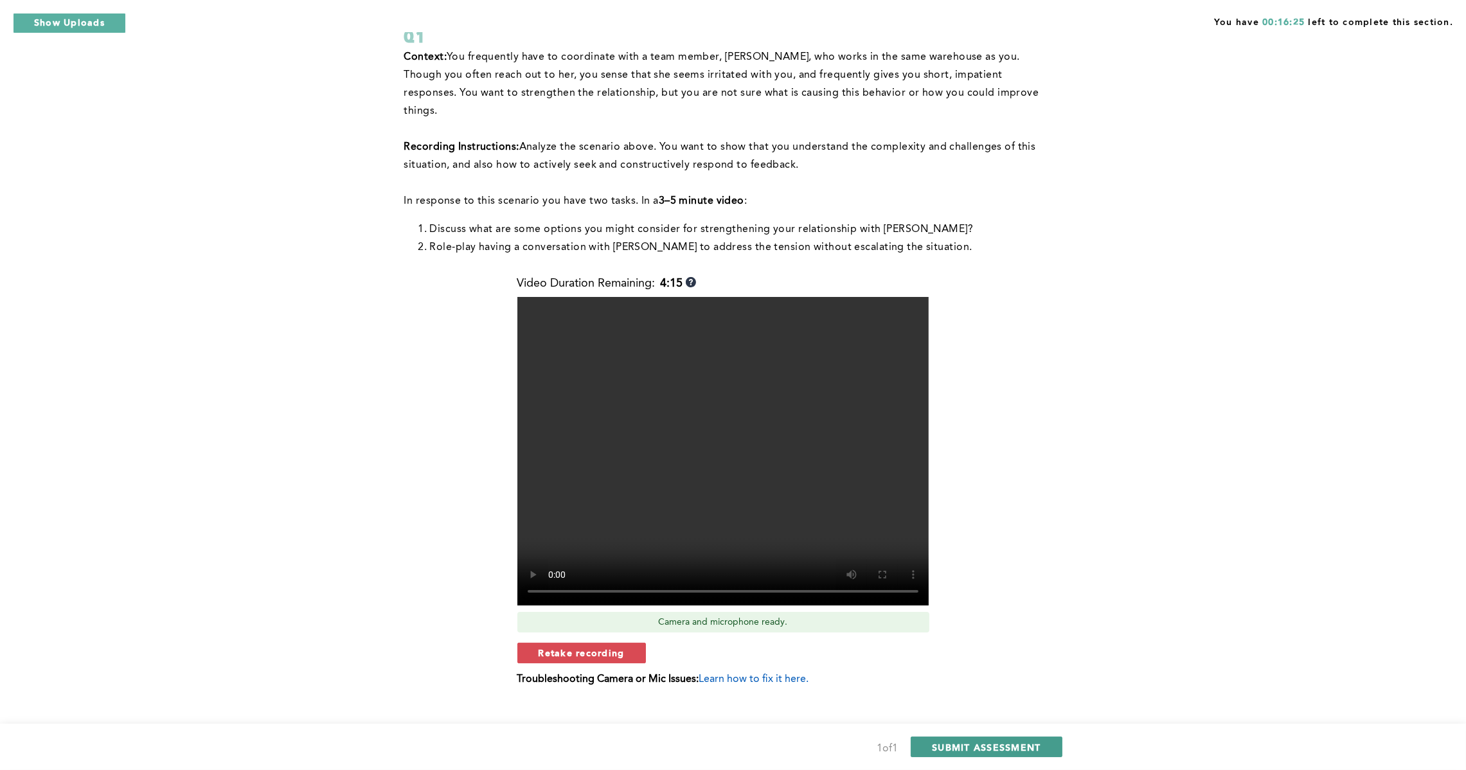
click at [986, 742] on span "SUBMIT ASSESSMENT" at bounding box center [986, 747] width 109 height 12
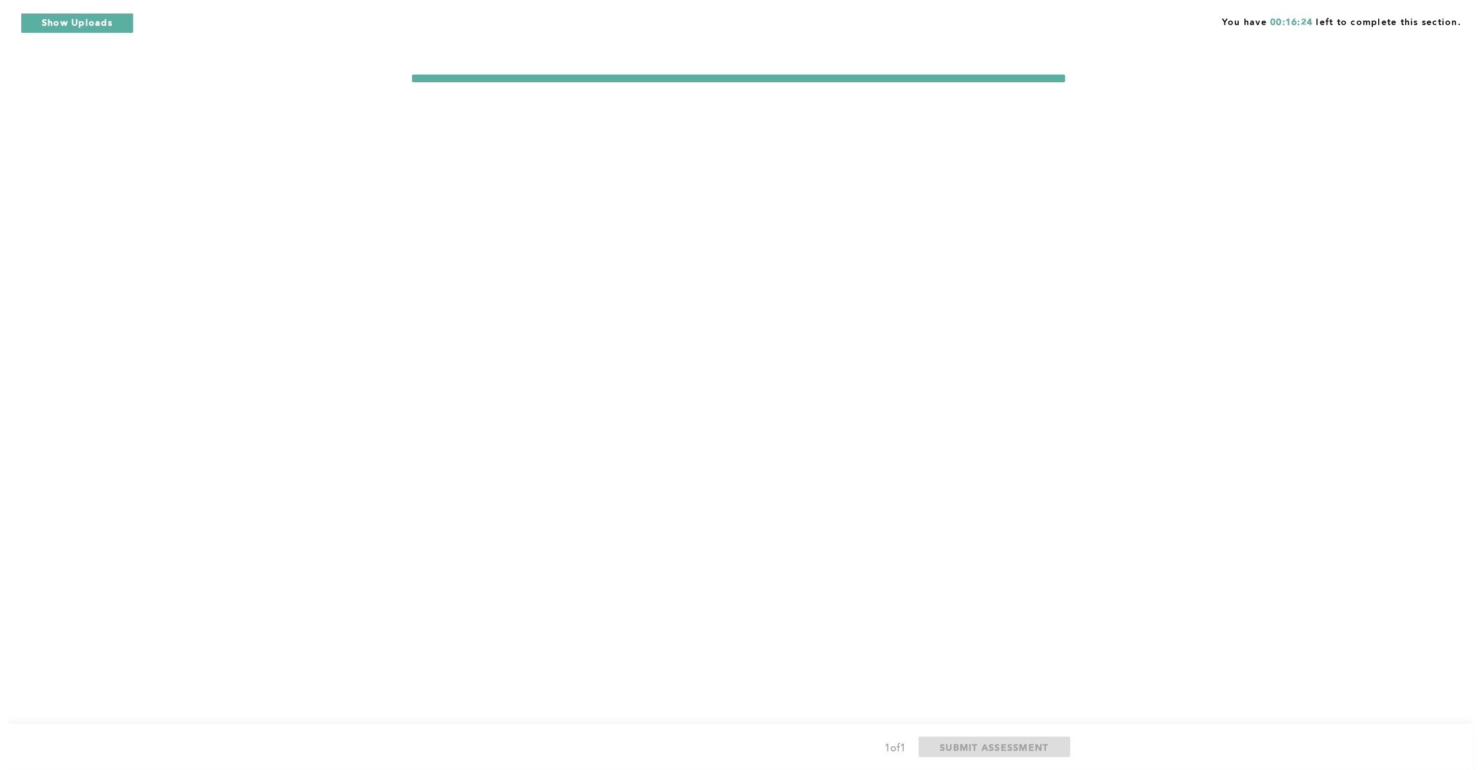
scroll to position [0, 0]
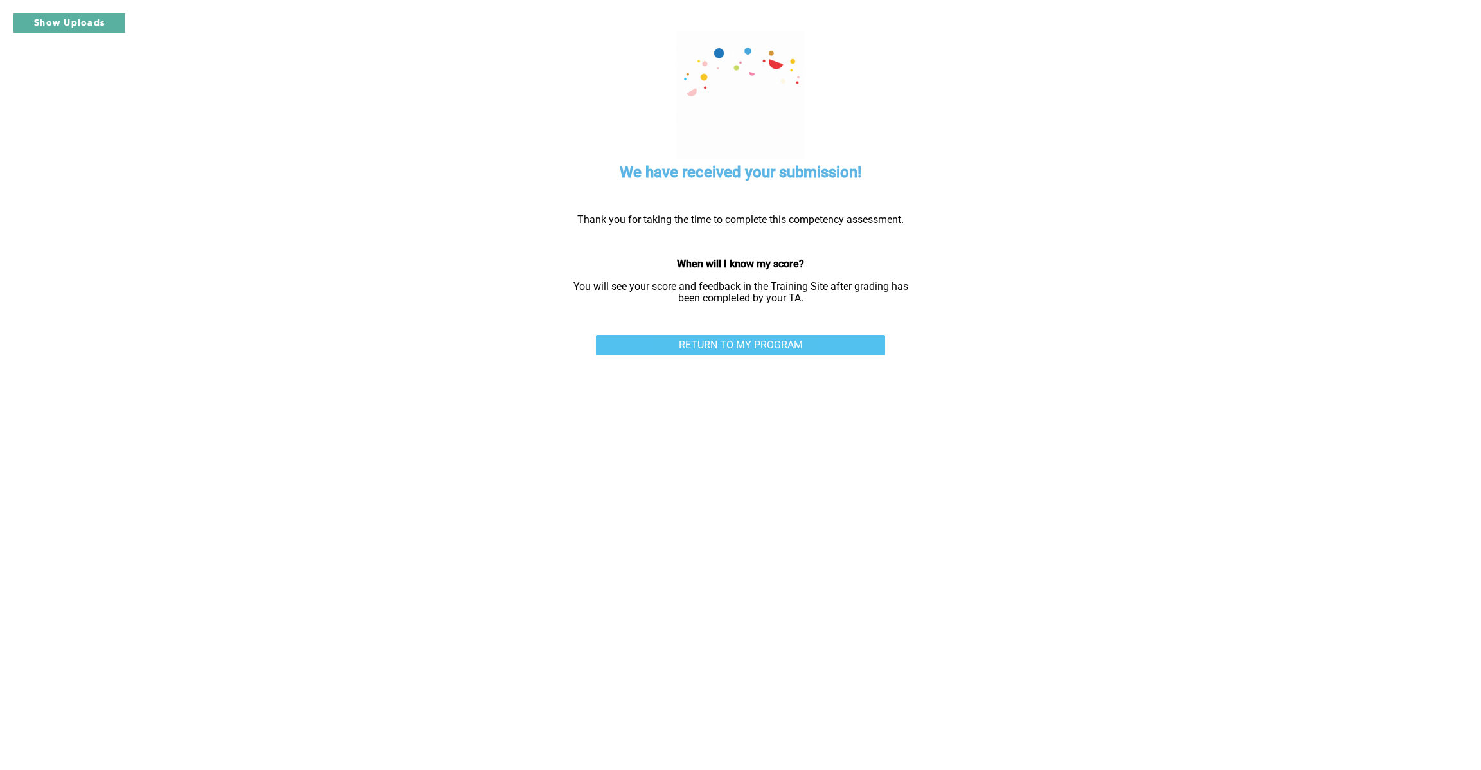
click at [790, 341] on link "RETURN TO MY PROGRAM" at bounding box center [740, 345] width 289 height 21
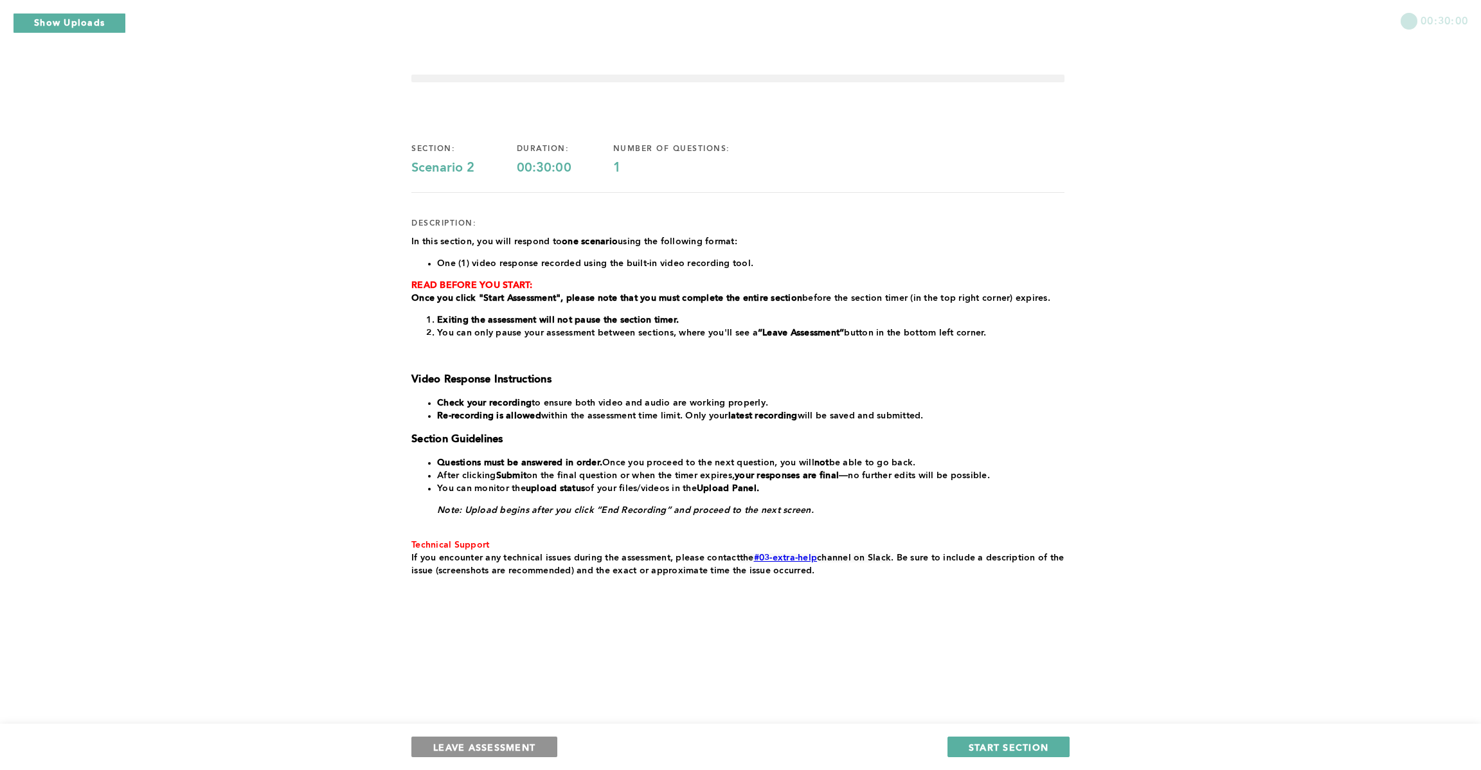
click at [531, 750] on span "LEAVE ASSESSMENT" at bounding box center [484, 747] width 102 height 12
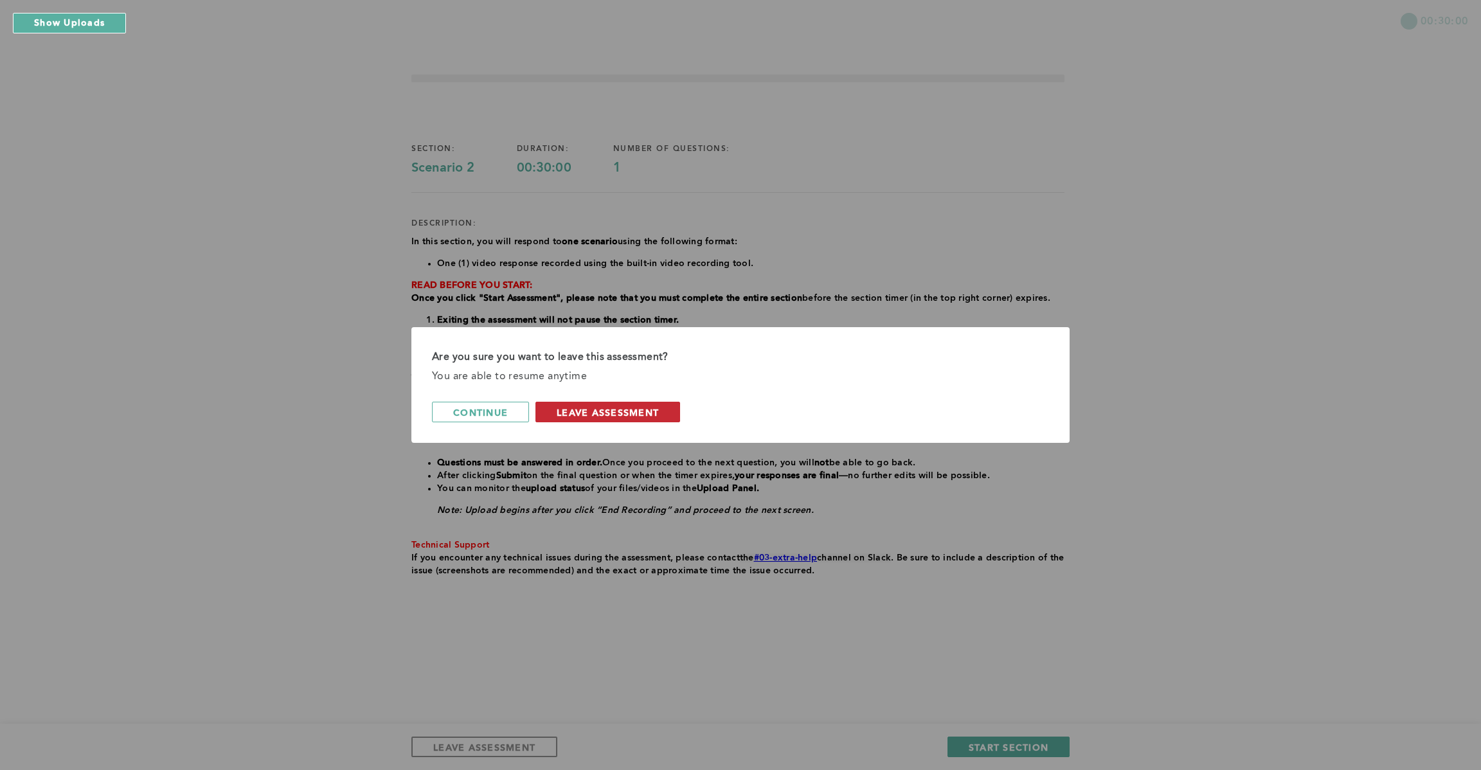
click at [566, 411] on span "leave assessment" at bounding box center [608, 412] width 102 height 12
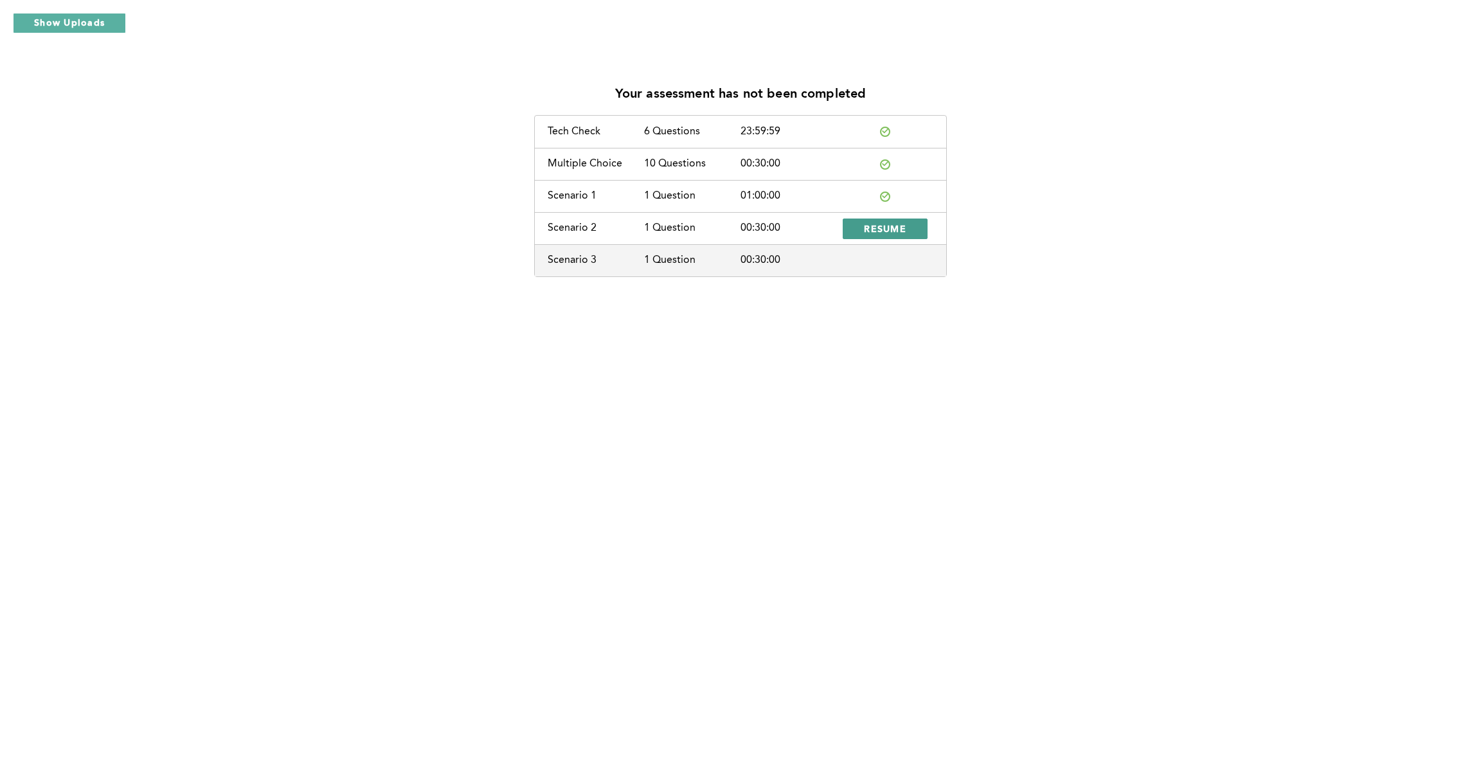
click at [874, 225] on span "RESUME" at bounding box center [885, 228] width 42 height 12
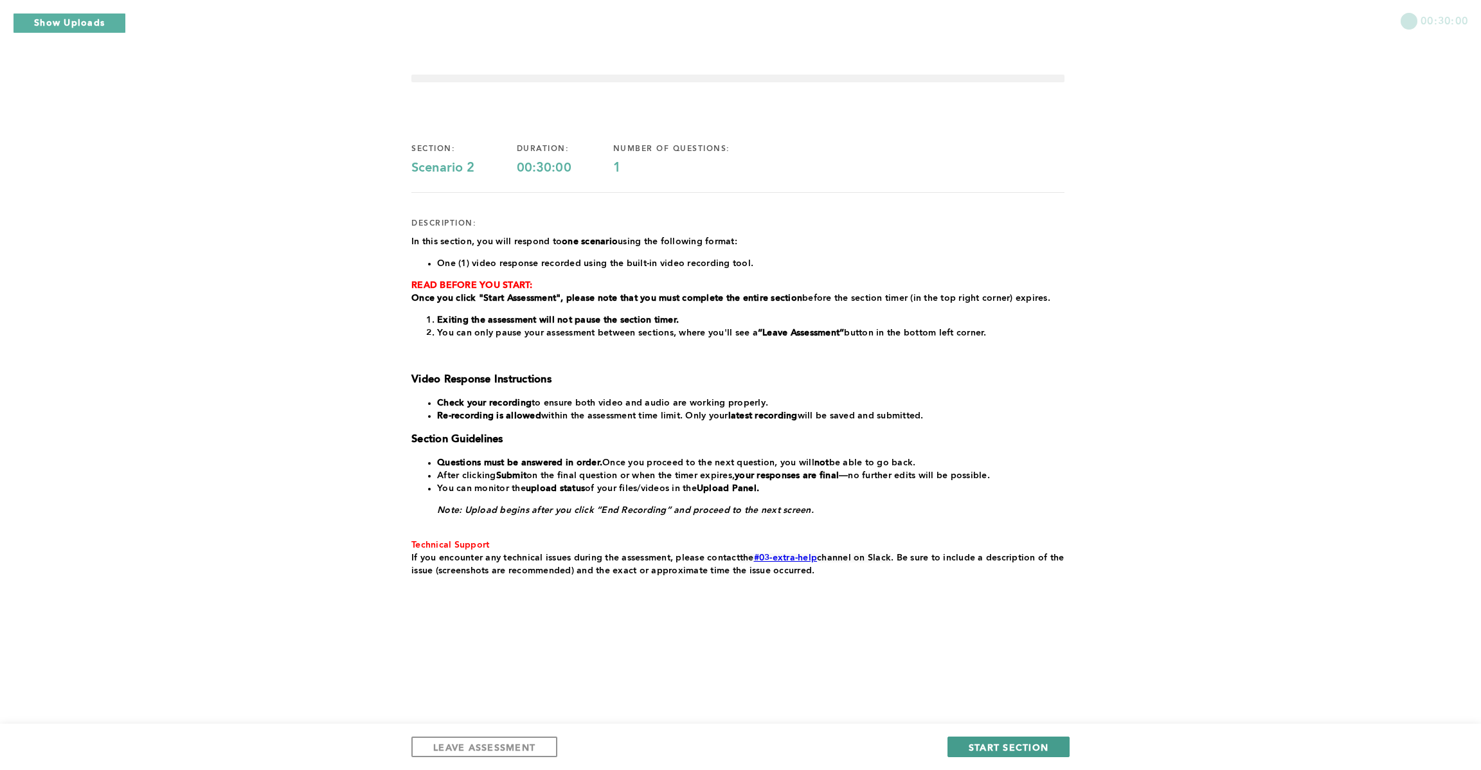
click at [1021, 751] on span "START SECTION" at bounding box center [1009, 747] width 80 height 12
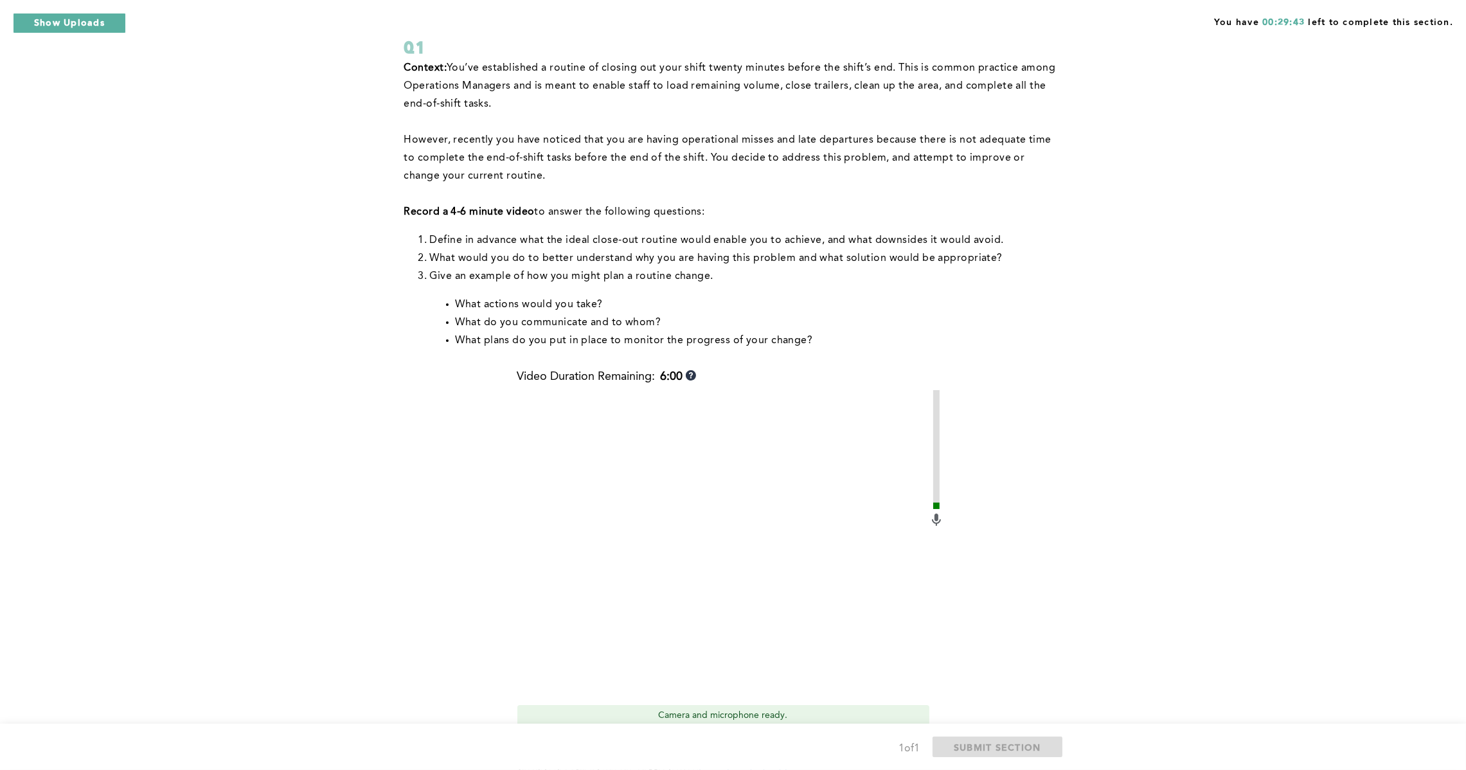
scroll to position [199, 0]
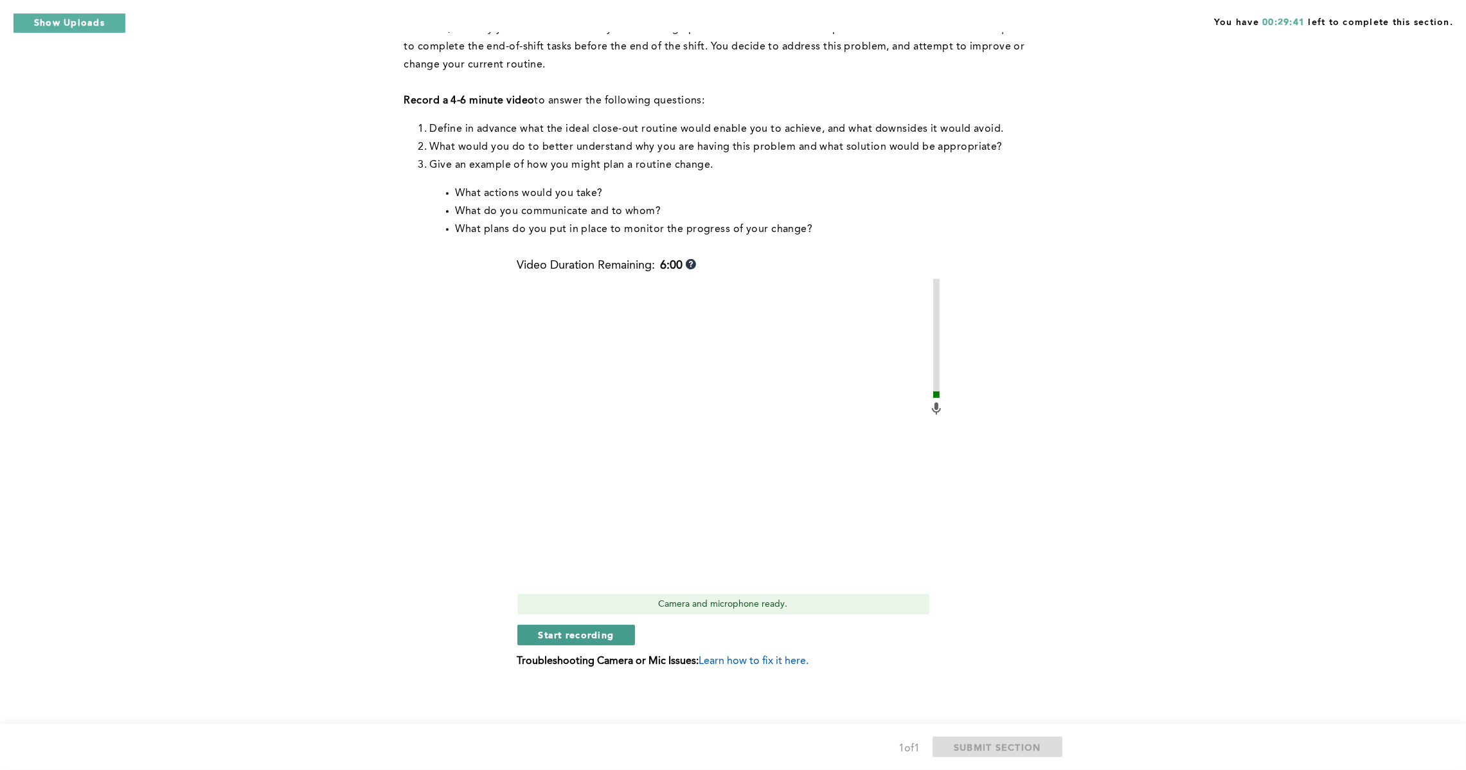
click at [616, 639] on button "Start recording" at bounding box center [576, 635] width 118 height 21
click at [578, 636] on span "Stop recording" at bounding box center [576, 635] width 75 height 12
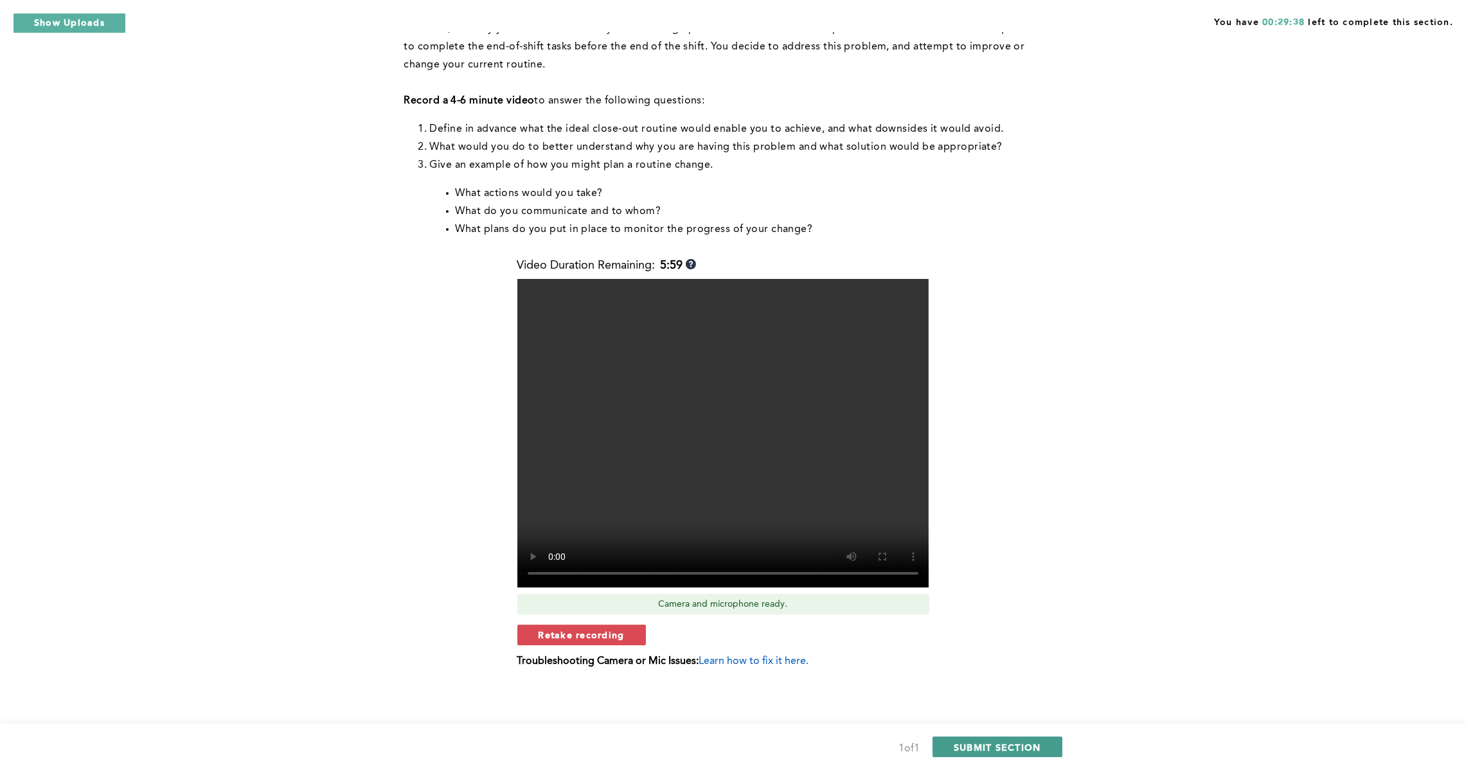
click at [965, 747] on span "SUBMIT SECTION" at bounding box center [997, 747] width 87 height 12
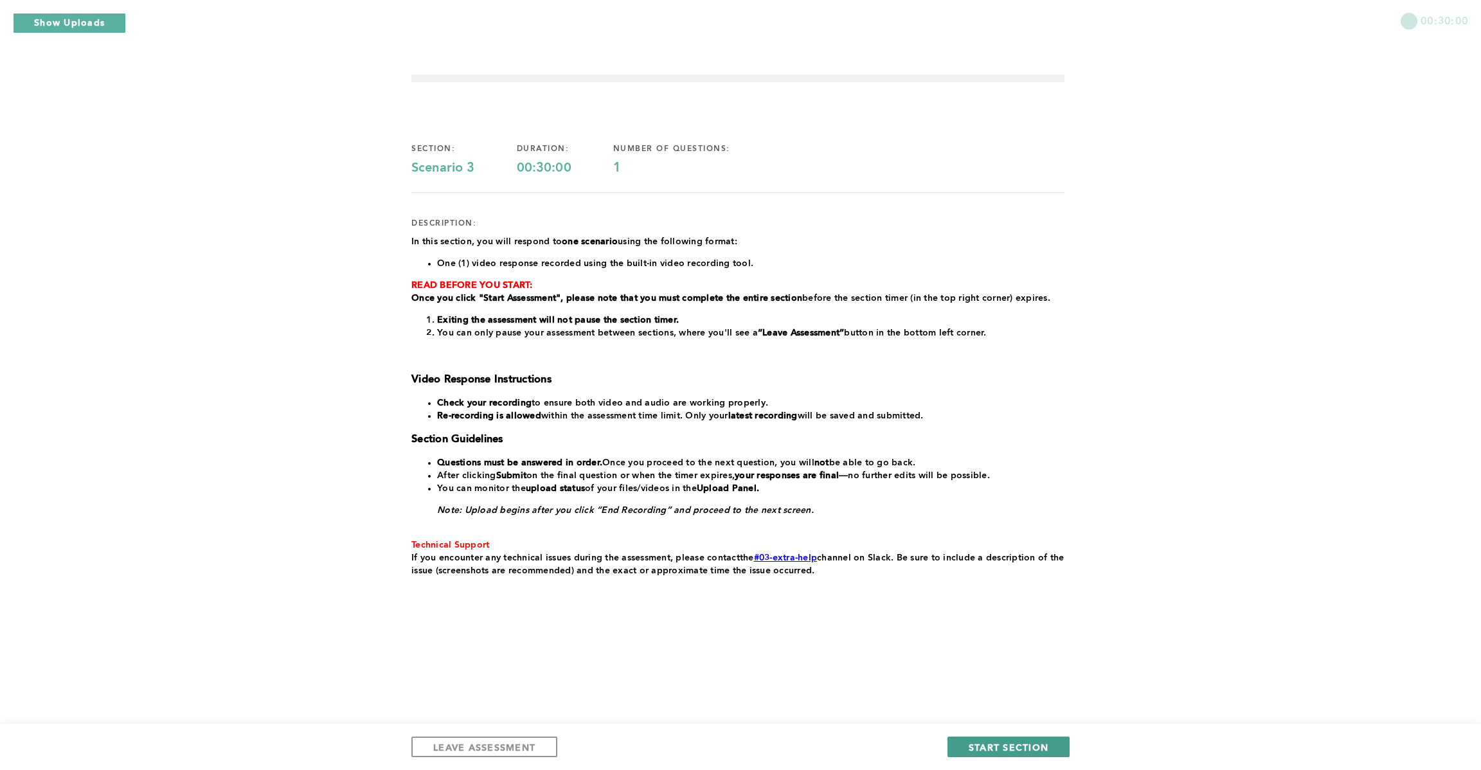
click at [998, 739] on button "START SECTION" at bounding box center [1009, 747] width 122 height 21
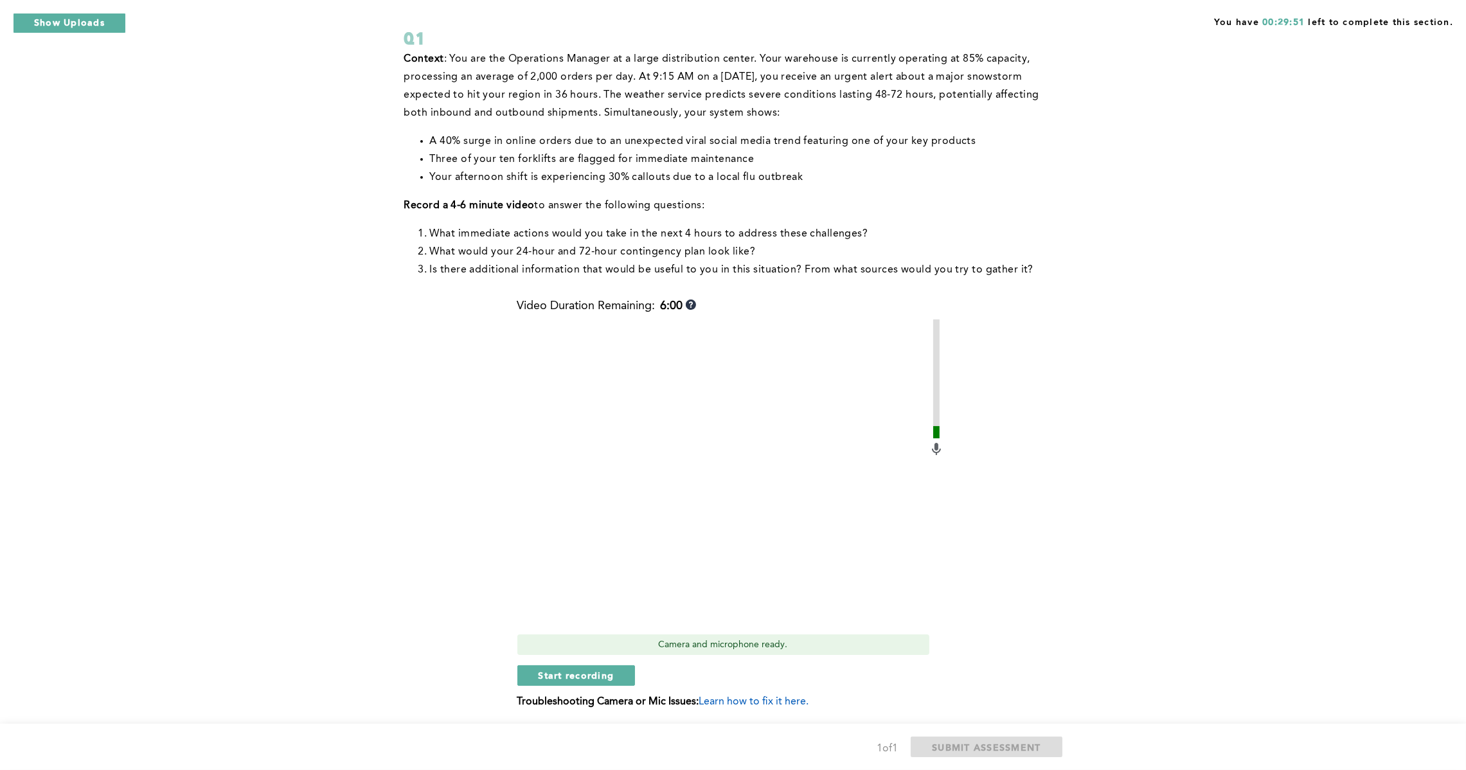
scroll to position [137, 0]
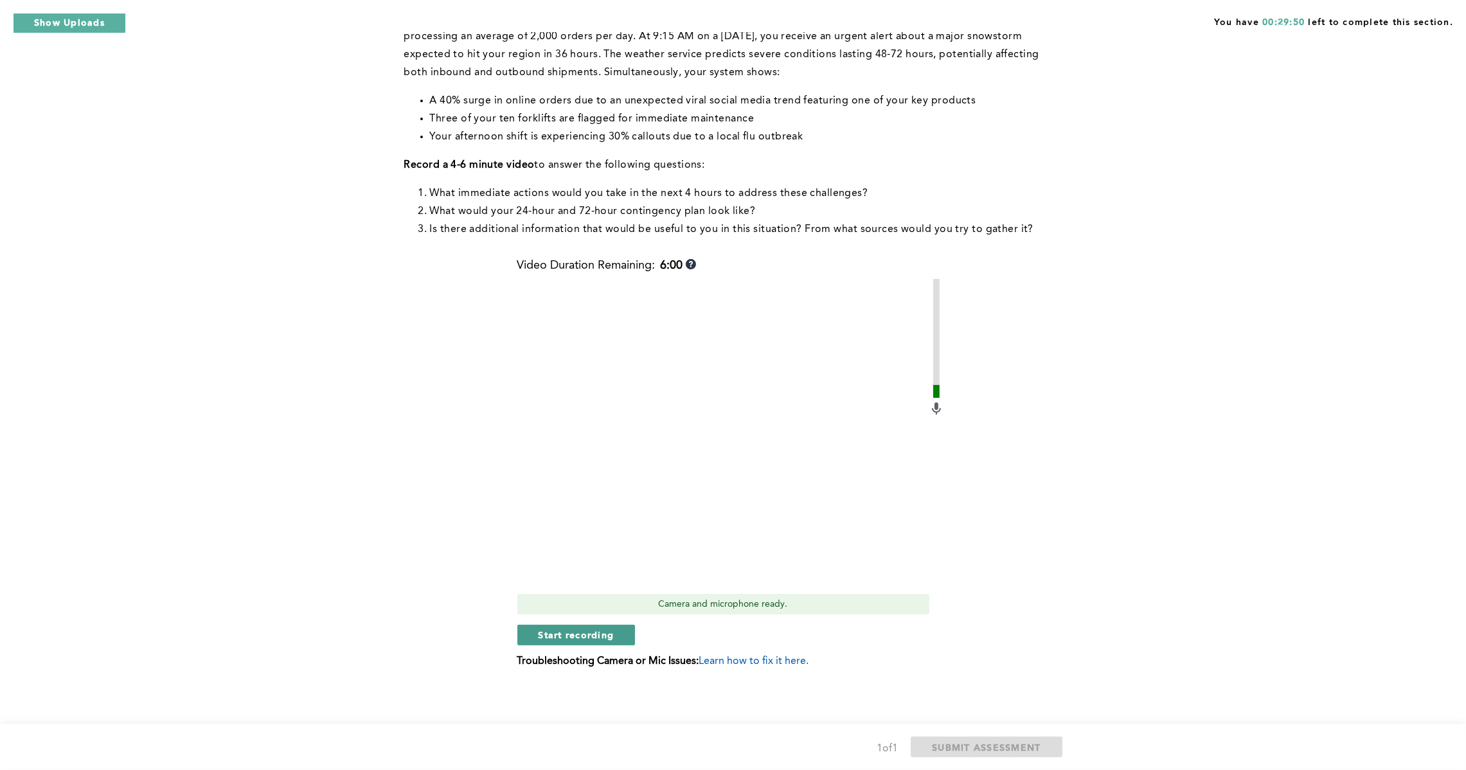
click at [577, 627] on button "Start recording" at bounding box center [576, 635] width 118 height 21
click at [611, 631] on span "Stop recording" at bounding box center [576, 635] width 75 height 12
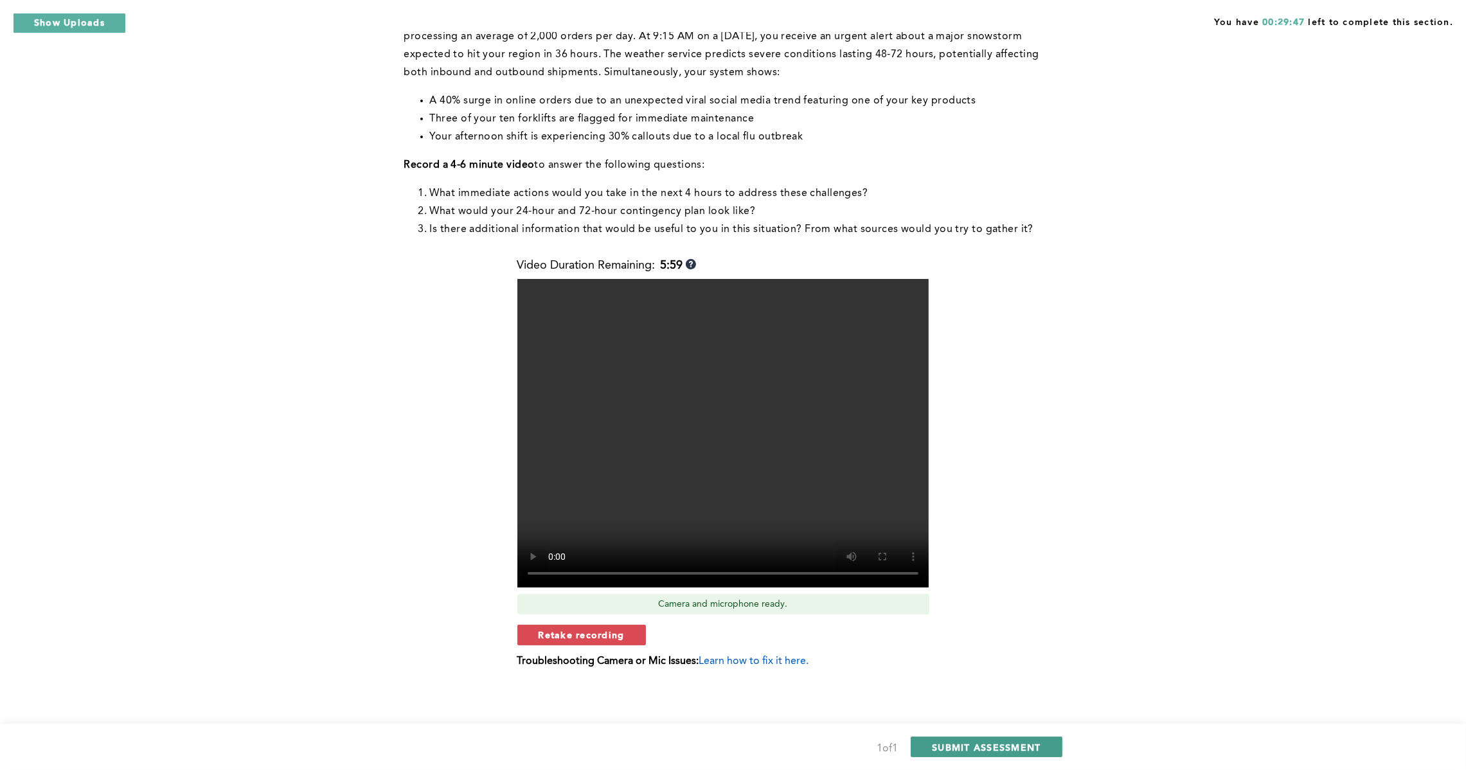
click at [989, 747] on span "SUBMIT ASSESSMENT" at bounding box center [986, 747] width 109 height 12
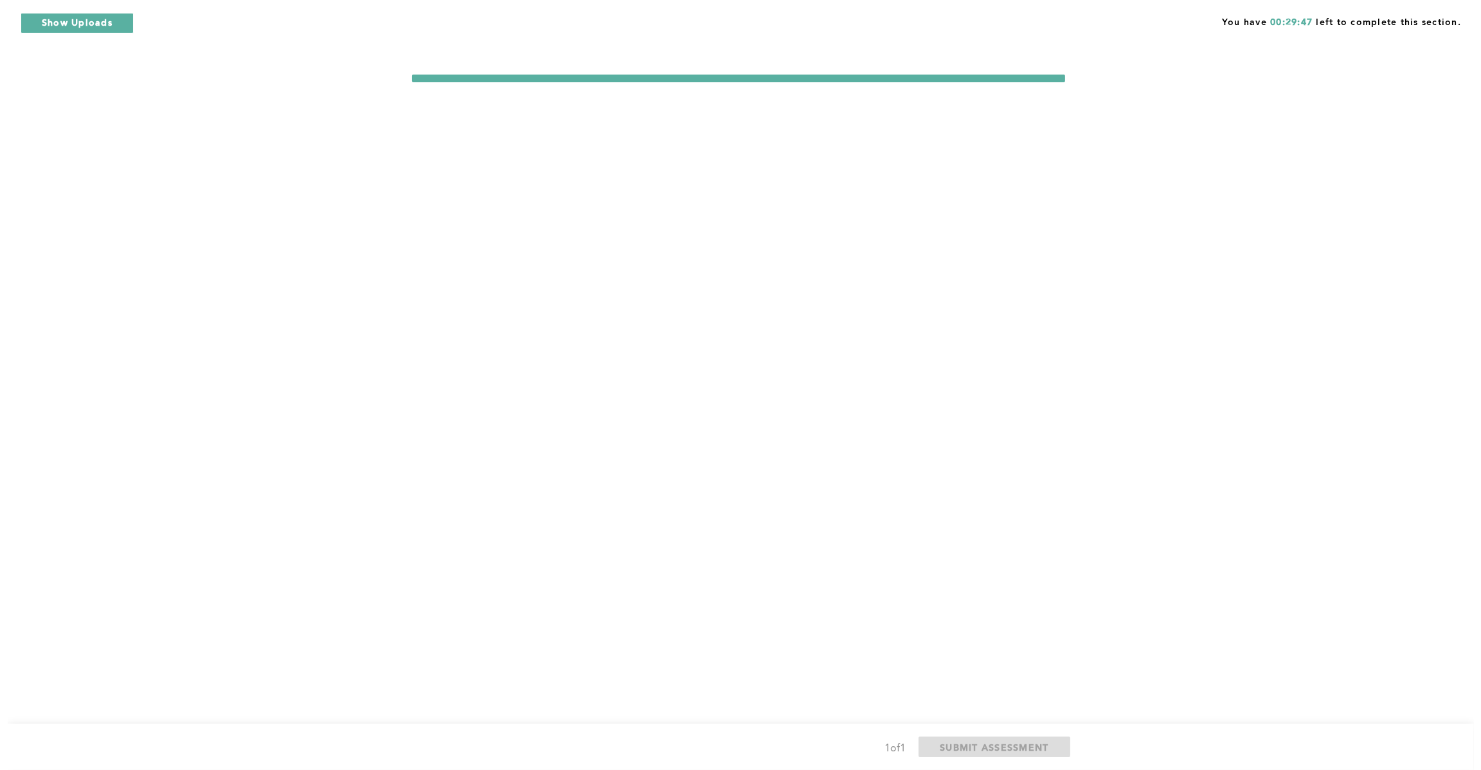
scroll to position [0, 0]
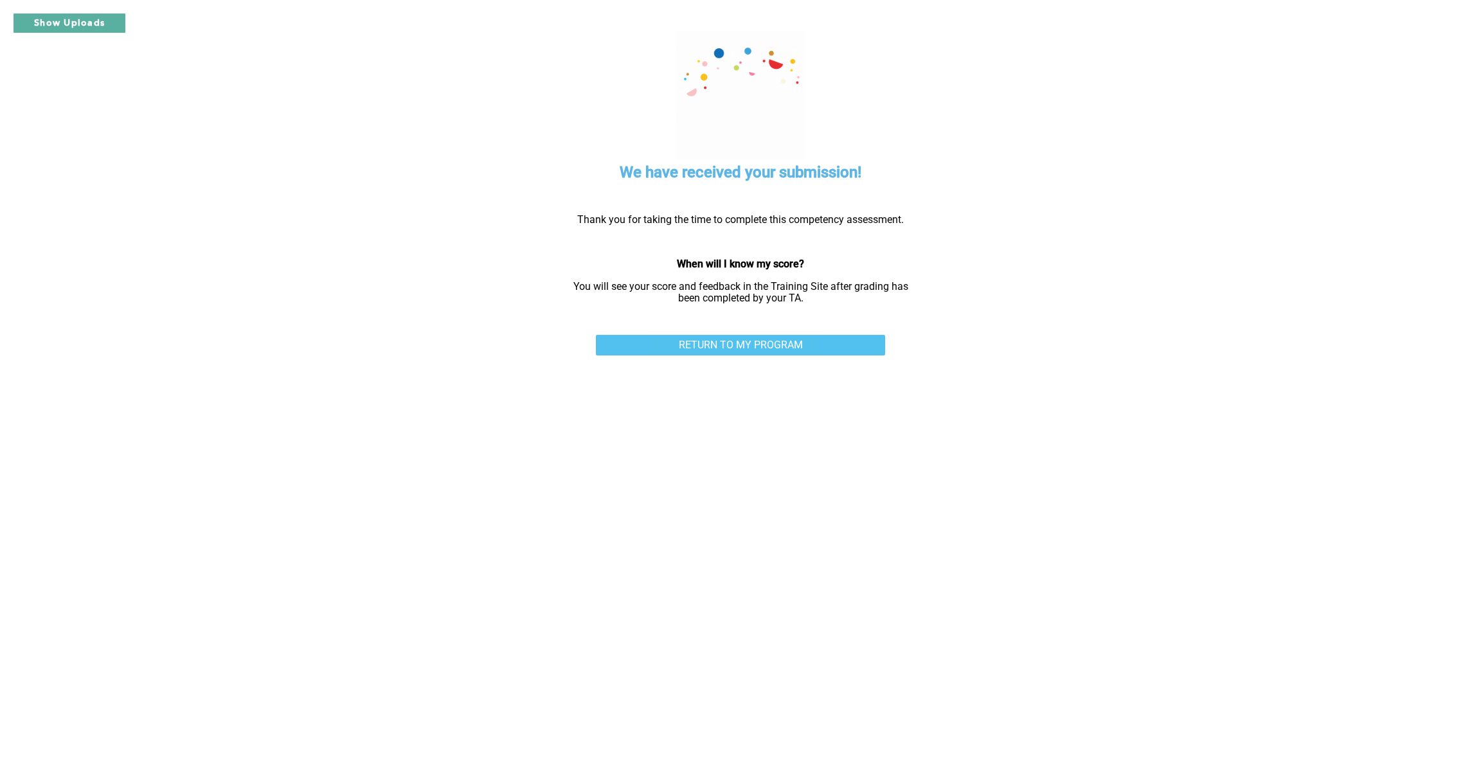
click at [751, 342] on link "RETURN TO MY PROGRAM" at bounding box center [740, 345] width 289 height 21
